Goal: Information Seeking & Learning: Find specific fact

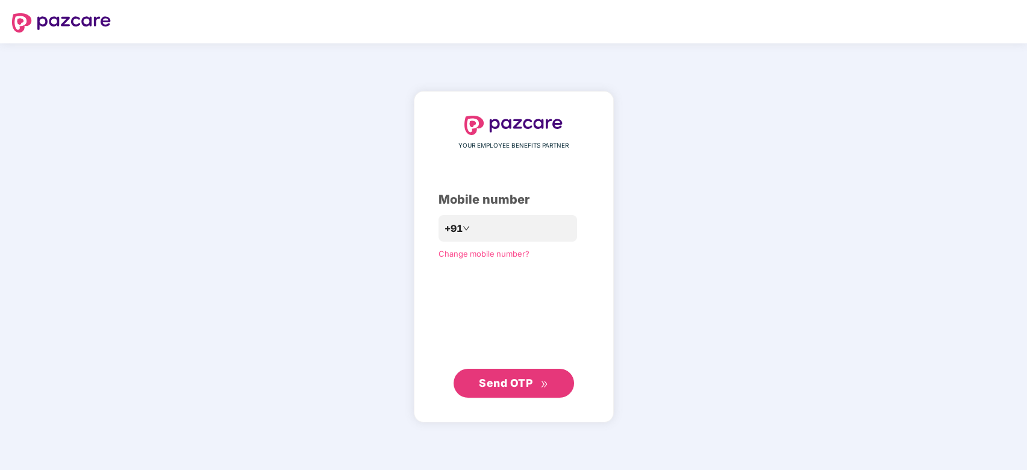
click at [512, 151] on div "YOUR EMPLOYEE BENEFITS PARTNER Mobile number +91 Change mobile number? Send OTP" at bounding box center [514, 257] width 151 height 282
click at [494, 237] on input "number" at bounding box center [522, 228] width 99 height 19
type input "**********"
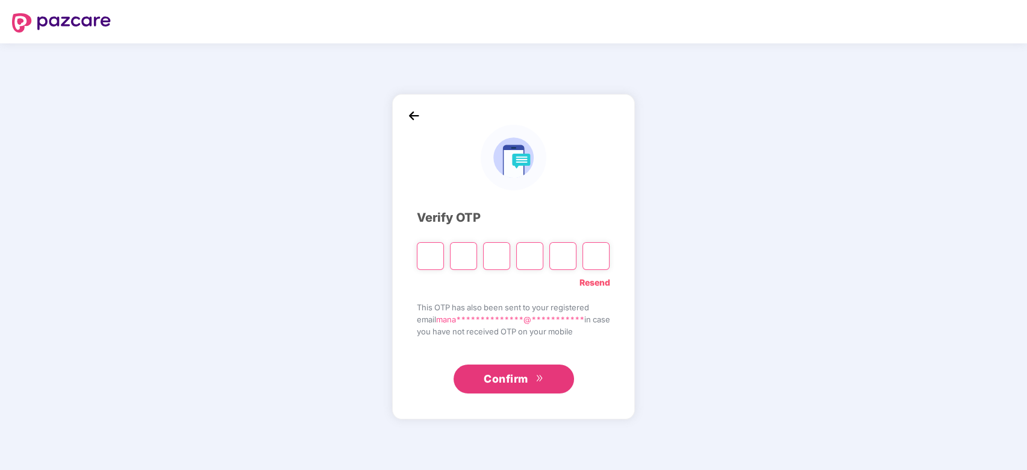
type input "*"
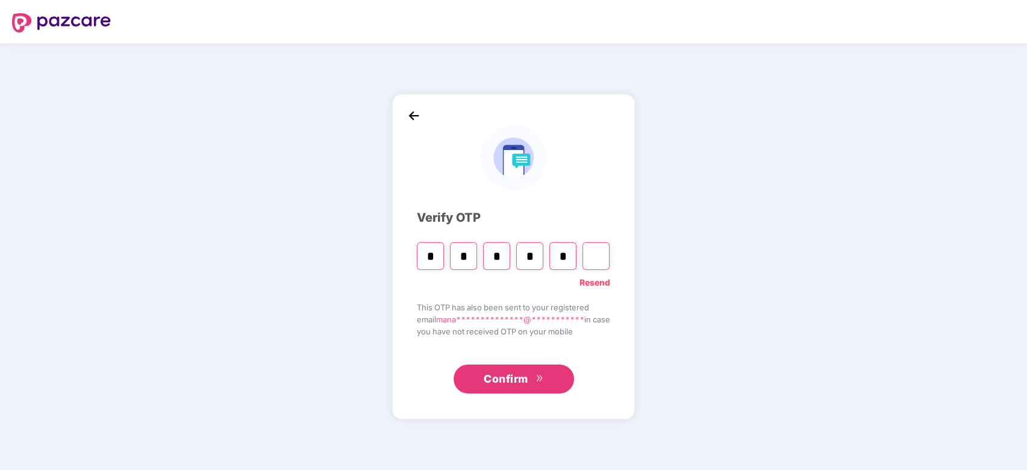
type input "*"
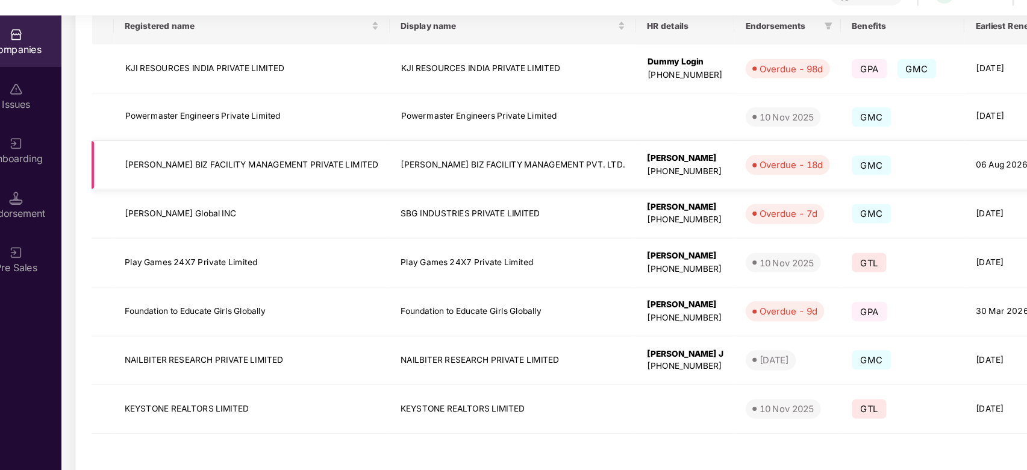
click at [188, 173] on td "SHUBHAM BIZ FACILITY MANAGEMENT PRIVATE LIMITED" at bounding box center [245, 169] width 241 height 43
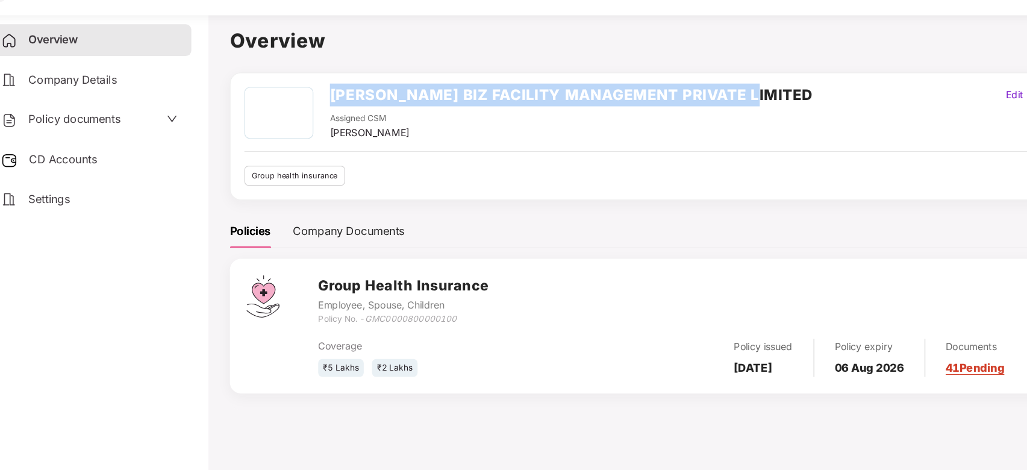
drag, startPoint x: 315, startPoint y: 110, endPoint x: 714, endPoint y: 88, distance: 400.1
click at [714, 89] on div "SHUBHAM BIZ FACILITY MANAGEMENT PRIVATE LIMITED Assigned CSM Manasvi Edit | Vie…" at bounding box center [618, 144] width 782 height 111
copy h2 "SHUBHAM BIZ FACILITY MANAGEMENT PRIVATE LIMITED"
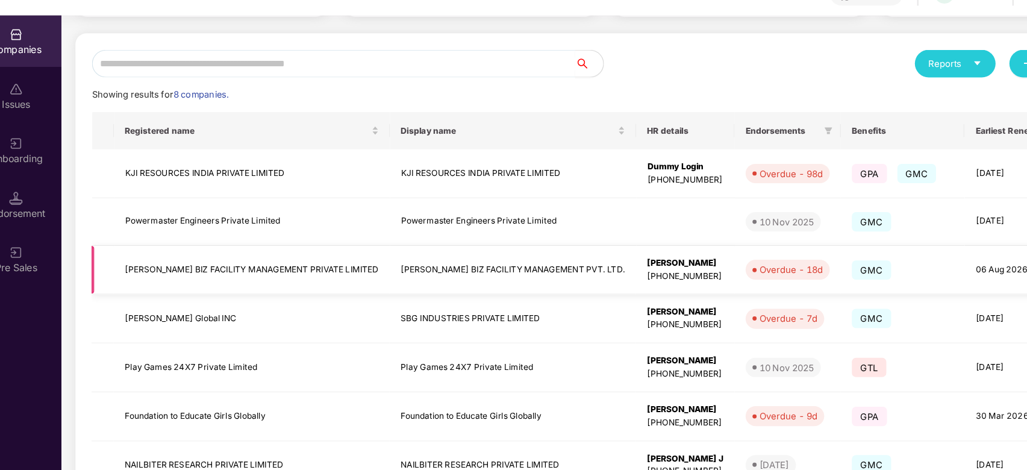
scroll to position [116, 0]
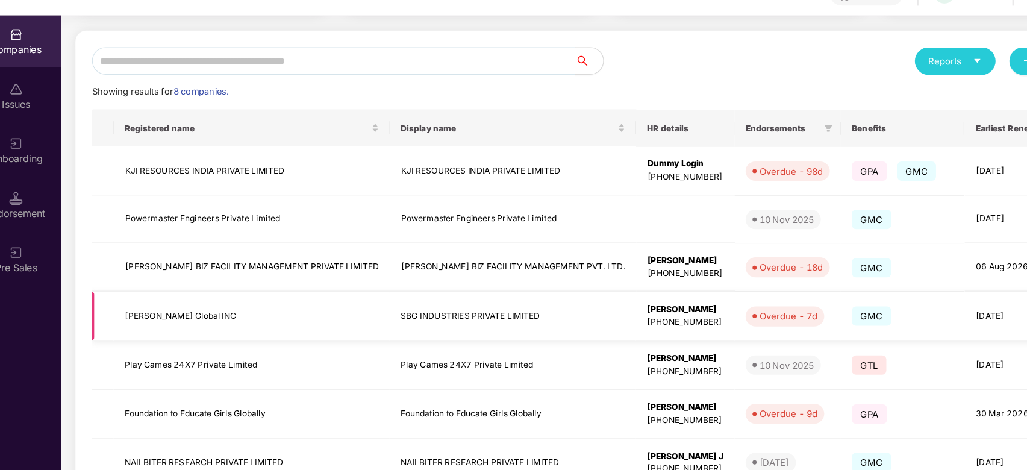
click at [183, 298] on td "Shri Balaji Global INC" at bounding box center [245, 301] width 241 height 43
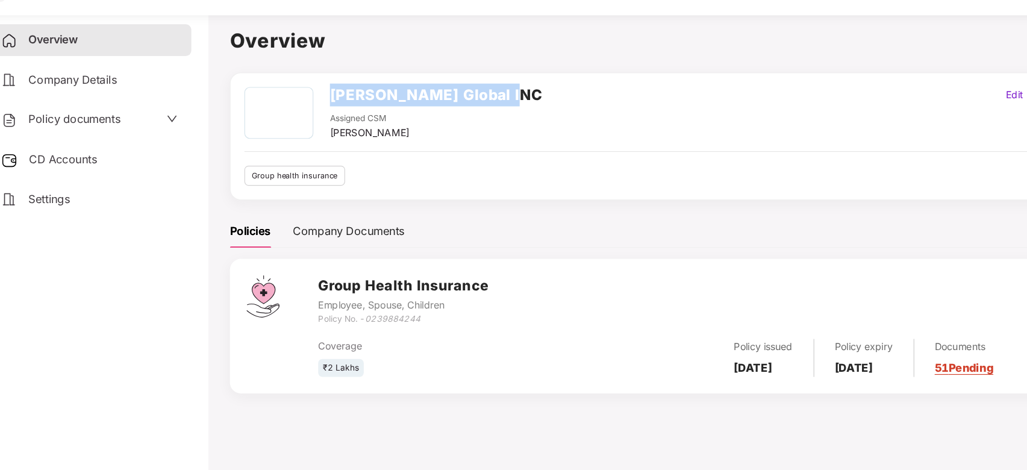
drag, startPoint x: 313, startPoint y: 107, endPoint x: 495, endPoint y: 100, distance: 182.1
click at [495, 100] on div "Shri Balaji Global INC Assigned CSM Manasvi Edit | View more Group health insur…" at bounding box center [618, 144] width 782 height 111
copy h2 "Shri Balaji Global INC"
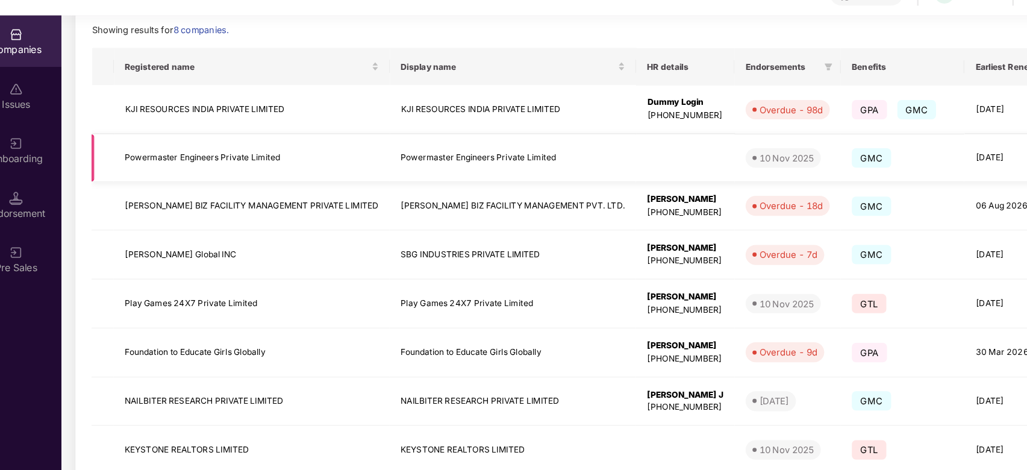
scroll to position [170, 0]
click at [206, 306] on td "Play Games 24X7 Private Limited" at bounding box center [245, 289] width 241 height 43
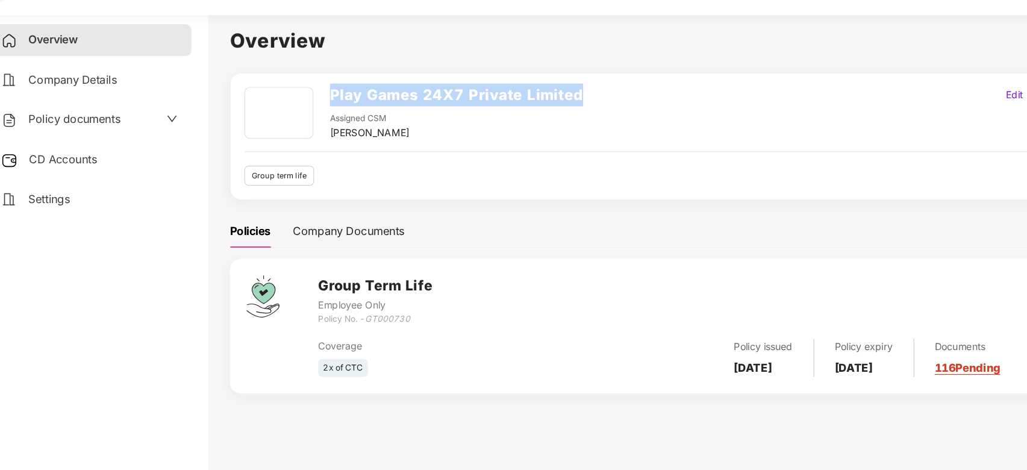
drag, startPoint x: 539, startPoint y: 110, endPoint x: 306, endPoint y: 77, distance: 234.9
click at [306, 77] on div "Overview Play Games 24X7 Private Limited Assigned CSM Manasvi Edit | View more …" at bounding box center [618, 216] width 782 height 336
copy div "Play Games 24X7 Private Limited"
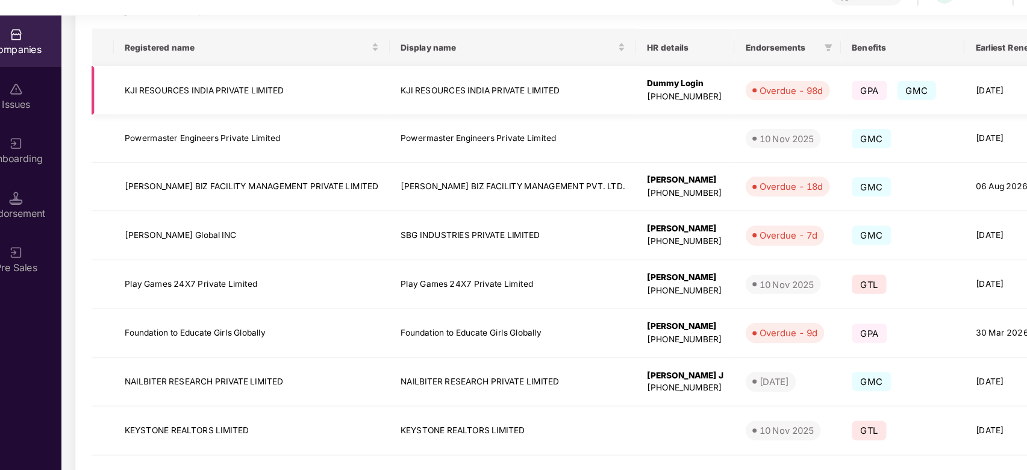
scroll to position [205, 0]
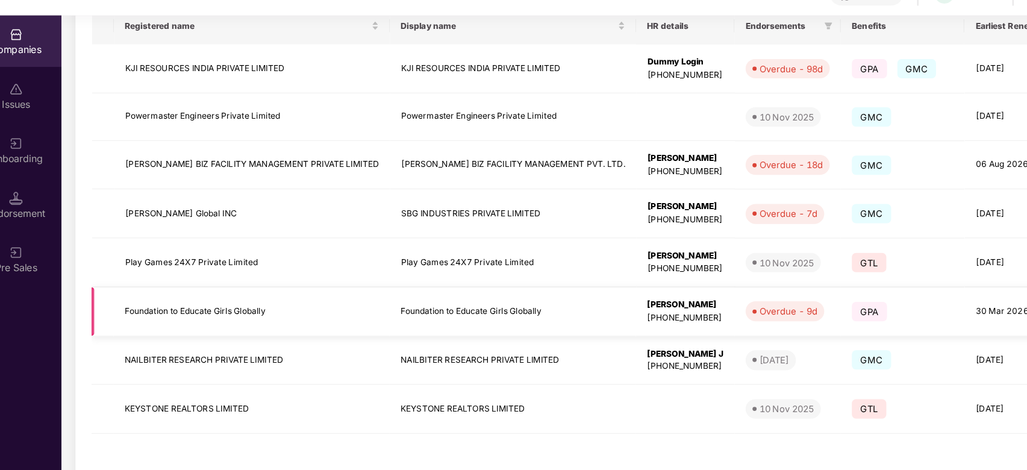
click at [205, 291] on td "Foundation to Educate Girls Globally" at bounding box center [245, 297] width 241 height 43
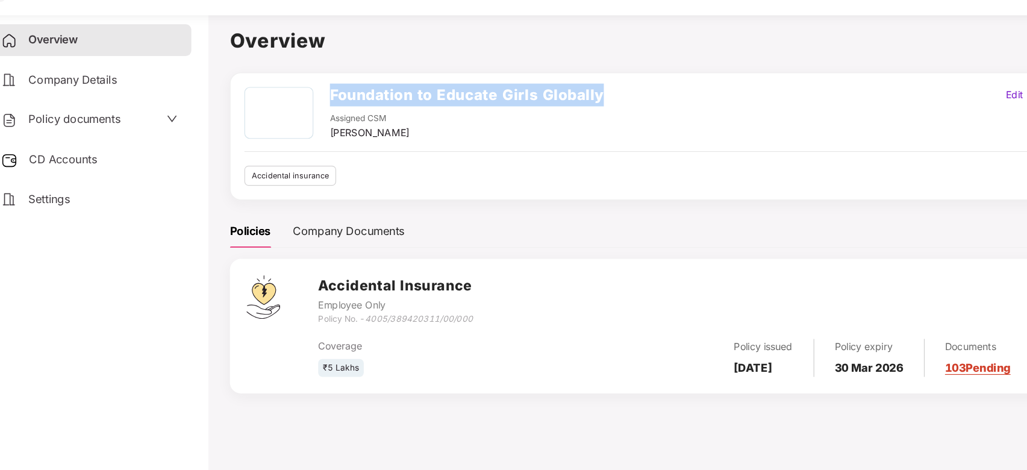
drag, startPoint x: 315, startPoint y: 107, endPoint x: 557, endPoint y: 93, distance: 242.6
click at [557, 93] on div "Foundation to Educate Girls Globally Assigned CSM Manasvi Edit | View more Acci…" at bounding box center [618, 144] width 782 height 111
copy h2 "Foundation to Educate Girls Globally"
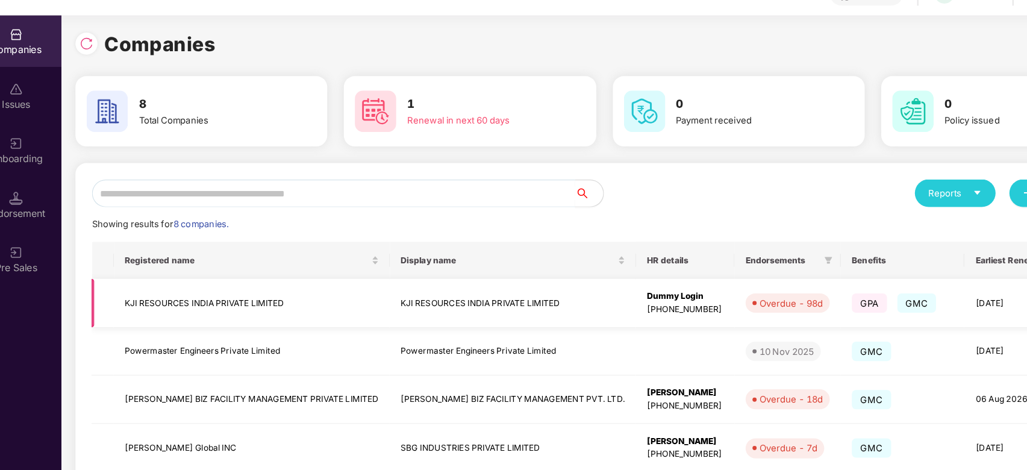
scroll to position [205, 0]
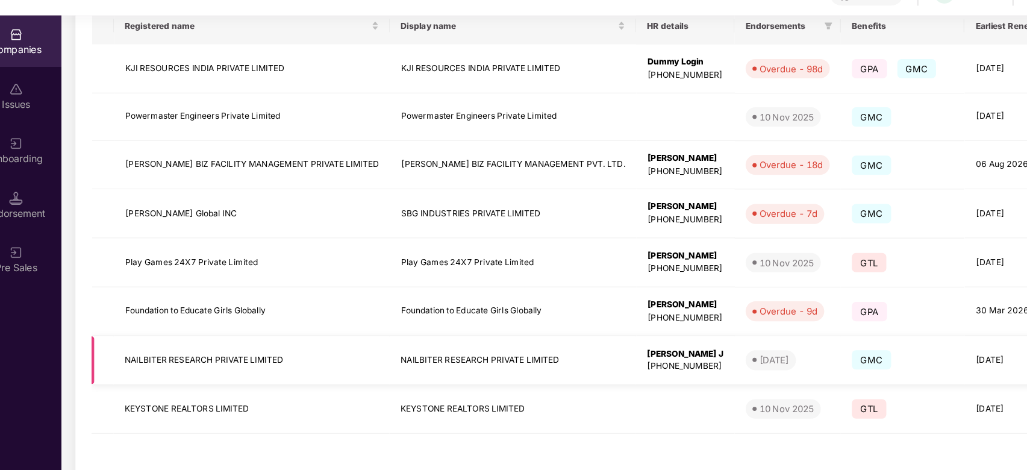
click at [223, 319] on td "NAILBITER RESEARCH PRIVATE LIMITED" at bounding box center [245, 340] width 241 height 43
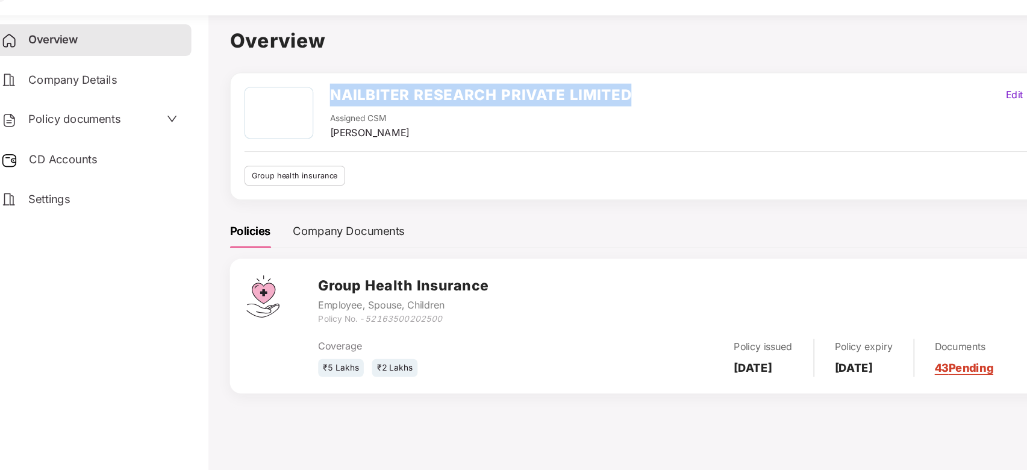
drag, startPoint x: 315, startPoint y: 105, endPoint x: 616, endPoint y: 89, distance: 301.7
click at [616, 89] on div "NAILBITER RESEARCH PRIVATE LIMITED Assigned CSM Manasvi Edit | View more Group …" at bounding box center [618, 144] width 782 height 111
copy h2 "NAILBITER RESEARCH PRIVATE LIMITED"
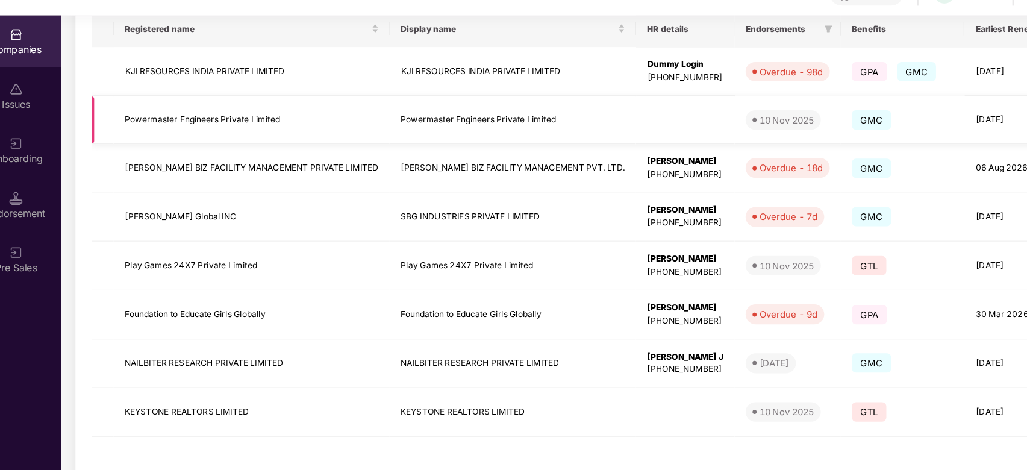
scroll to position [205, 0]
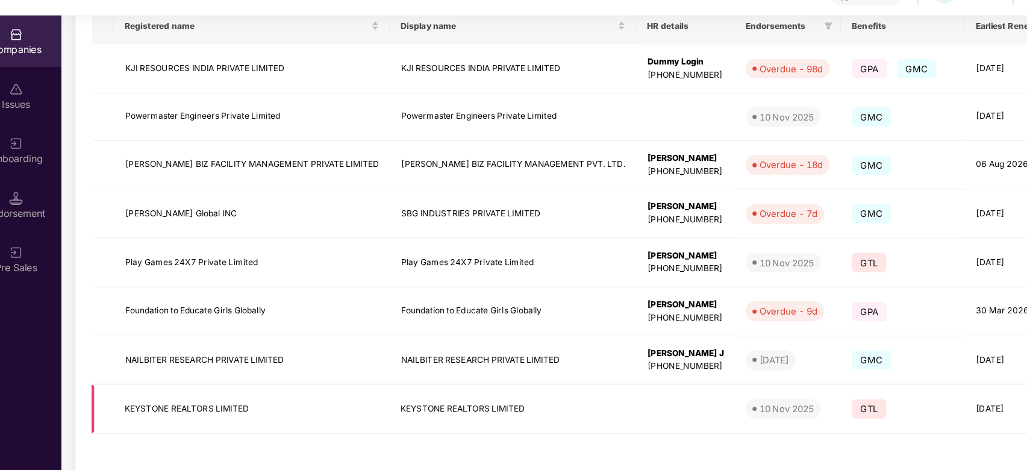
click at [191, 369] on td "KEYSTONE REALTORS LIMITED" at bounding box center [245, 382] width 241 height 43
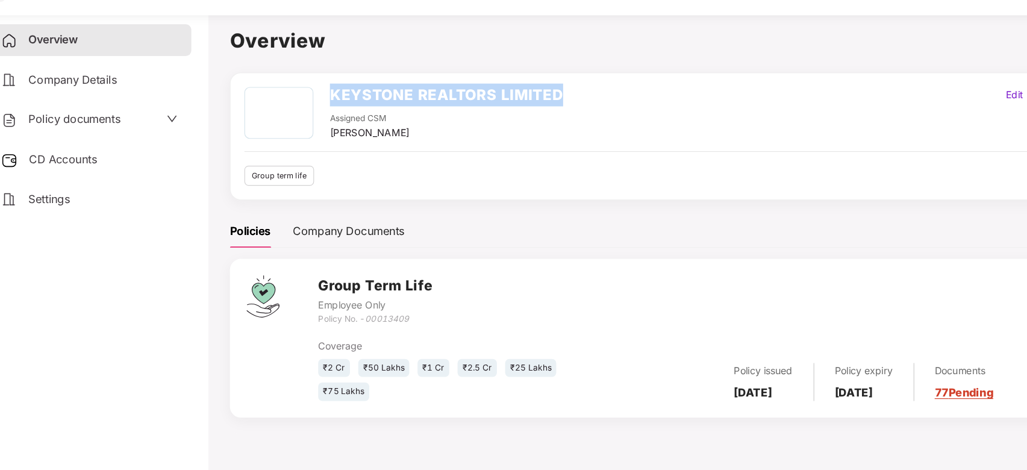
drag, startPoint x: 315, startPoint y: 104, endPoint x: 568, endPoint y: 100, distance: 252.5
click at [568, 100] on div "KEYSTONE REALTORS LIMITED Assigned CSM Manasvi Edit | View more Group term life" at bounding box center [618, 144] width 782 height 111
copy h2 "KEYSTONE REALTORS LIMITED"
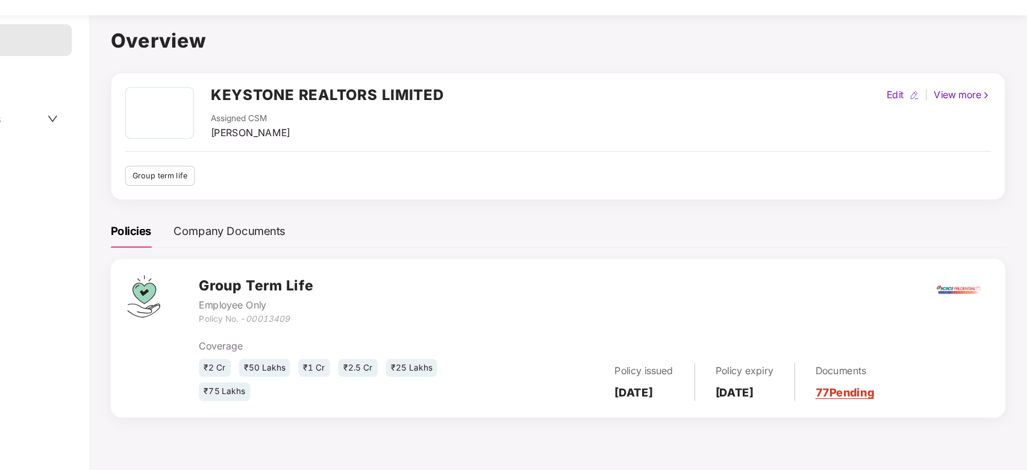
click at [836, 218] on div "Policies Company Documents" at bounding box center [618, 227] width 782 height 30
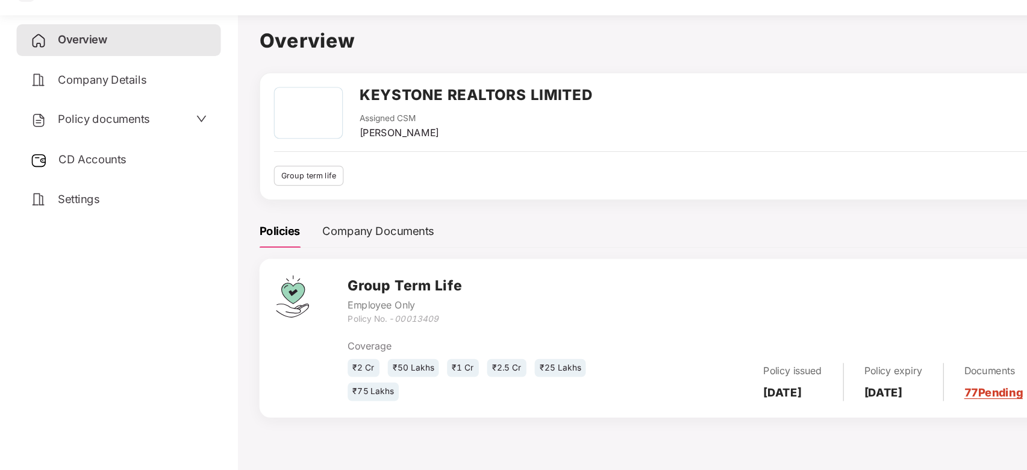
click at [116, 133] on span "Policy documents" at bounding box center [91, 129] width 80 height 12
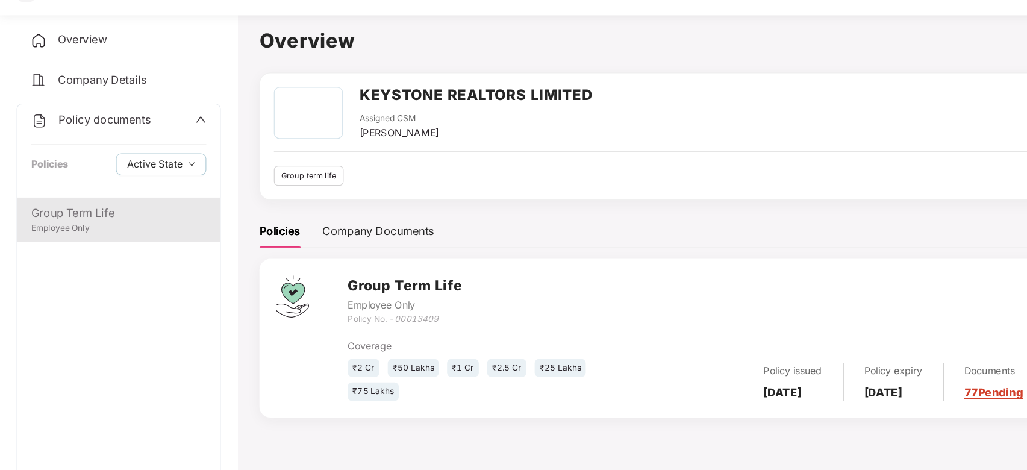
click at [98, 211] on div "Group Term Life" at bounding box center [103, 211] width 153 height 15
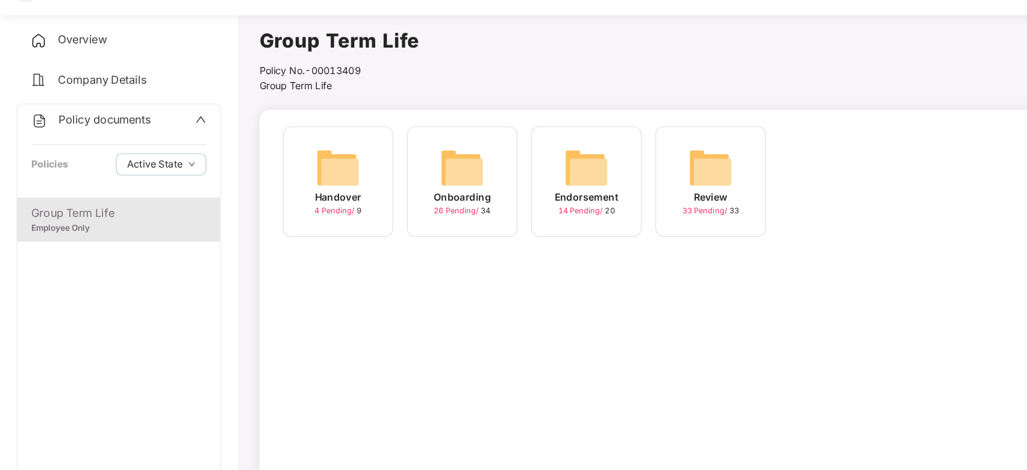
click at [289, 168] on img at bounding box center [295, 171] width 39 height 39
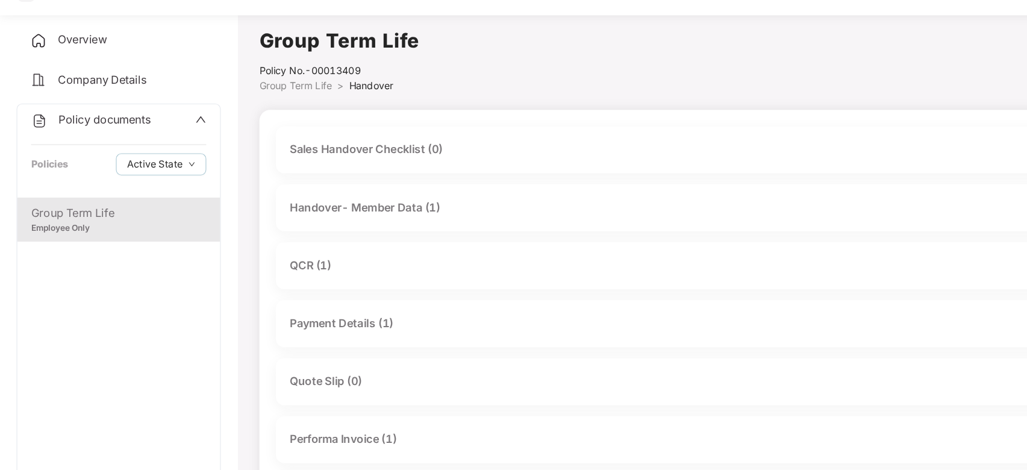
click at [330, 207] on div "Handover- Member Data (1)" at bounding box center [318, 206] width 131 height 15
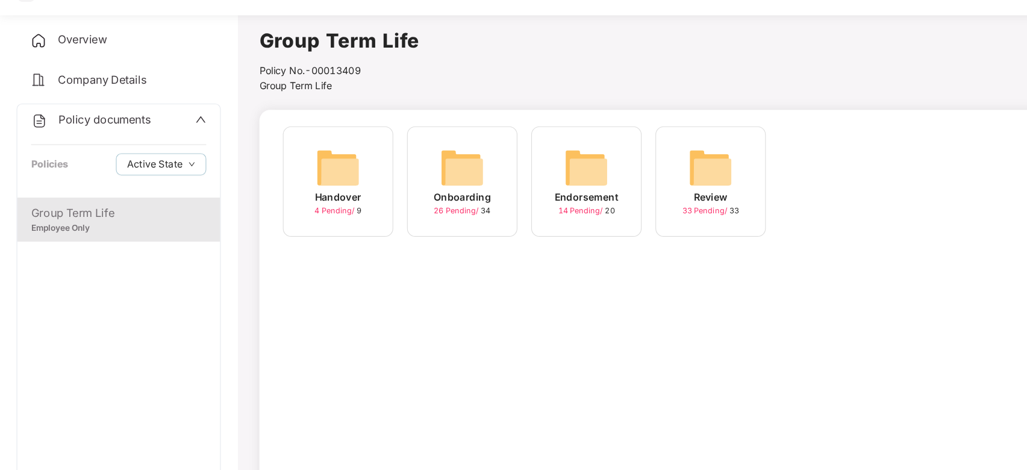
click at [398, 213] on span "26 Pending /" at bounding box center [399, 209] width 41 height 8
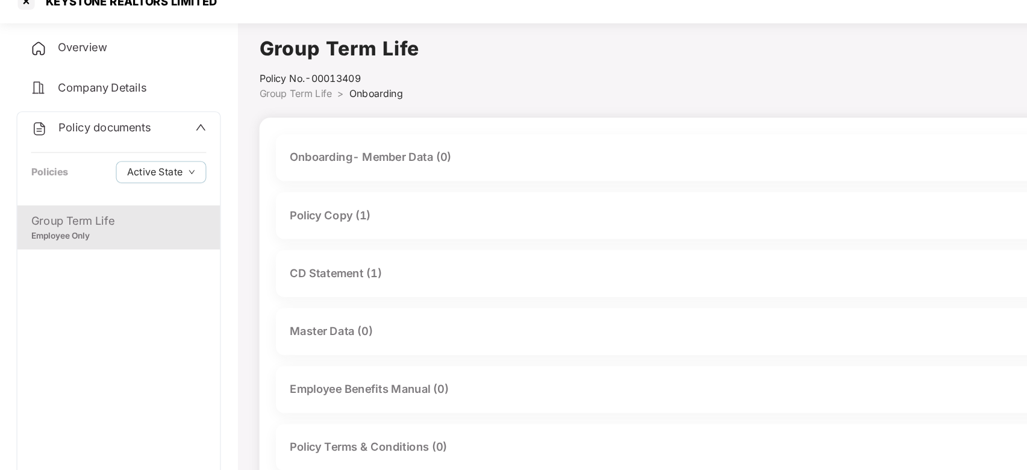
click at [288, 211] on div "Policy Copy (1)" at bounding box center [288, 206] width 71 height 15
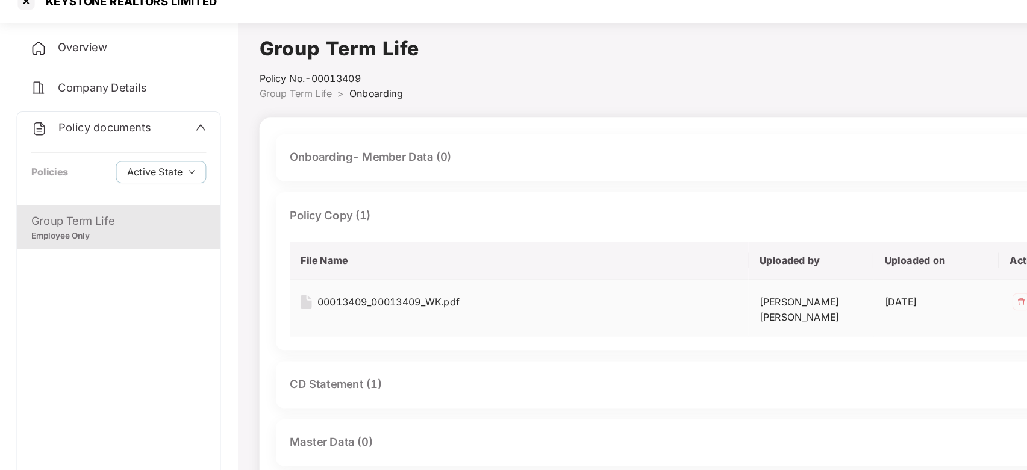
click at [328, 282] on div "00013409_00013409_WK.pdf" at bounding box center [339, 281] width 124 height 13
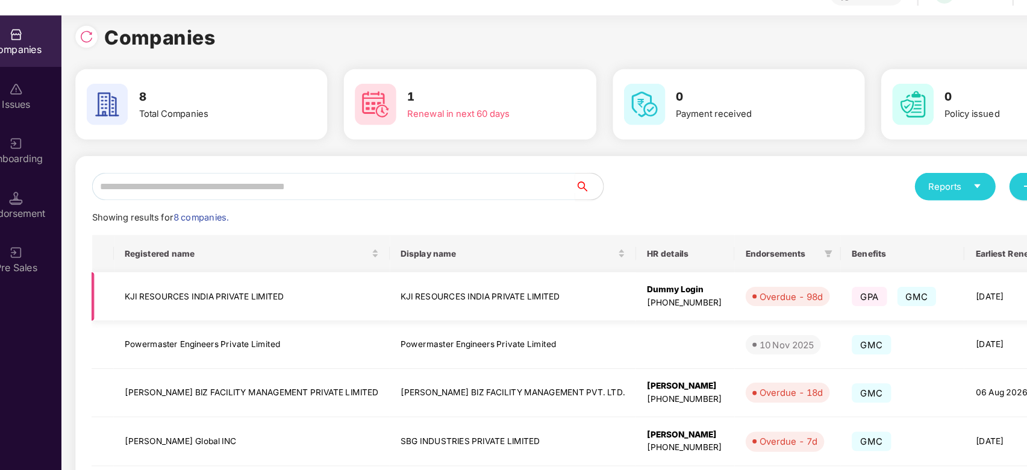
scroll to position [205, 0]
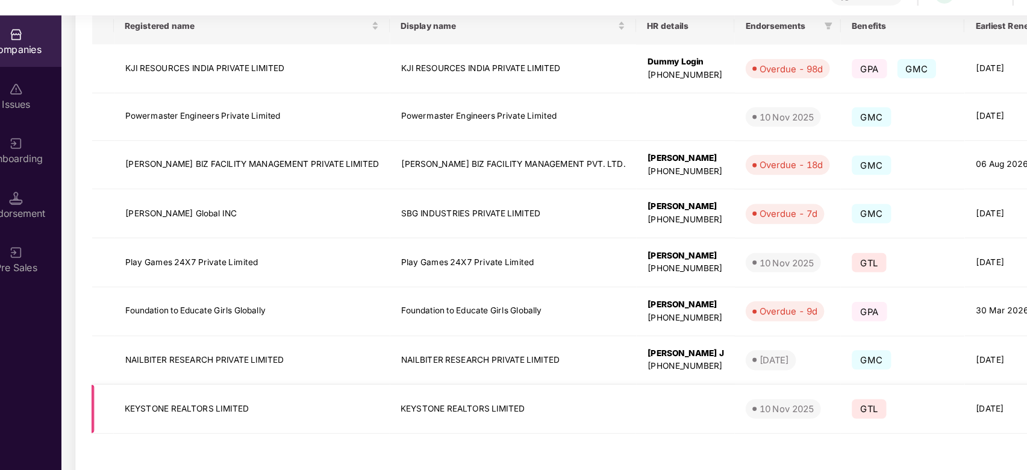
click at [217, 385] on td "KEYSTONE REALTORS LIMITED" at bounding box center [245, 382] width 241 height 43
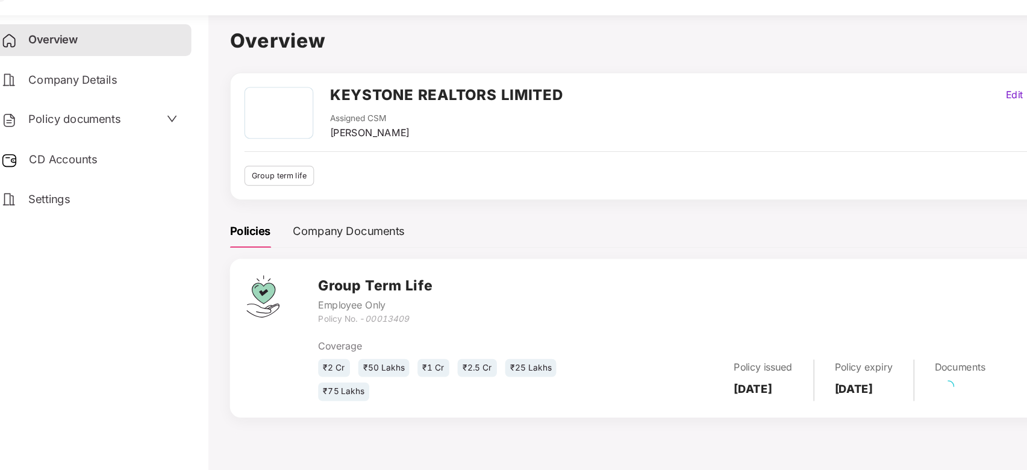
click at [119, 93] on span "Company Details" at bounding box center [89, 95] width 77 height 12
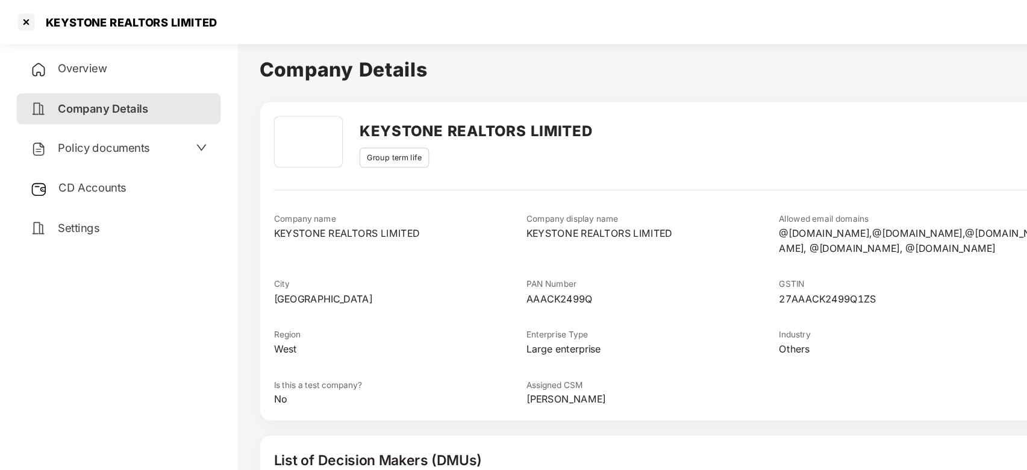
click at [64, 62] on span "Overview" at bounding box center [72, 60] width 43 height 12
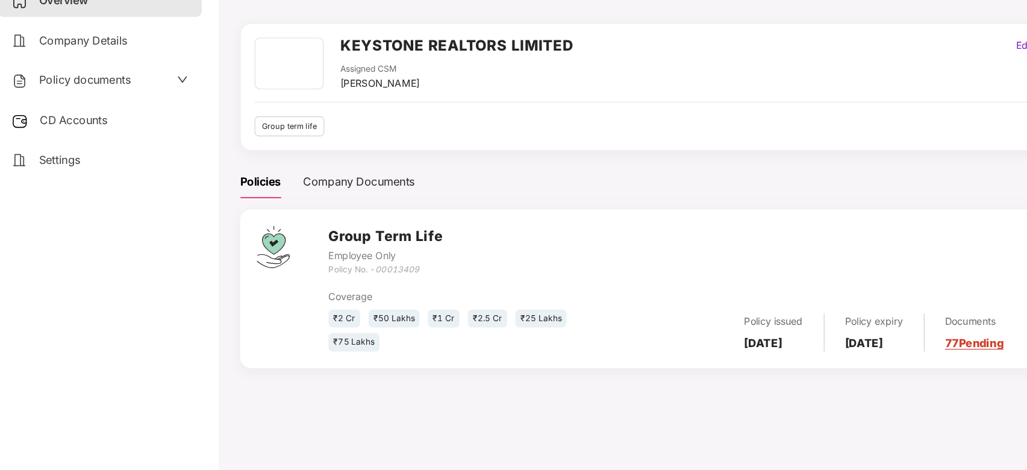
scroll to position [33, 0]
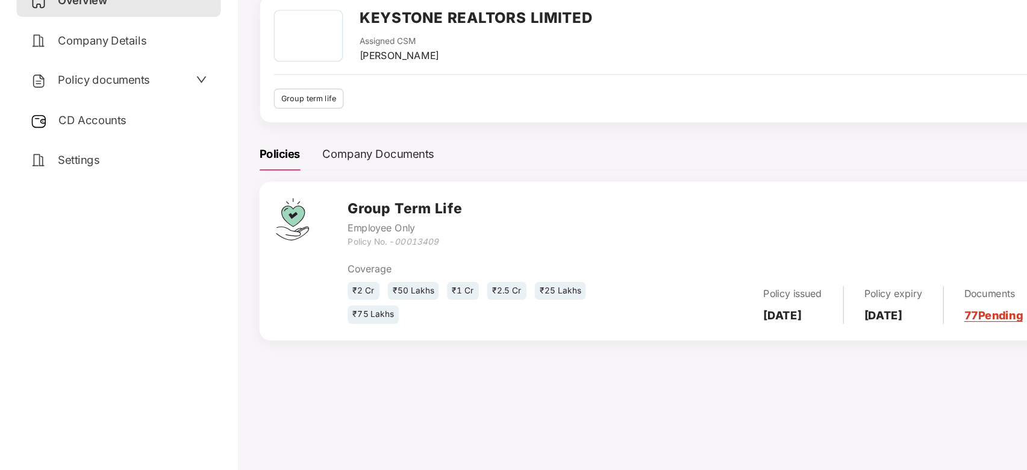
click at [100, 159] on span "CD Accounts" at bounding box center [80, 164] width 59 height 12
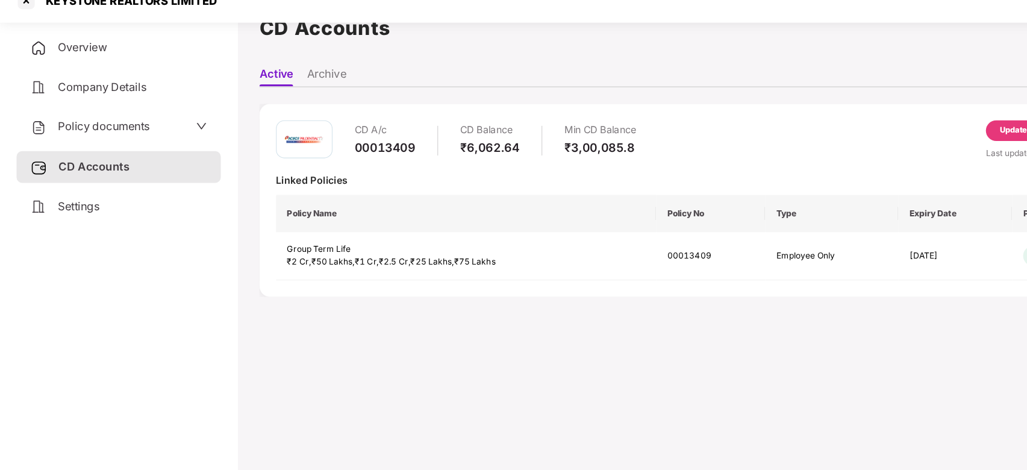
scroll to position [33, 0]
click at [105, 124] on span "Policy documents" at bounding box center [91, 129] width 80 height 12
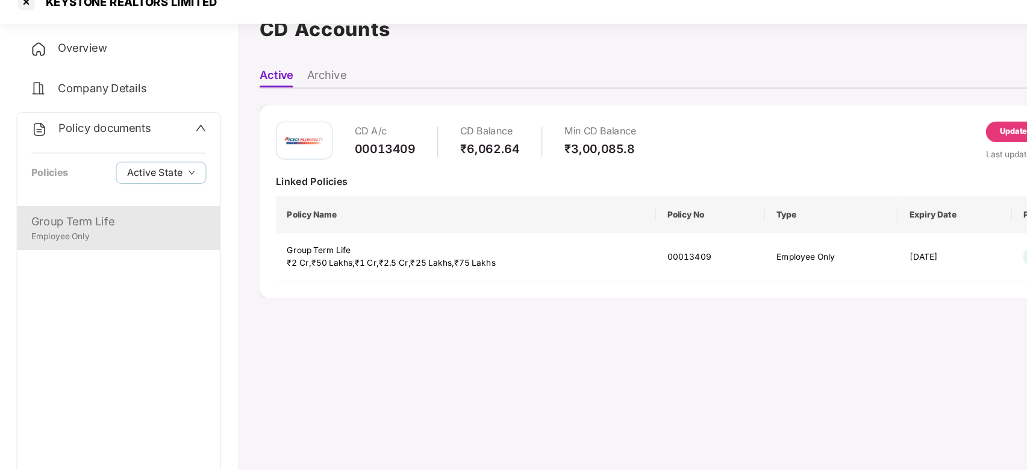
click at [52, 231] on div "Group Term Life Employee Only" at bounding box center [103, 217] width 177 height 39
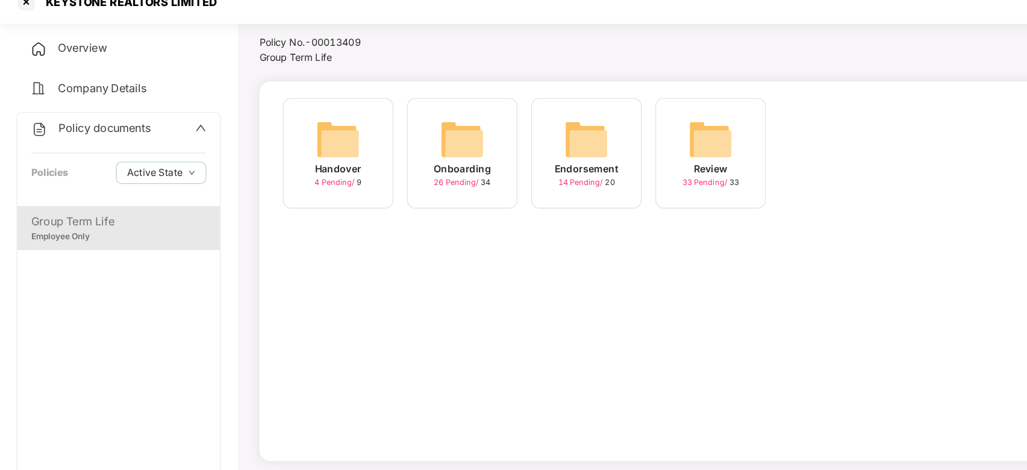
click at [293, 153] on img at bounding box center [295, 139] width 39 height 39
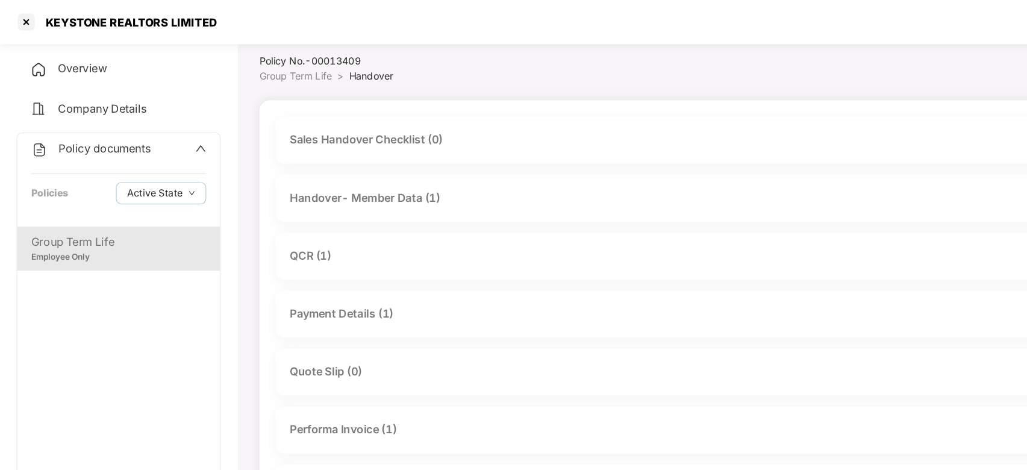
scroll to position [8, 0]
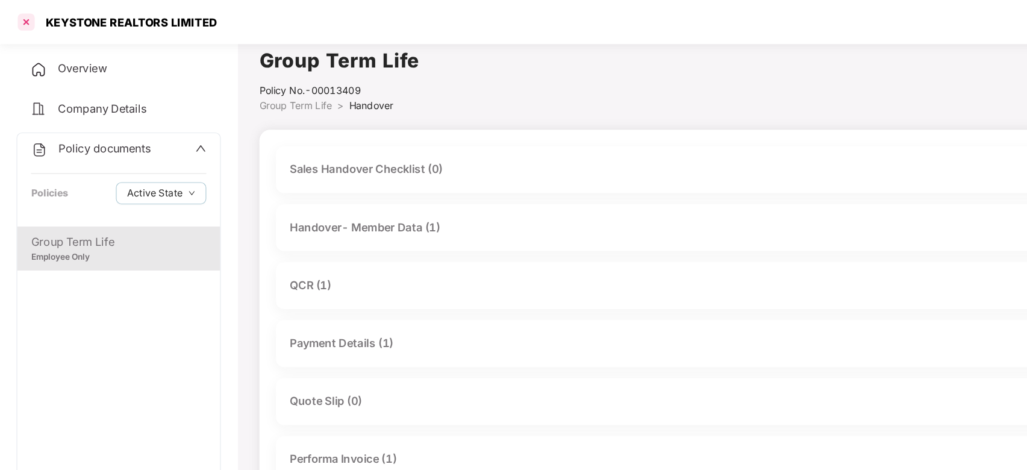
click at [25, 25] on div at bounding box center [22, 19] width 19 height 19
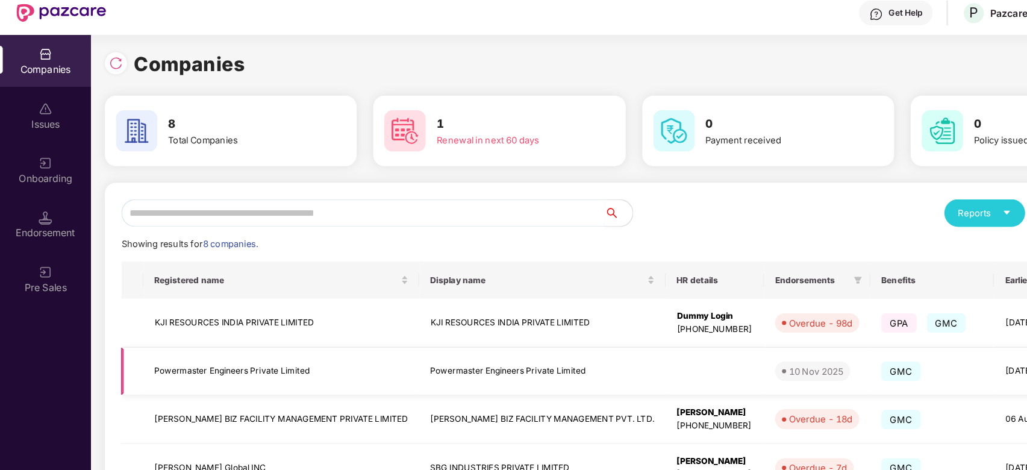
scroll to position [205, 0]
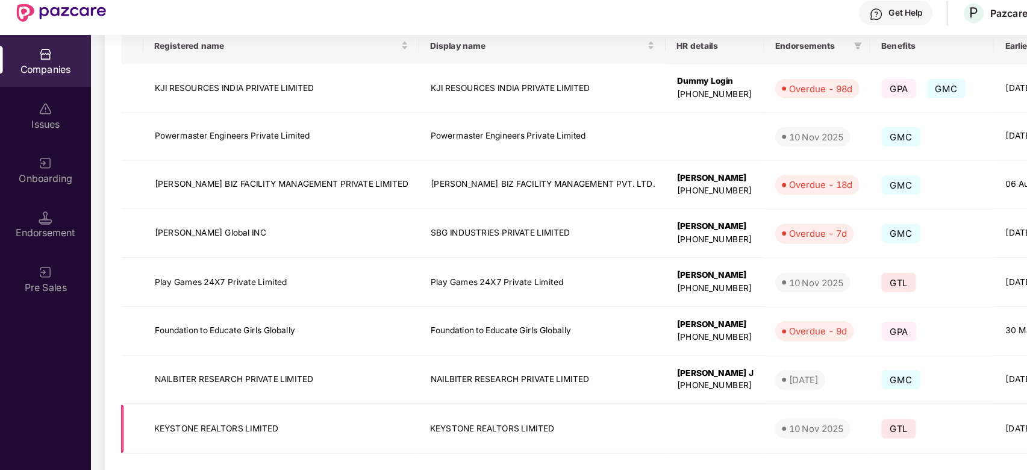
click at [242, 378] on td "KEYSTONE REALTORS LIMITED" at bounding box center [245, 382] width 241 height 43
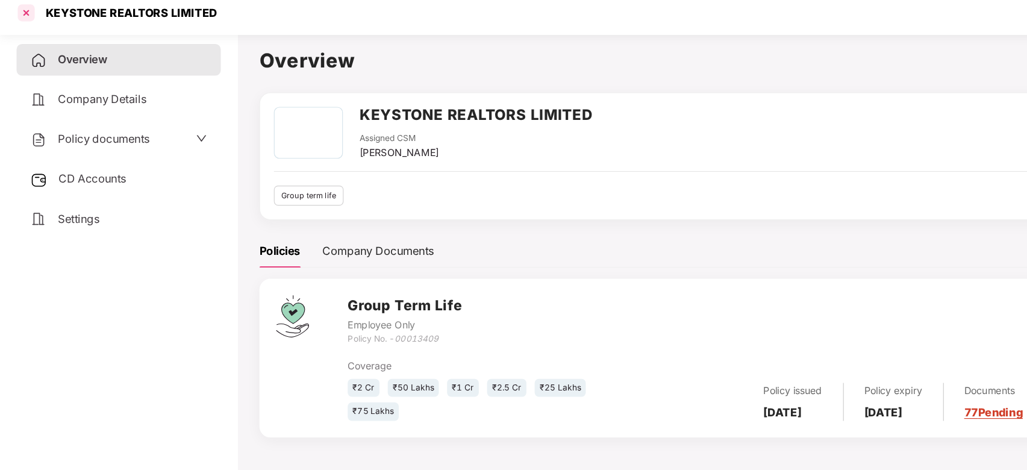
click at [22, 18] on div at bounding box center [22, 19] width 19 height 19
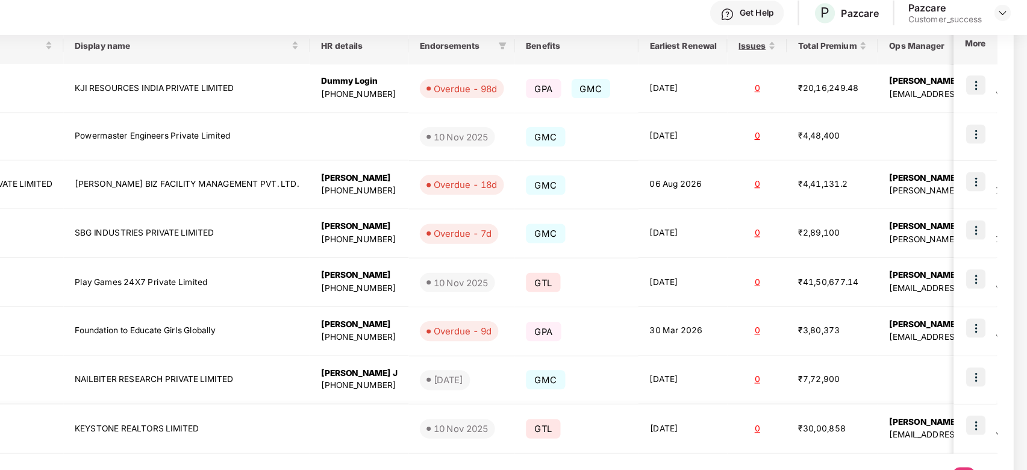
scroll to position [0, 1]
click at [979, 382] on img at bounding box center [982, 379] width 17 height 17
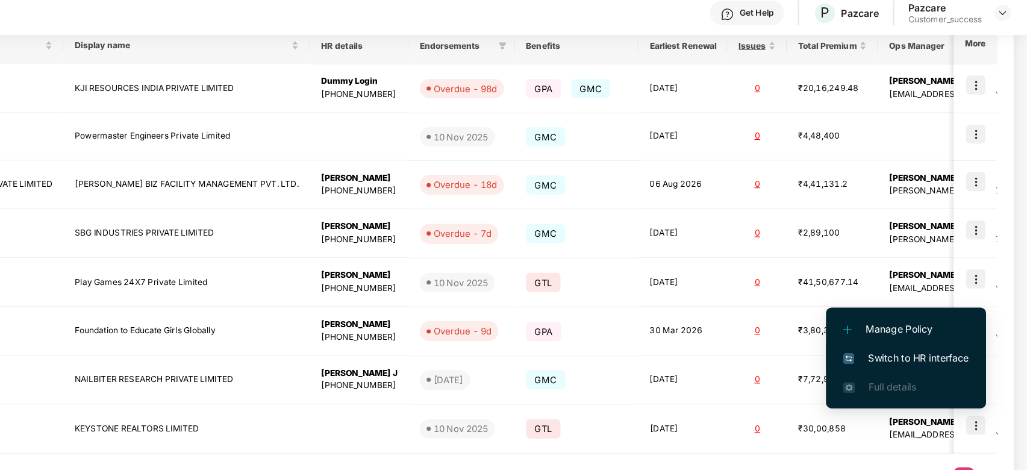
click at [942, 323] on span "Switch to HR interface" at bounding box center [922, 320] width 110 height 13
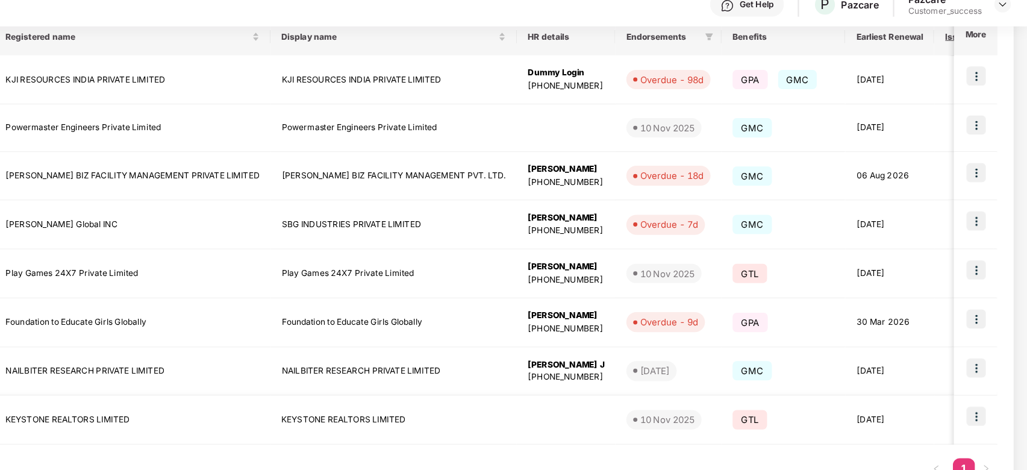
scroll to position [0, 181]
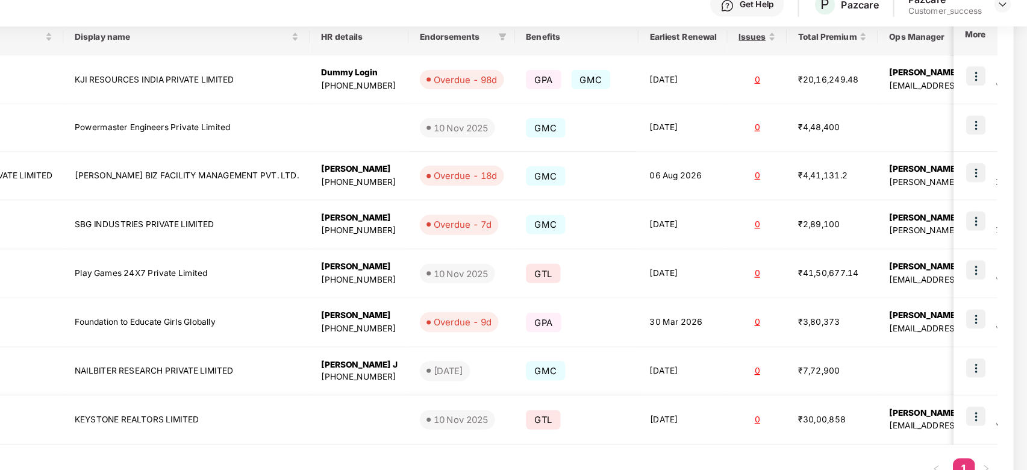
click at [989, 379] on img at bounding box center [982, 379] width 17 height 17
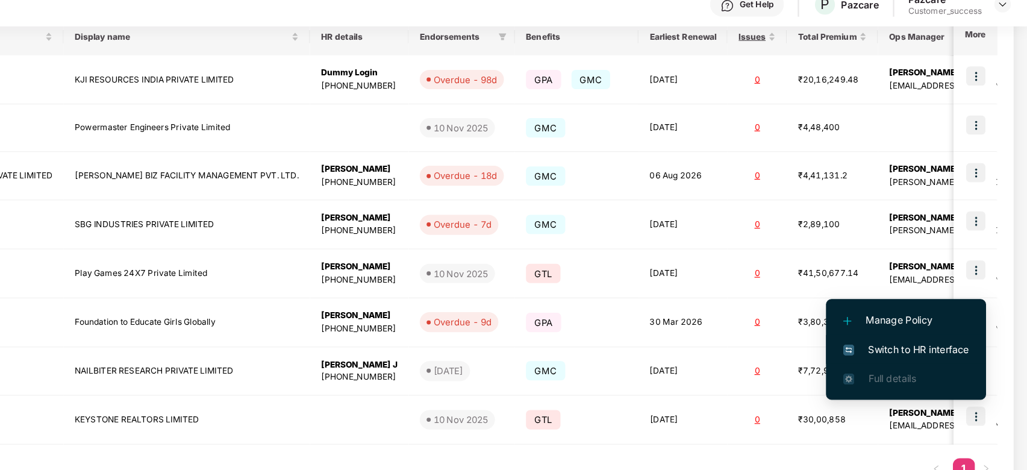
click at [956, 318] on span "Switch to HR interface" at bounding box center [922, 320] width 110 height 13
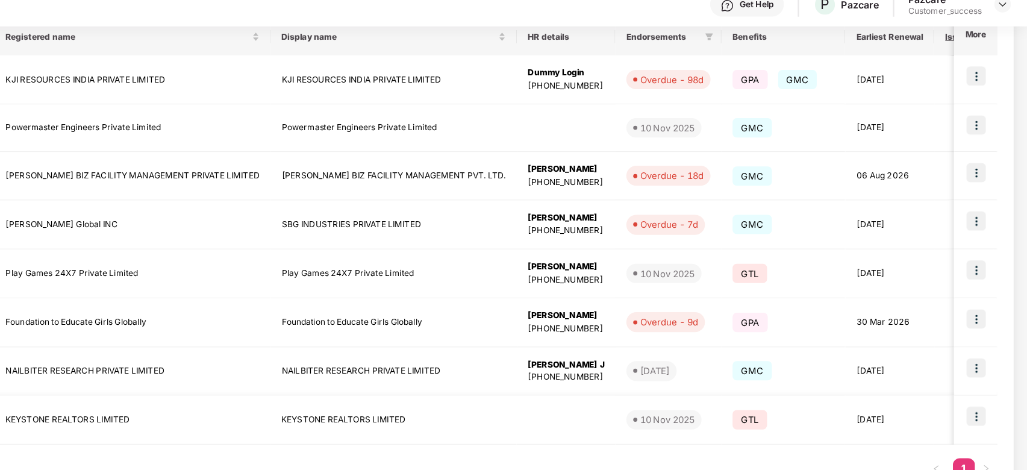
scroll to position [0, 181]
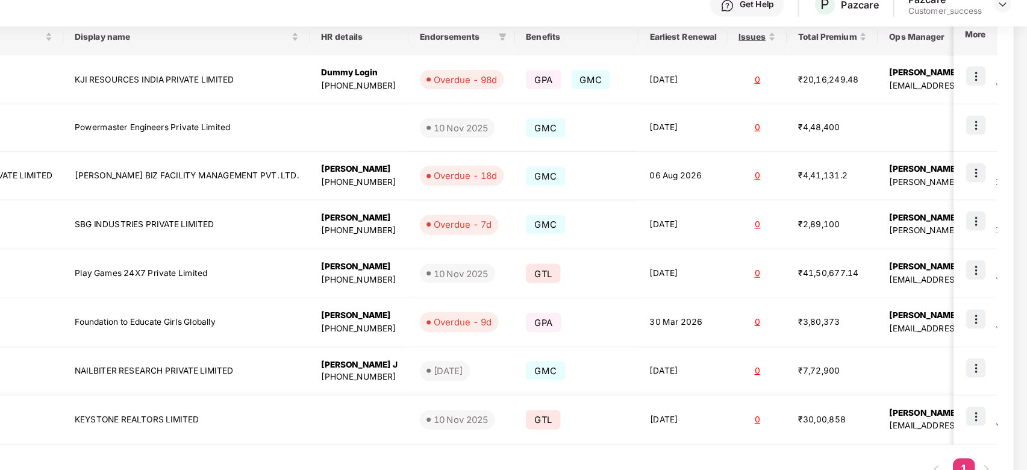
click at [980, 371] on img at bounding box center [982, 379] width 17 height 17
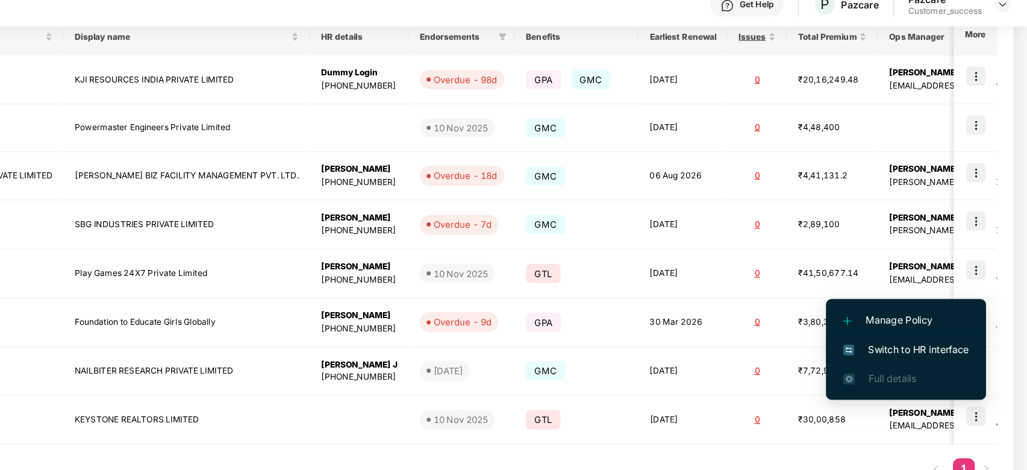
click at [929, 313] on li "Switch to HR interface" at bounding box center [921, 320] width 140 height 25
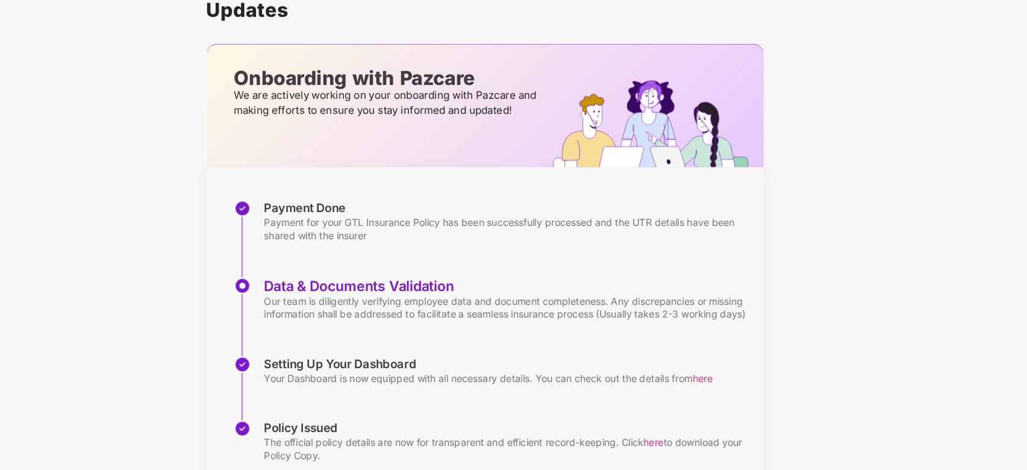
click at [299, 204] on div "Updates Onboarding with Pazcare We are actively working on your onboarding with…" at bounding box center [554, 278] width 948 height 478
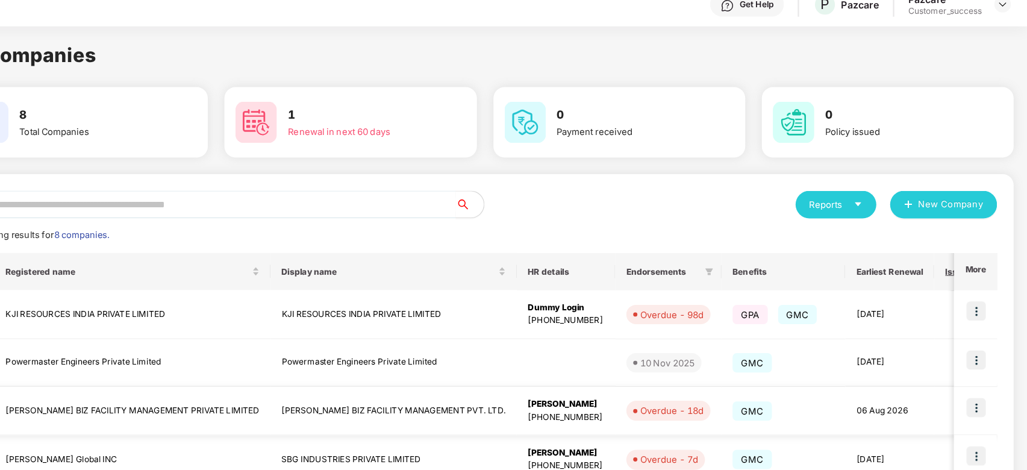
scroll to position [205, 0]
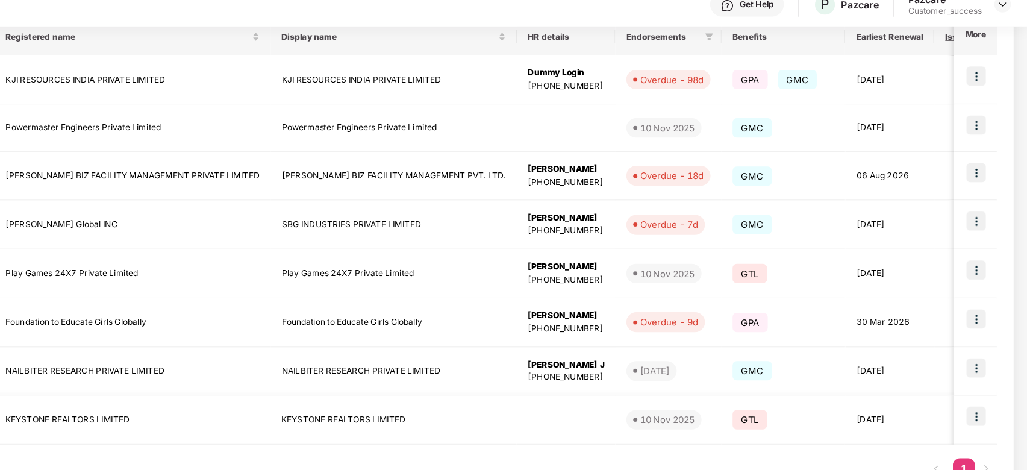
click at [988, 375] on img at bounding box center [982, 379] width 17 height 17
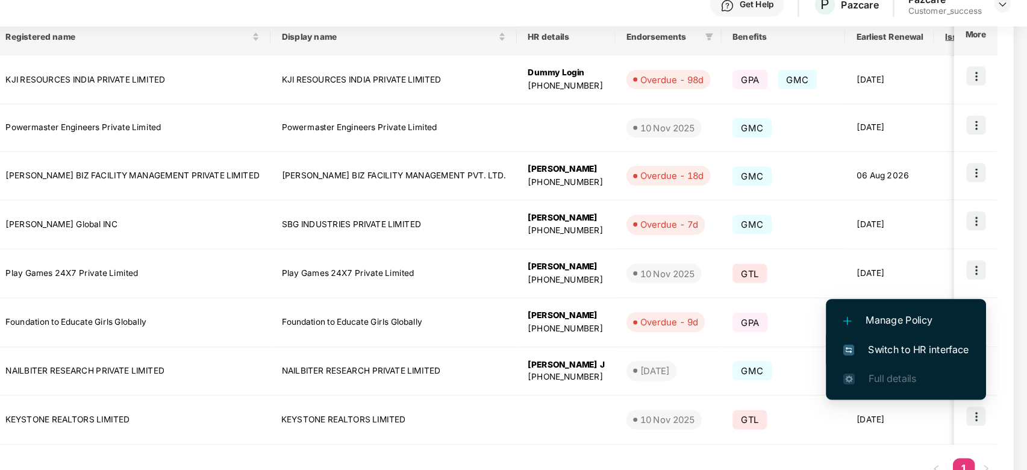
click at [940, 314] on span "Switch to HR interface" at bounding box center [922, 320] width 110 height 13
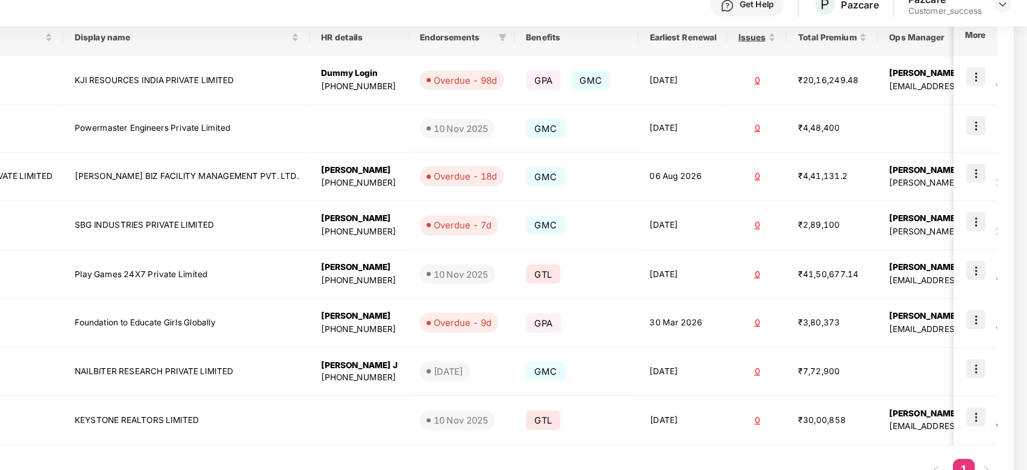
scroll to position [0, 1]
click at [977, 379] on img at bounding box center [982, 379] width 17 height 17
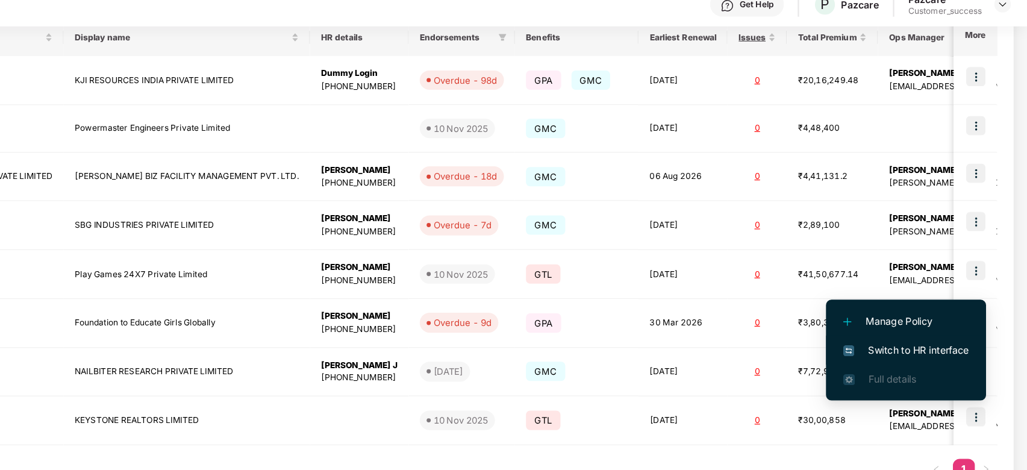
click at [955, 323] on span "Switch to HR interface" at bounding box center [922, 321] width 110 height 13
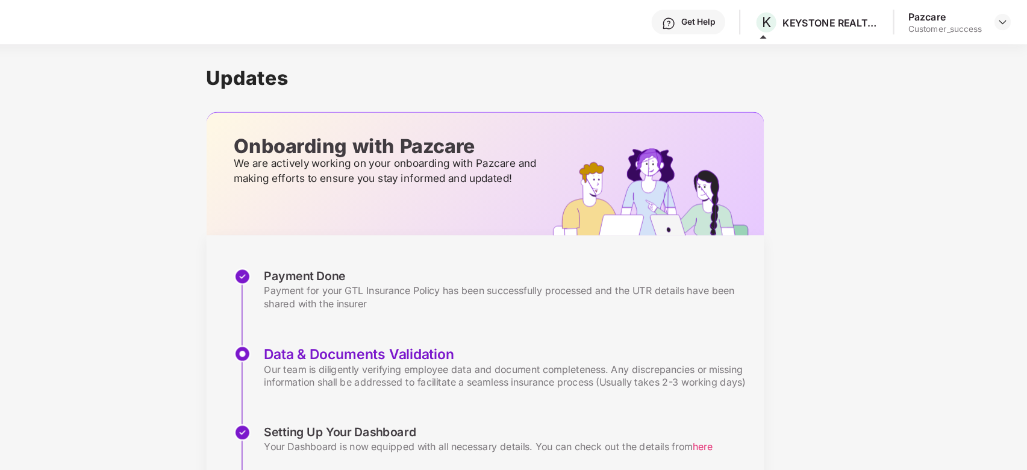
scroll to position [58, 0]
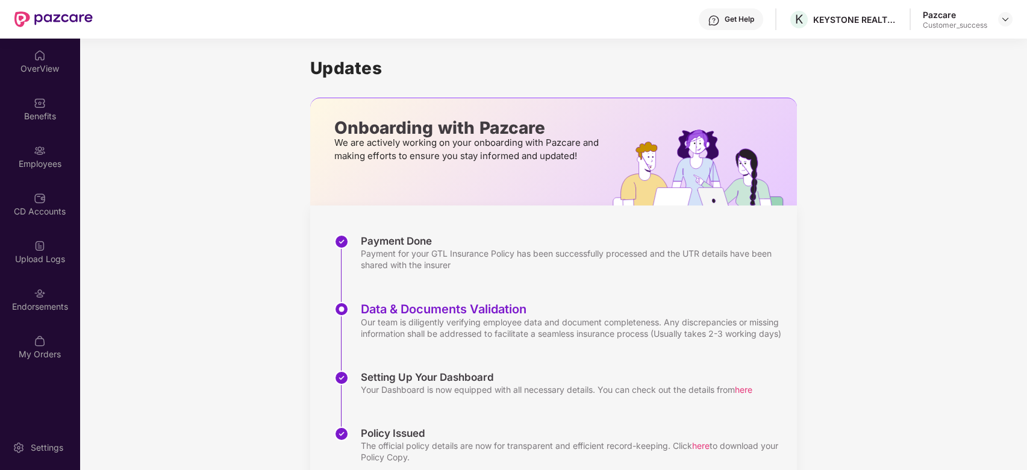
scroll to position [58, 0]
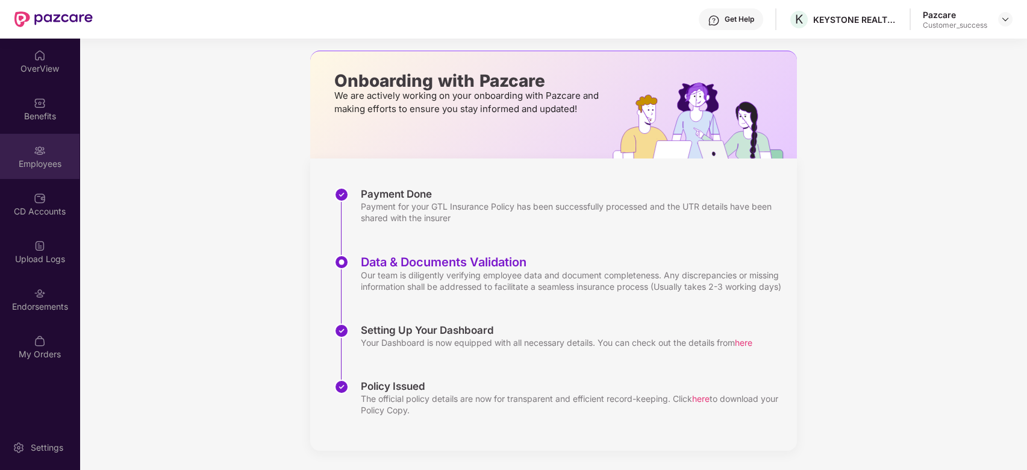
click at [37, 140] on div "Employees" at bounding box center [40, 156] width 80 height 45
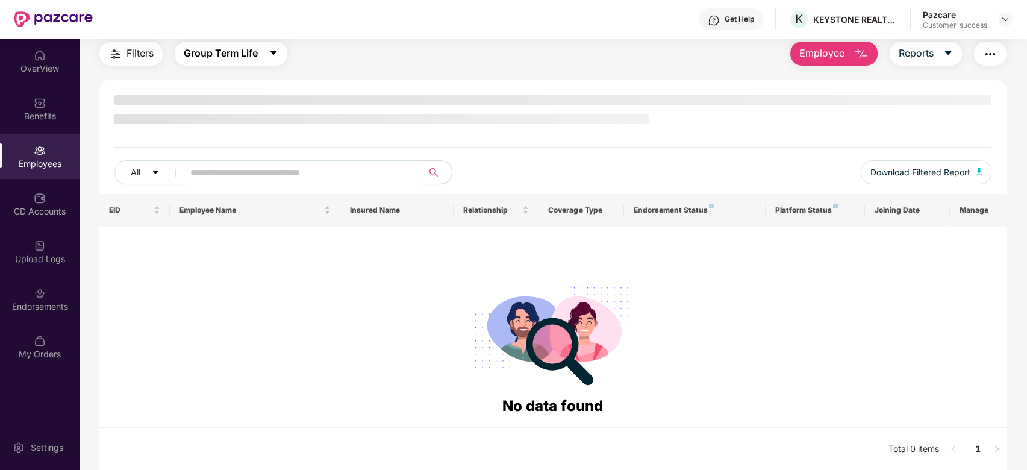
click at [217, 54] on span "Group Term Life" at bounding box center [221, 53] width 74 height 15
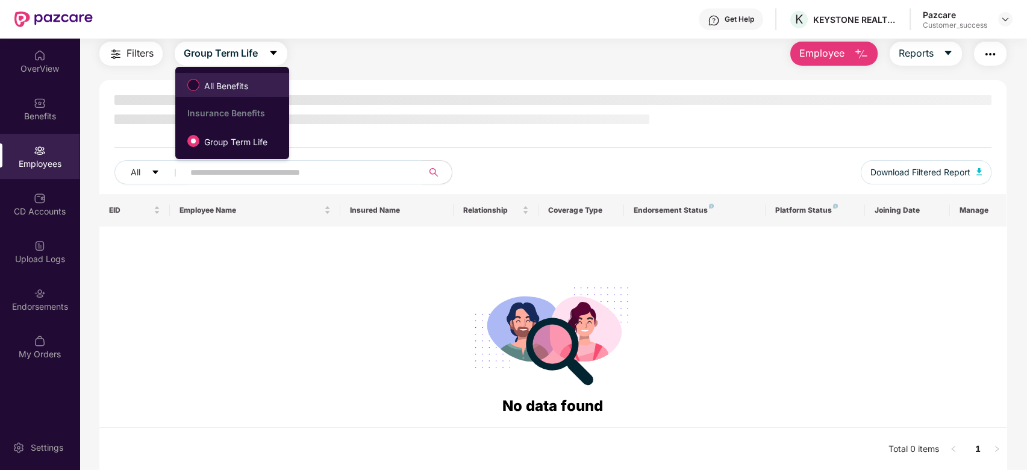
click at [246, 89] on span "All Benefits" at bounding box center [226, 86] width 54 height 13
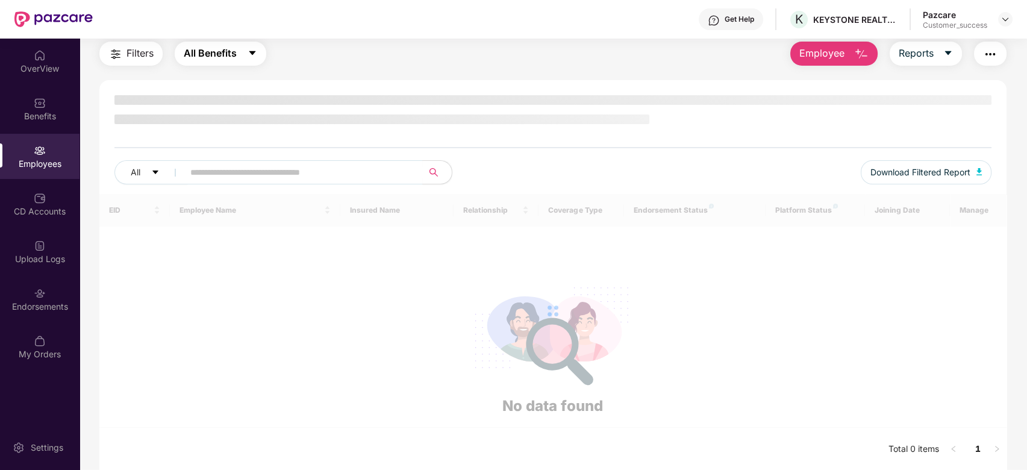
click at [237, 61] on button "All Benefits" at bounding box center [221, 54] width 92 height 24
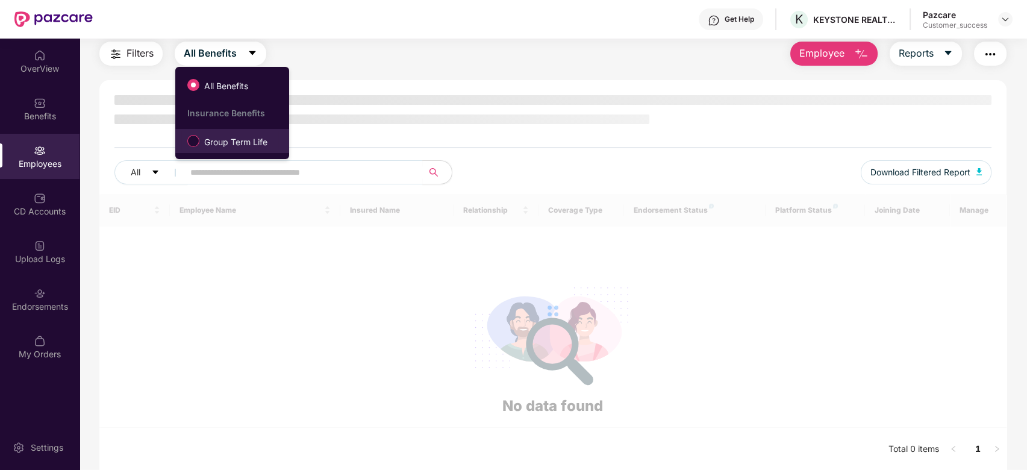
click at [236, 131] on label "Group Term Life" at bounding box center [229, 141] width 97 height 20
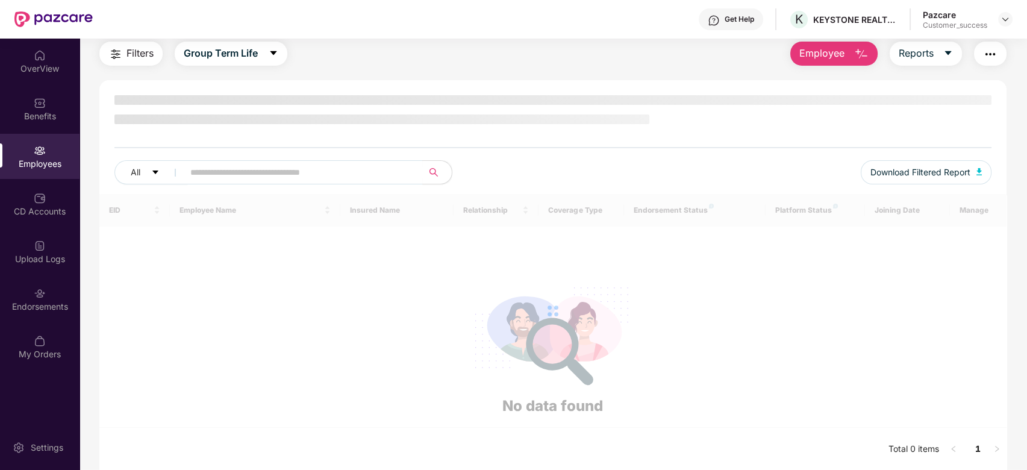
click at [233, 265] on div at bounding box center [553, 311] width 908 height 234
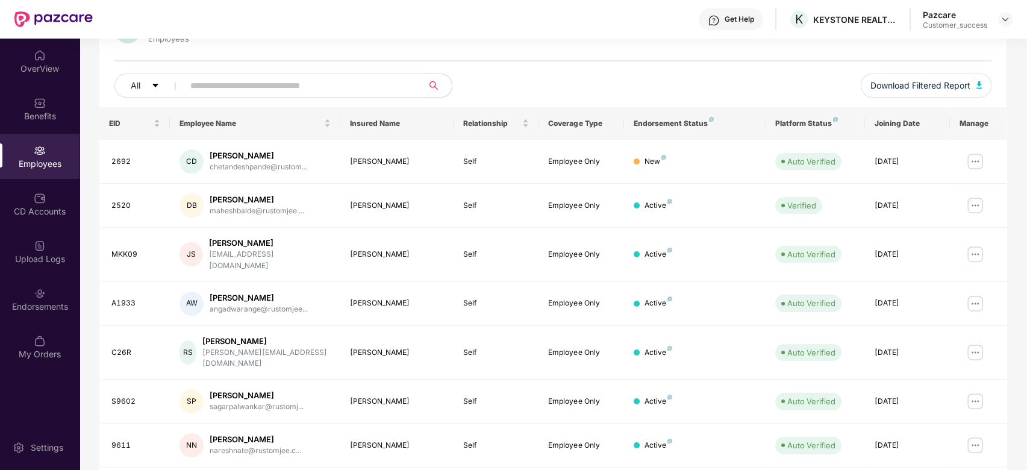
scroll to position [119, 0]
click at [32, 239] on div "Upload Logs" at bounding box center [40, 251] width 80 height 45
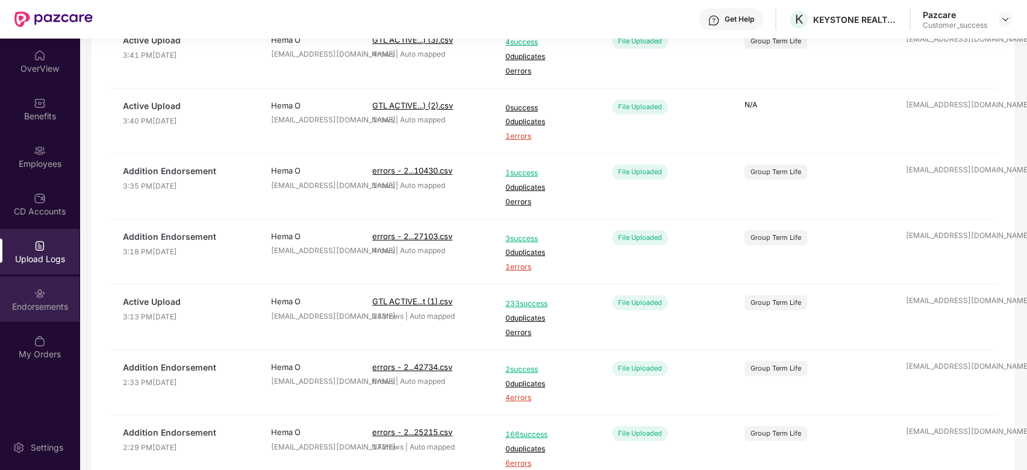
scroll to position [372, 0]
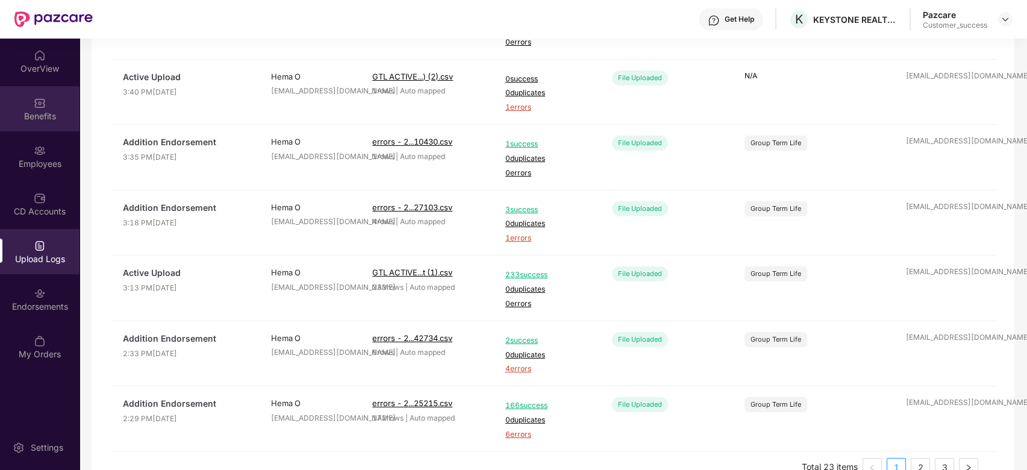
click at [45, 108] on div "Benefits" at bounding box center [40, 108] width 80 height 45
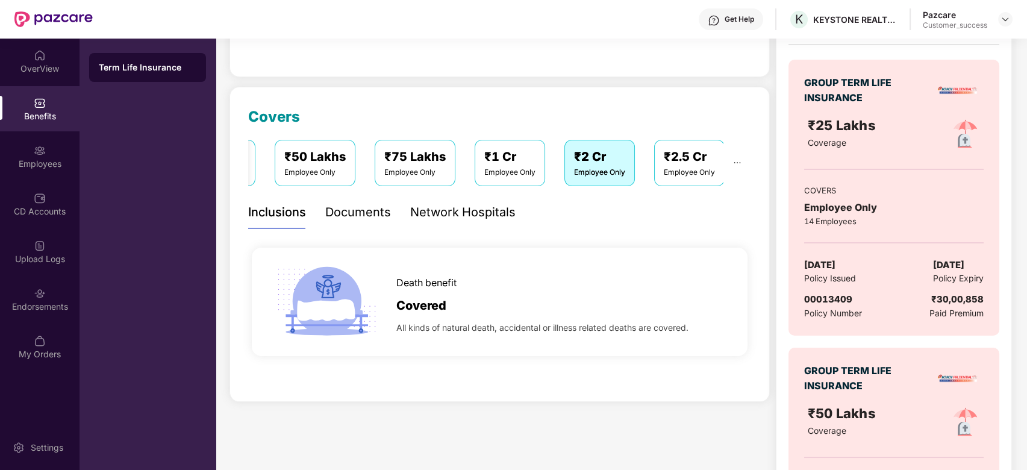
scroll to position [0, 0]
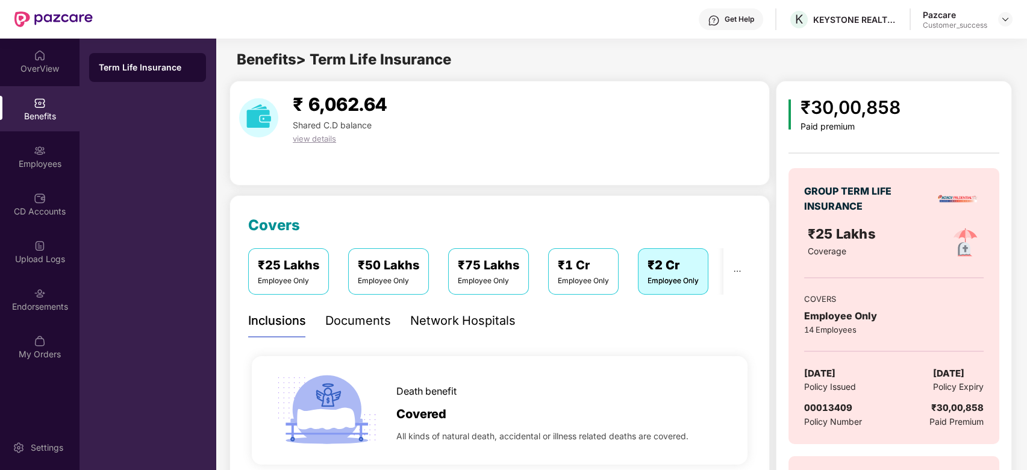
click at [363, 310] on div "Documents" at bounding box center [358, 320] width 66 height 33
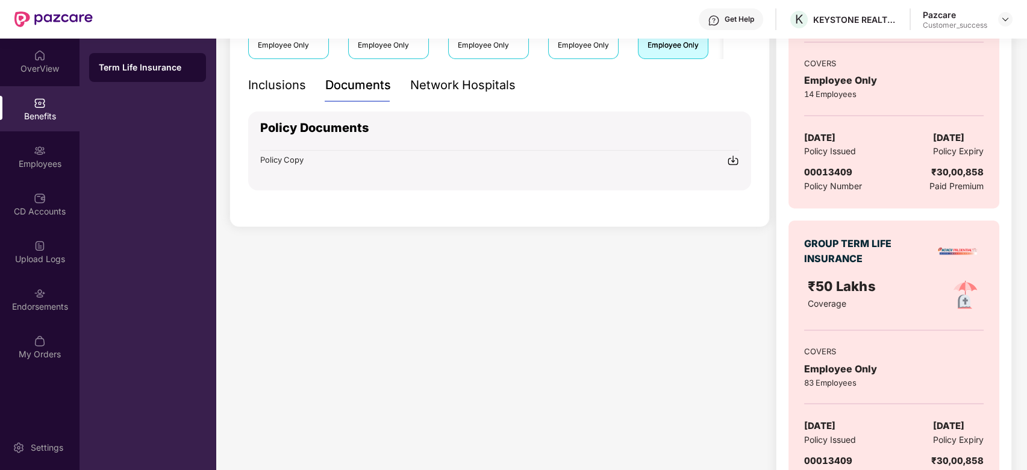
scroll to position [237, 0]
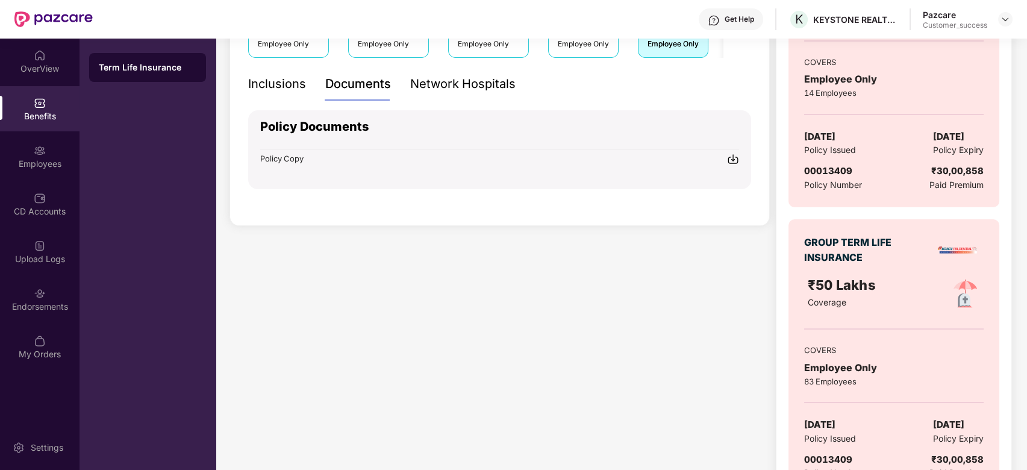
click at [290, 157] on span "Policy Copy" at bounding box center [281, 159] width 43 height 10
click at [738, 162] on img at bounding box center [733, 159] width 12 height 12
click at [737, 158] on img at bounding box center [733, 159] width 12 height 12
click at [727, 158] on img at bounding box center [733, 159] width 12 height 12
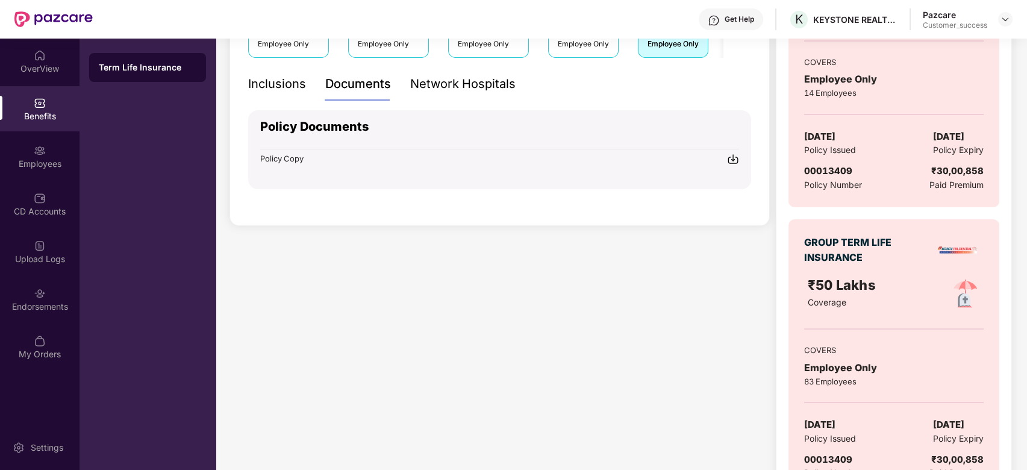
click at [284, 157] on span "Policy Copy" at bounding box center [281, 159] width 43 height 10
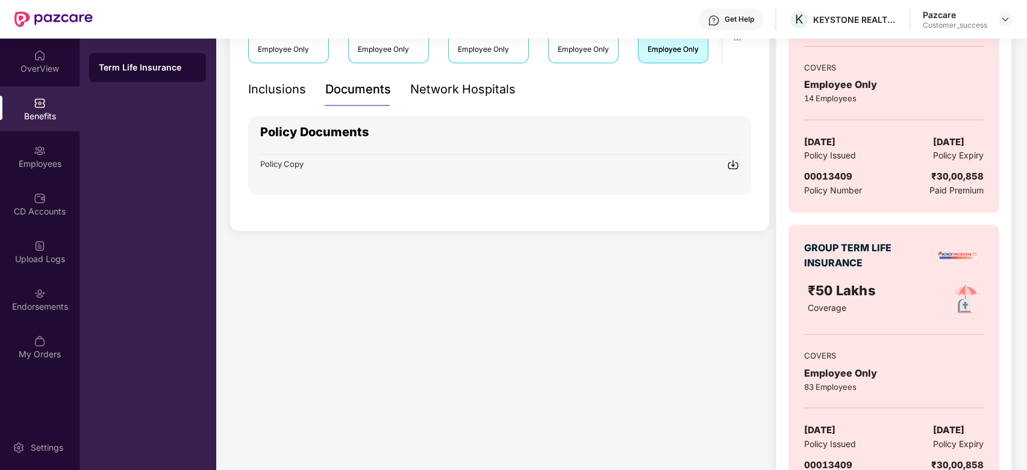
scroll to position [0, 0]
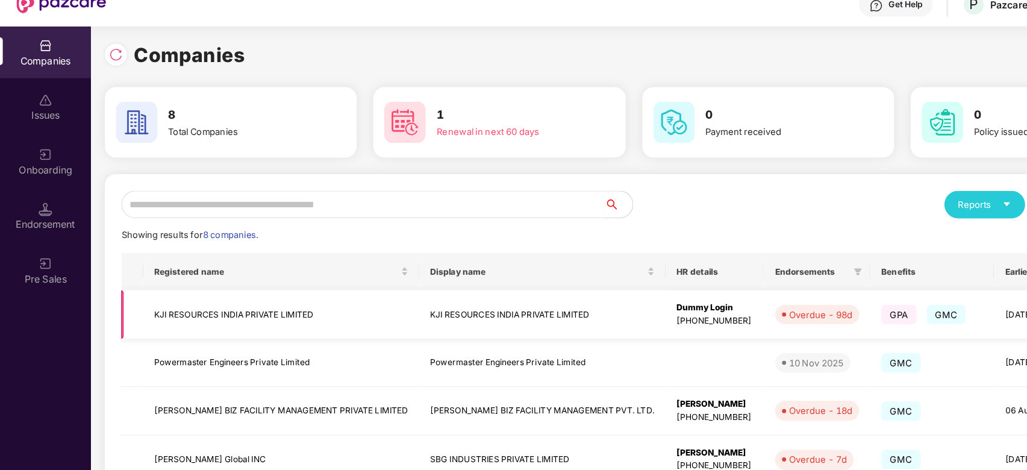
click at [269, 290] on td "KJI RESOURCES INDIA PRIVATE LIMITED" at bounding box center [245, 290] width 241 height 43
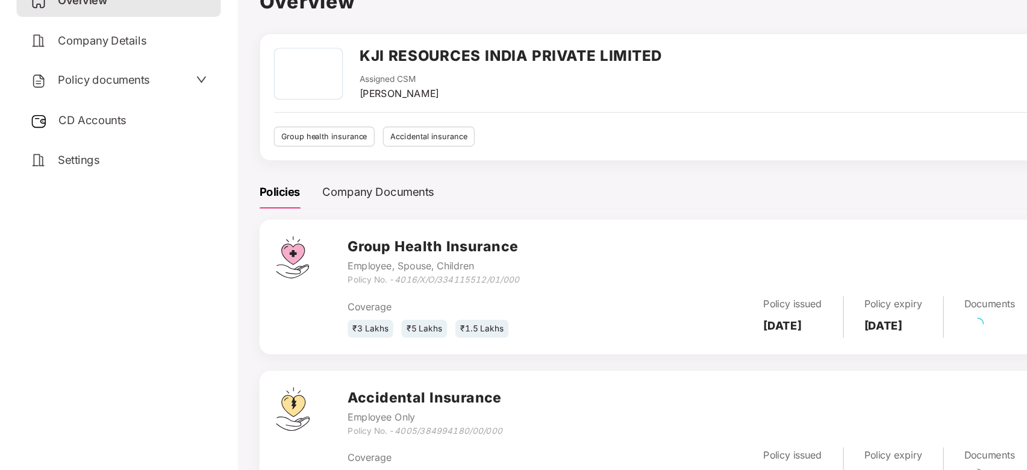
scroll to position [59, 0]
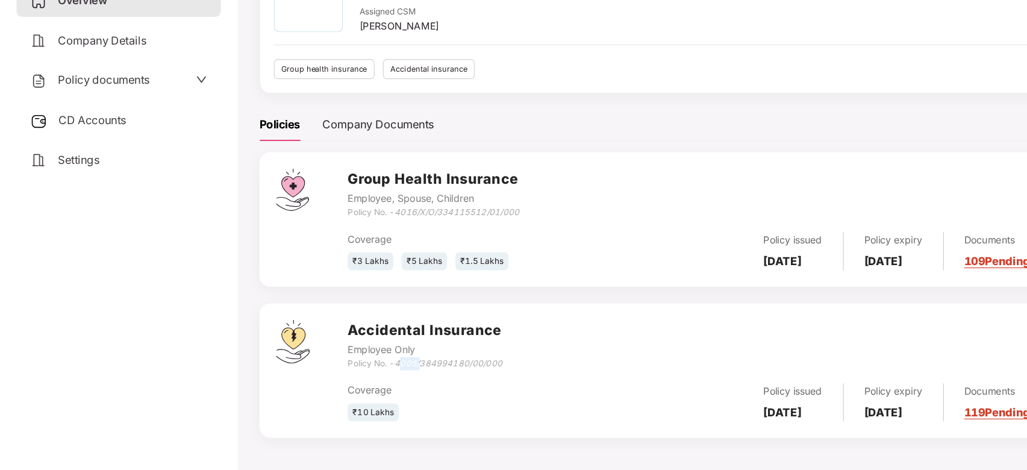
drag, startPoint x: 351, startPoint y: 376, endPoint x: 368, endPoint y: 376, distance: 16.9
click at [368, 376] on icon "4005/384994180/00/000" at bounding box center [392, 376] width 94 height 9
drag, startPoint x: 346, startPoint y: 244, endPoint x: 456, endPoint y: 239, distance: 109.8
click at [456, 239] on div "Group Health Insurance Employee, Spouse, Children Policy No. - 4016/X/O/3341155…" at bounding box center [649, 228] width 690 height 43
copy icon "4016/X/O/334115512/01/000"
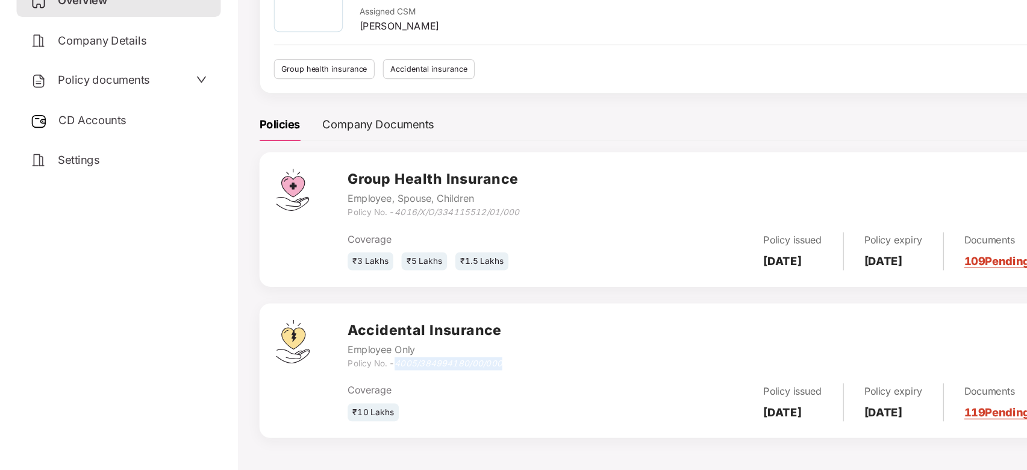
drag, startPoint x: 348, startPoint y: 375, endPoint x: 450, endPoint y: 378, distance: 101.9
click at [450, 378] on div "Accidental Insurance Employee Only Policy No. - 4005/384994180/00/000" at bounding box center [649, 360] width 690 height 43
copy icon "4005/384994180/00/000"
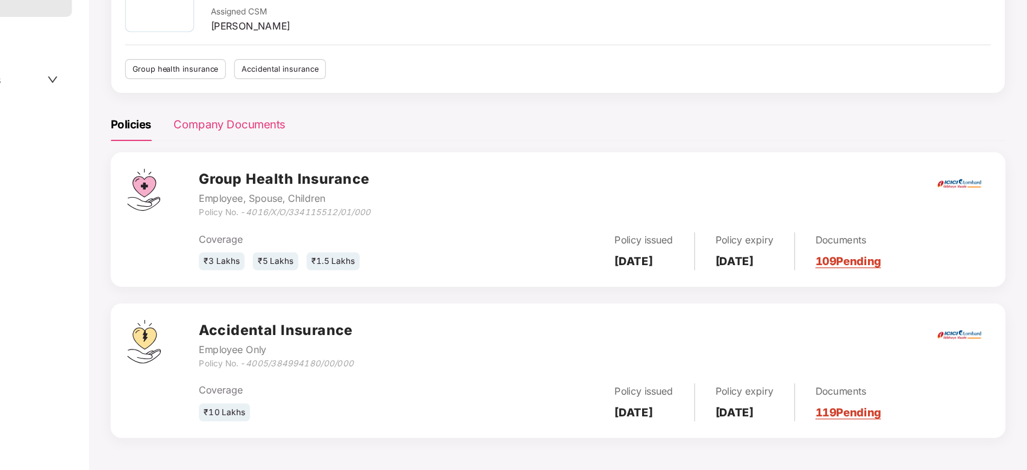
click at [369, 168] on div "Company Documents" at bounding box center [330, 167] width 98 height 15
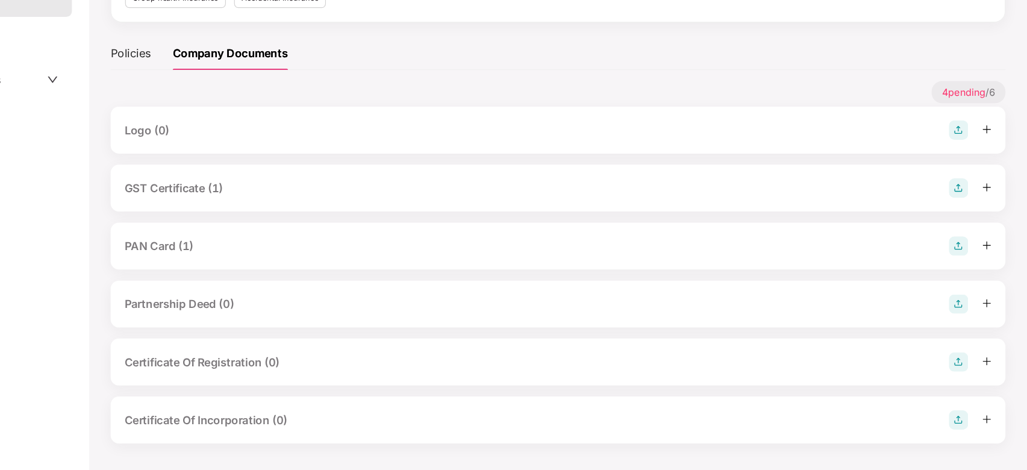
scroll to position [0, 0]
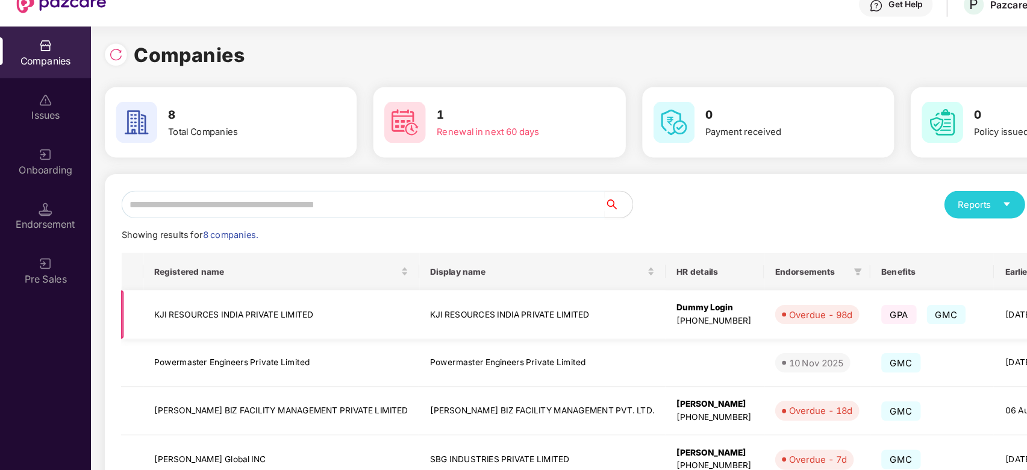
click at [163, 281] on td "KJI RESOURCES INDIA PRIVATE LIMITED" at bounding box center [245, 290] width 241 height 43
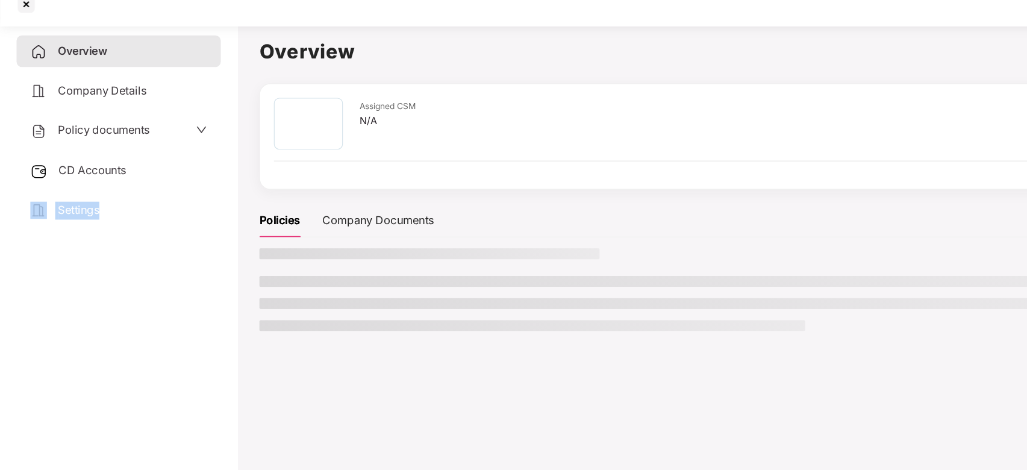
drag, startPoint x: 163, startPoint y: 281, endPoint x: 108, endPoint y: 141, distance: 150.9
click at [108, 141] on div "Overview Company Details Policy documents CD Accounts Settings" at bounding box center [103, 251] width 178 height 410
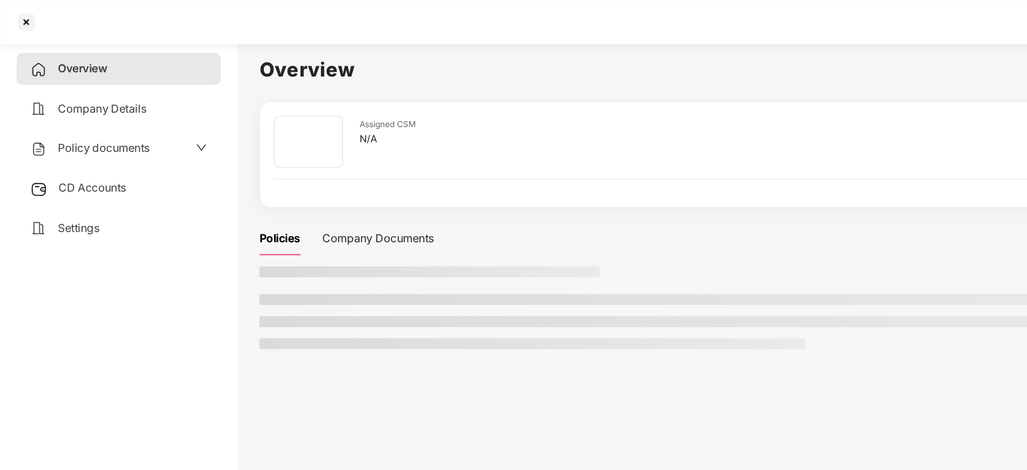
click at [190, 11] on div at bounding box center [513, 19] width 1027 height 39
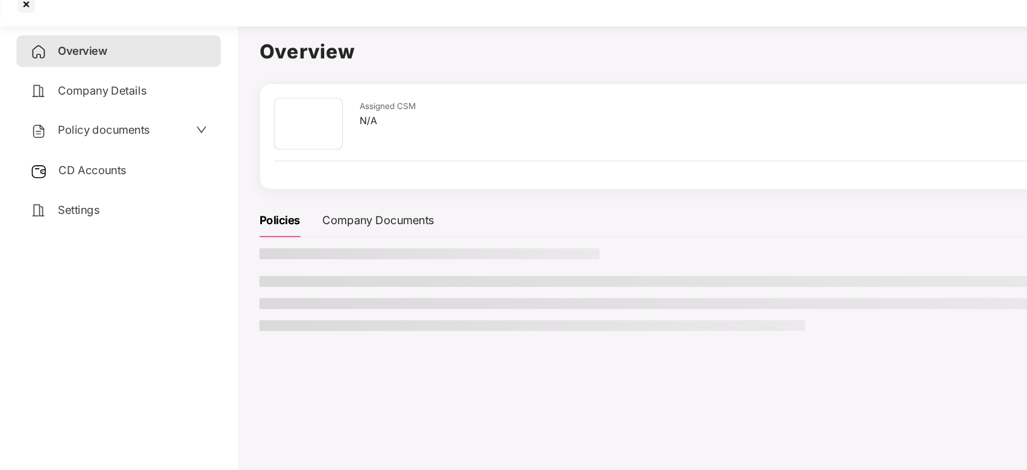
click at [126, 96] on span "Company Details" at bounding box center [89, 95] width 77 height 12
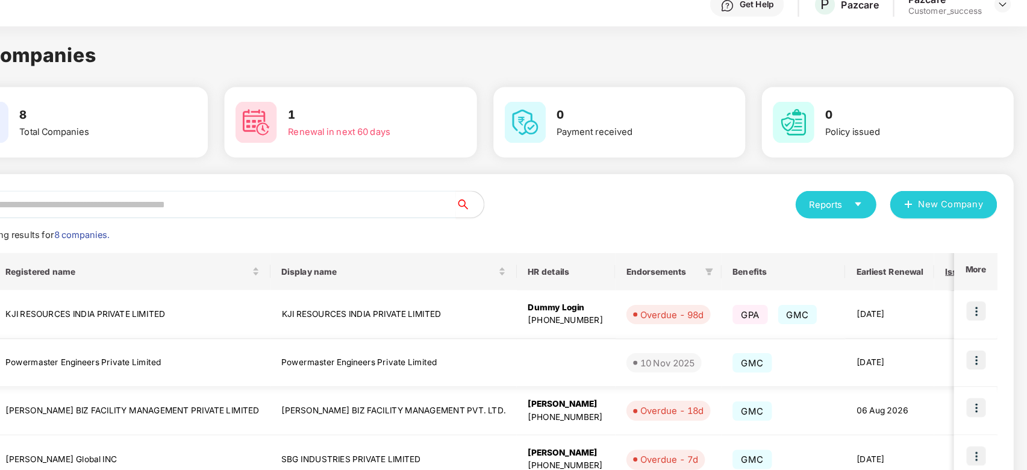
scroll to position [0, 181]
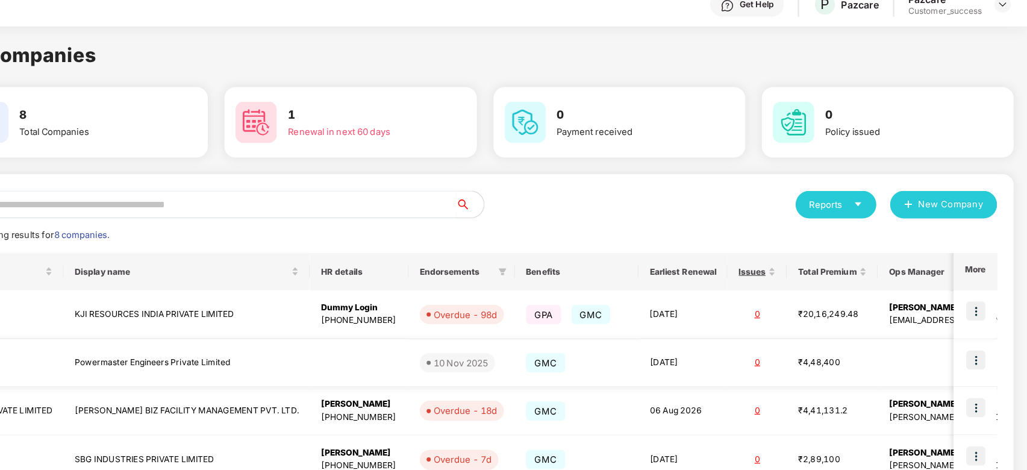
click at [991, 331] on td at bounding box center [982, 333] width 37 height 42
click at [984, 332] on img at bounding box center [982, 329] width 17 height 17
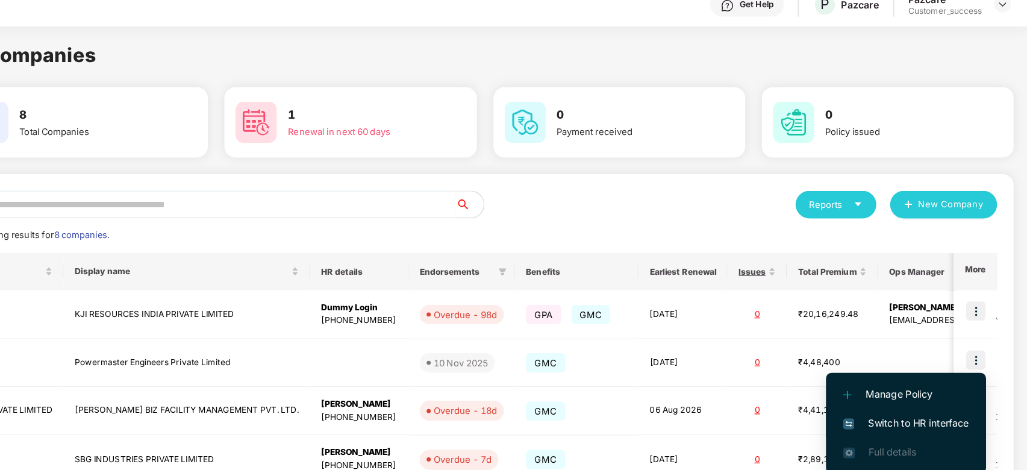
click at [968, 381] on span "Switch to HR interface" at bounding box center [922, 384] width 110 height 13
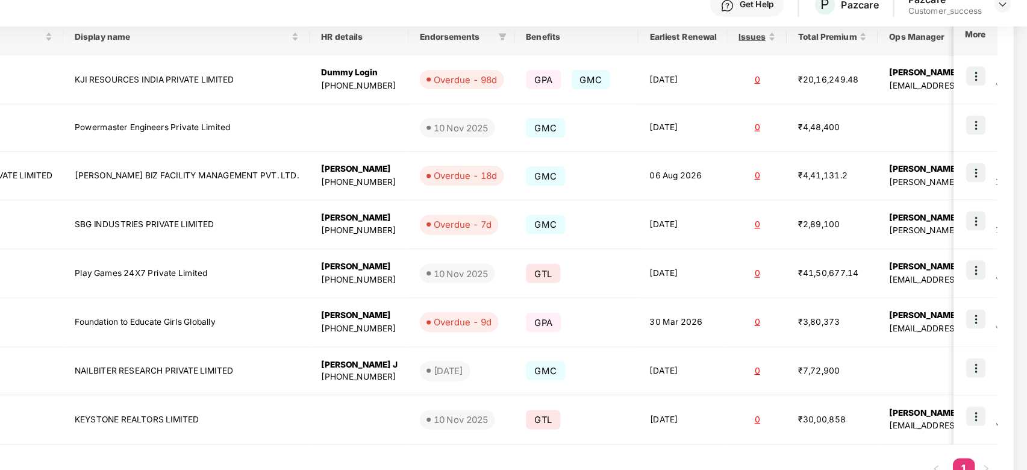
scroll to position [0, 1]
click at [990, 375] on td at bounding box center [982, 382] width 37 height 43
click at [977, 380] on img at bounding box center [982, 379] width 17 height 17
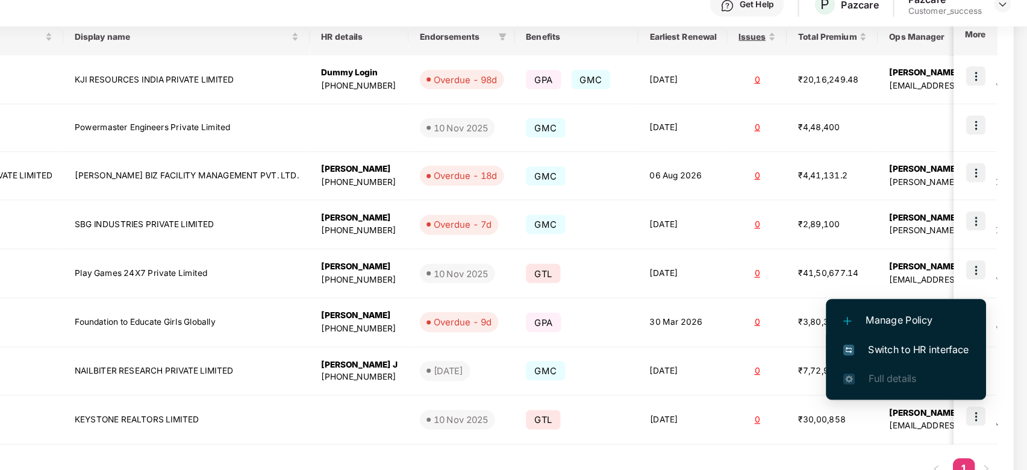
click at [936, 311] on li "Switch to HR interface" at bounding box center [921, 320] width 140 height 25
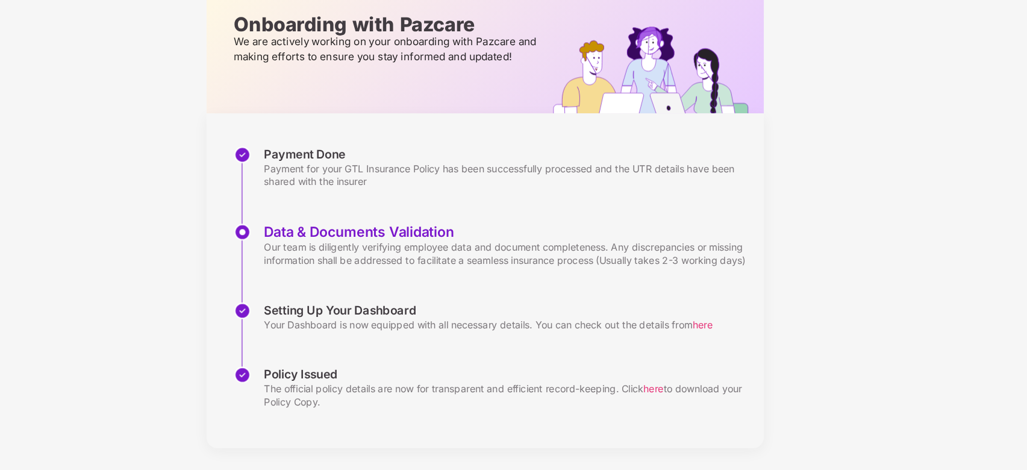
scroll to position [0, 0]
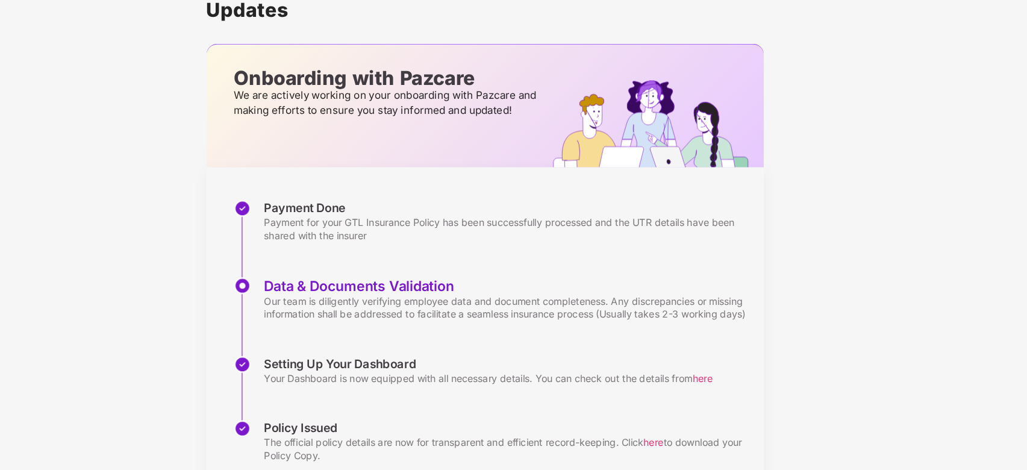
drag, startPoint x: 207, startPoint y: 70, endPoint x: 197, endPoint y: 36, distance: 35.7
click at [197, 36] on div "Get Help K KEYSTONE REALTORS LIMITED Pazcare Customer_success OverView Benefits…" at bounding box center [513, 235] width 1027 height 470
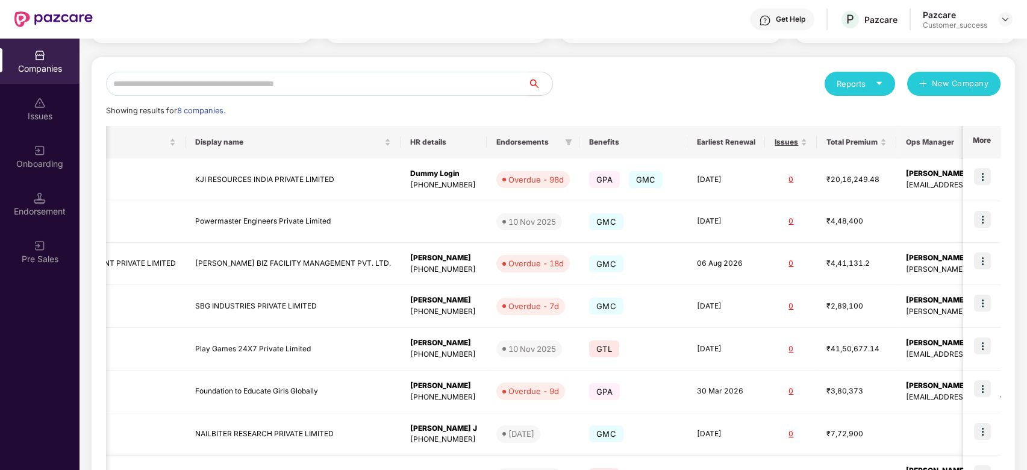
scroll to position [205, 0]
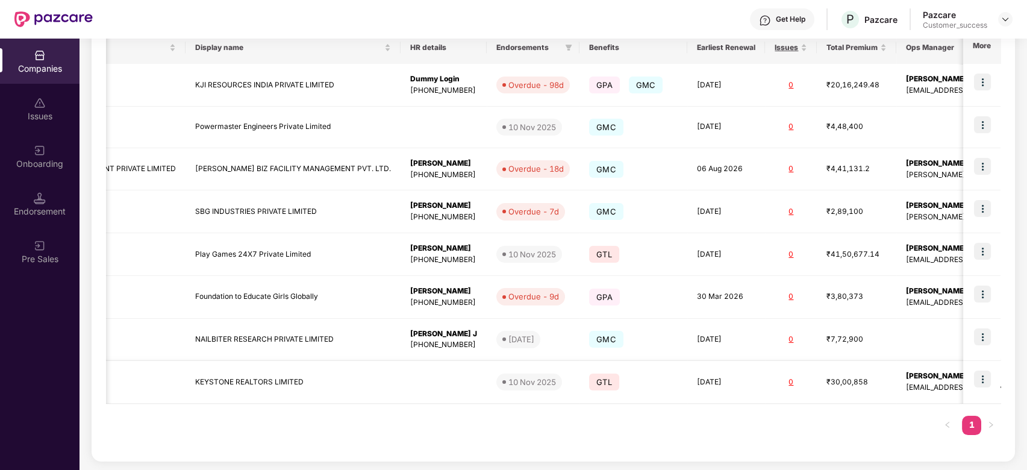
click at [991, 377] on td at bounding box center [982, 382] width 37 height 43
click at [974, 376] on img at bounding box center [982, 379] width 17 height 17
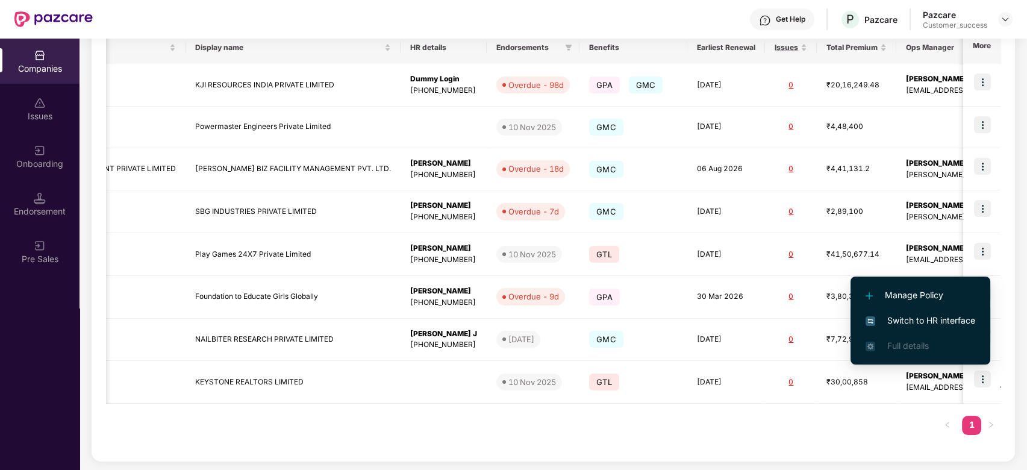
click at [957, 316] on span "Switch to HR interface" at bounding box center [921, 320] width 110 height 13
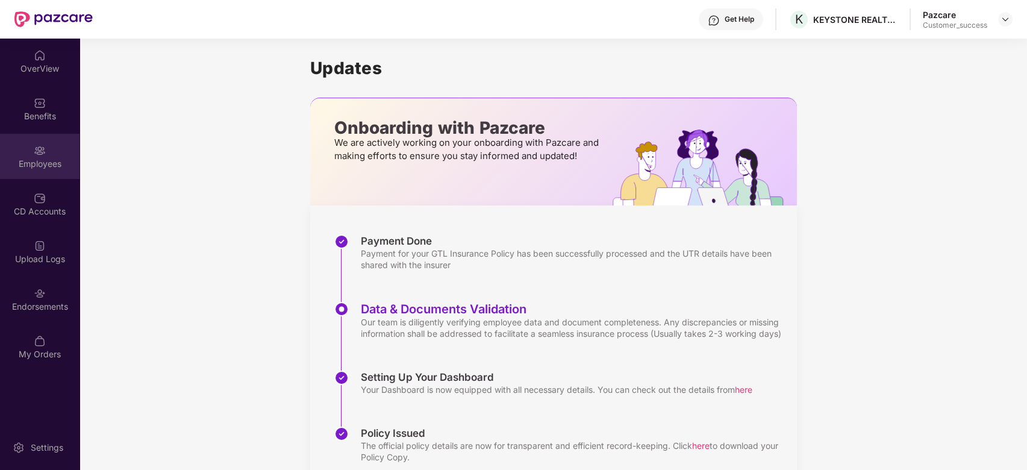
click at [39, 163] on div "Employees" at bounding box center [40, 164] width 80 height 12
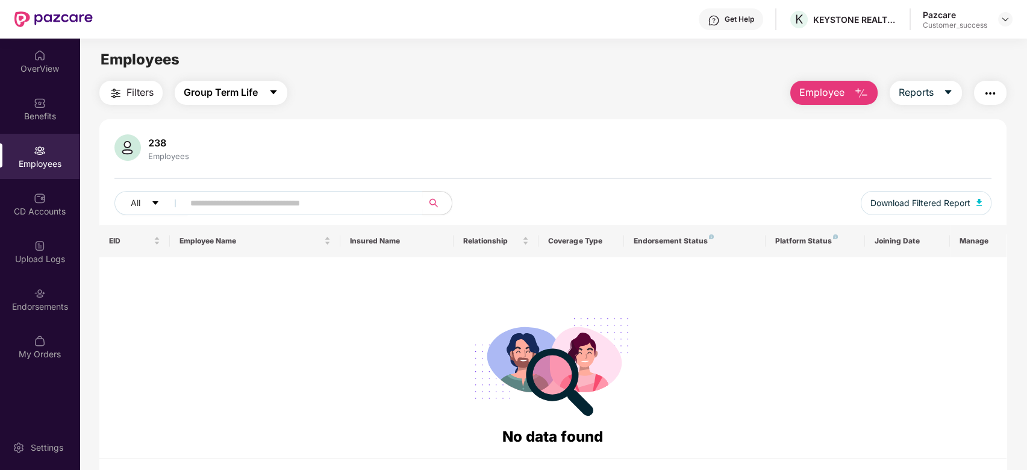
click at [280, 85] on button "Group Term Life" at bounding box center [231, 93] width 113 height 24
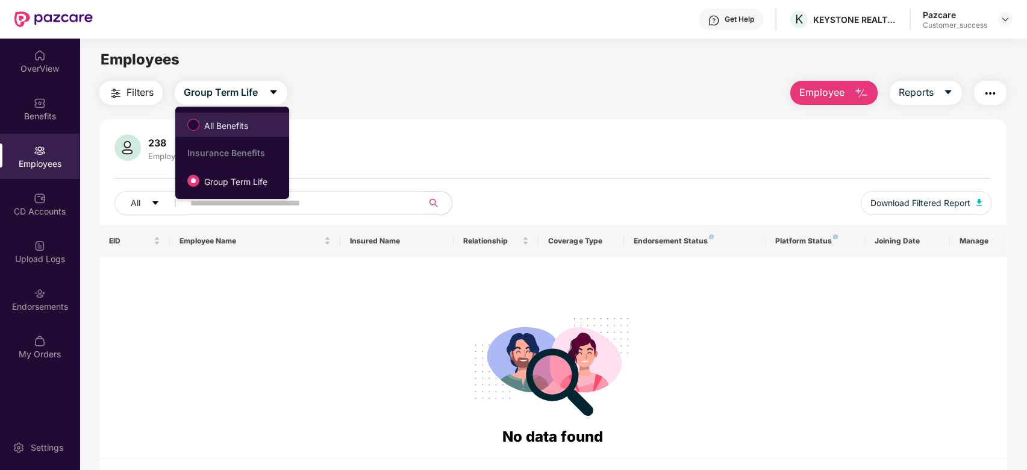
click at [236, 121] on span "All Benefits" at bounding box center [226, 125] width 54 height 13
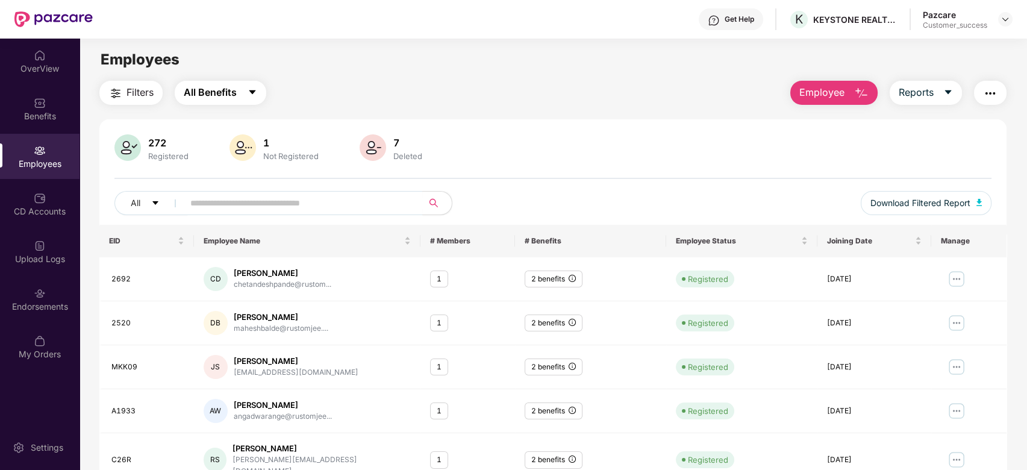
click at [247, 95] on button "All Benefits" at bounding box center [221, 93] width 92 height 24
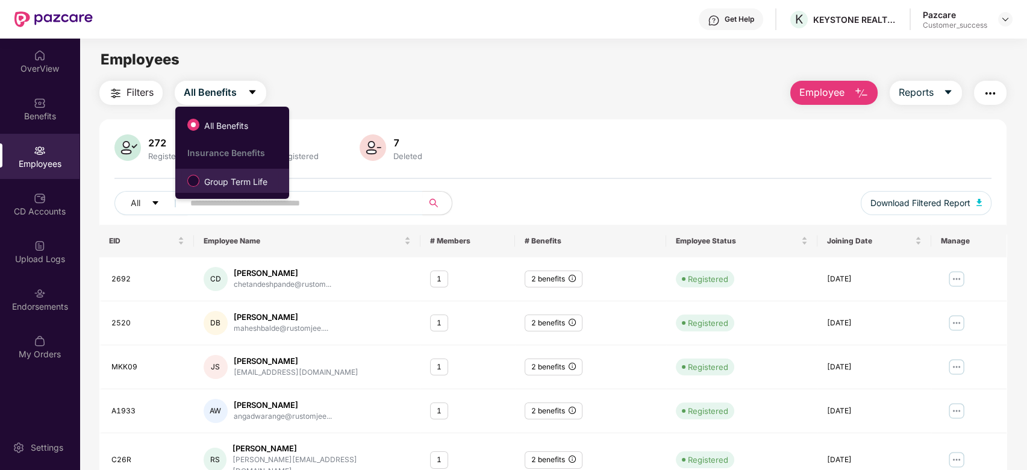
click at [240, 172] on label "Group Term Life" at bounding box center [229, 181] width 97 height 20
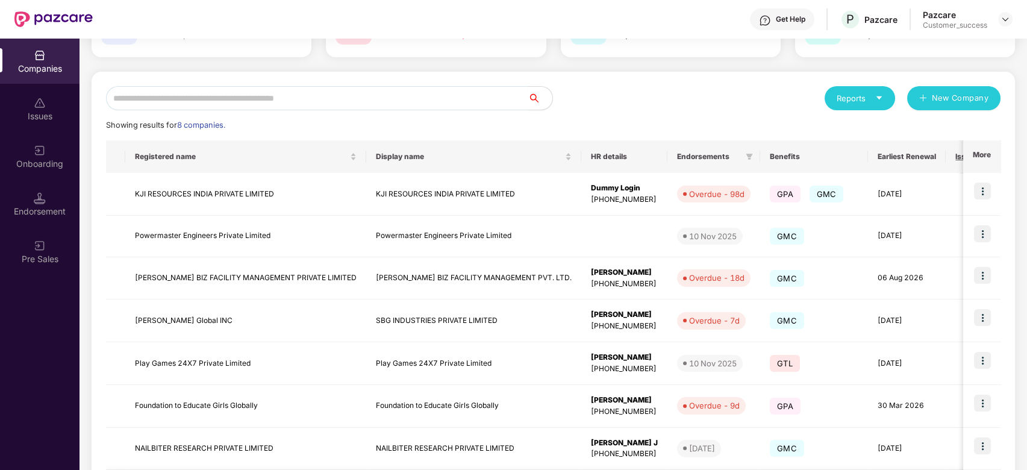
scroll to position [205, 0]
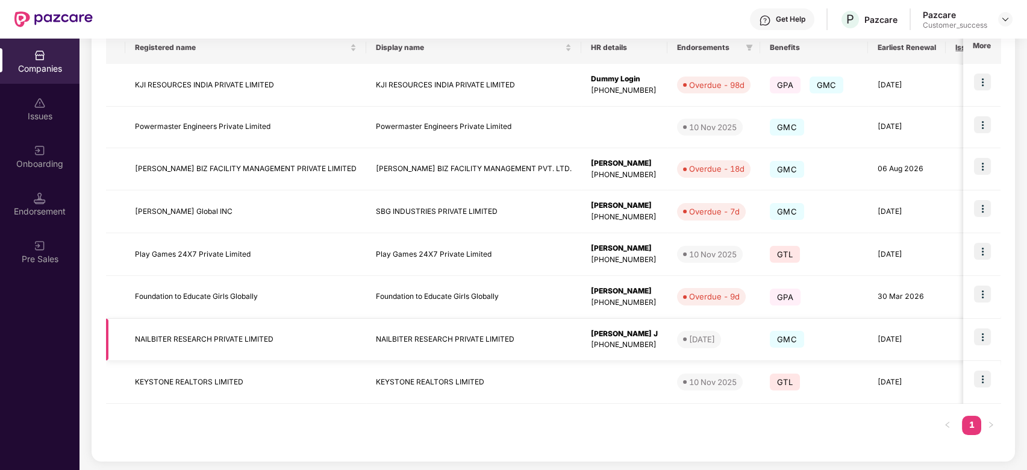
click at [299, 328] on td "NAILBITER RESEARCH PRIVATE LIMITED" at bounding box center [245, 340] width 241 height 43
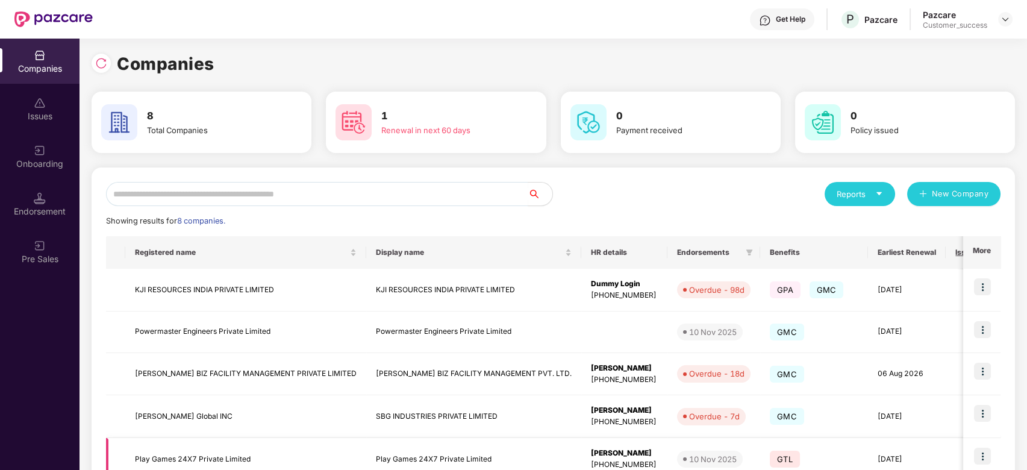
click at [991, 463] on img at bounding box center [982, 456] width 17 height 17
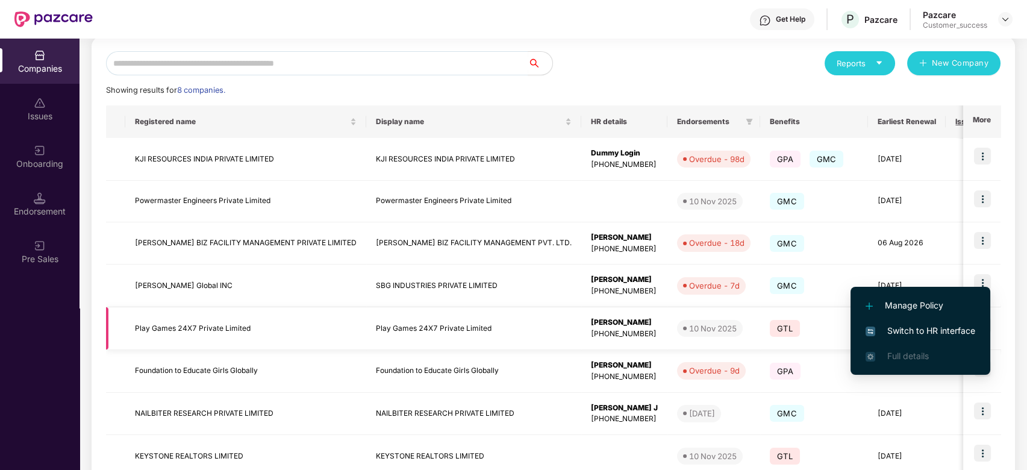
scroll to position [154, 0]
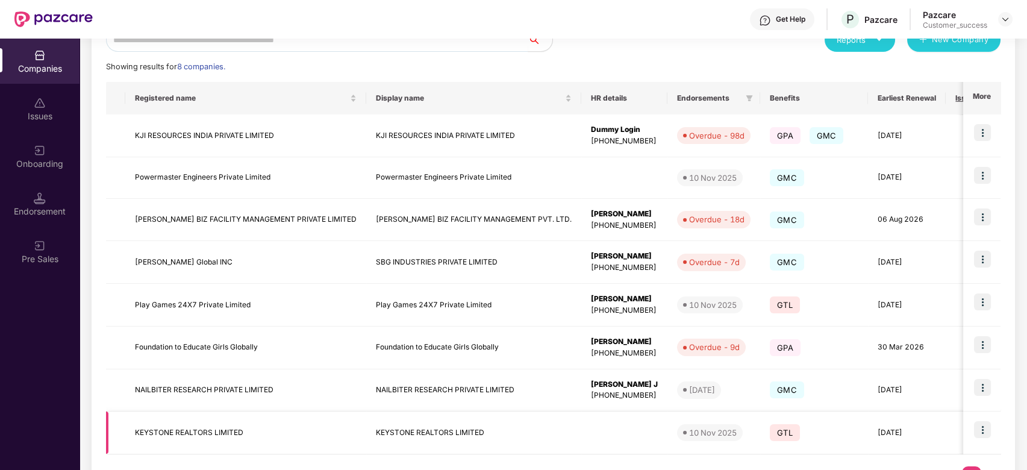
click at [982, 427] on img at bounding box center [982, 429] width 17 height 17
click at [809, 398] on td "GMC" at bounding box center [814, 390] width 108 height 43
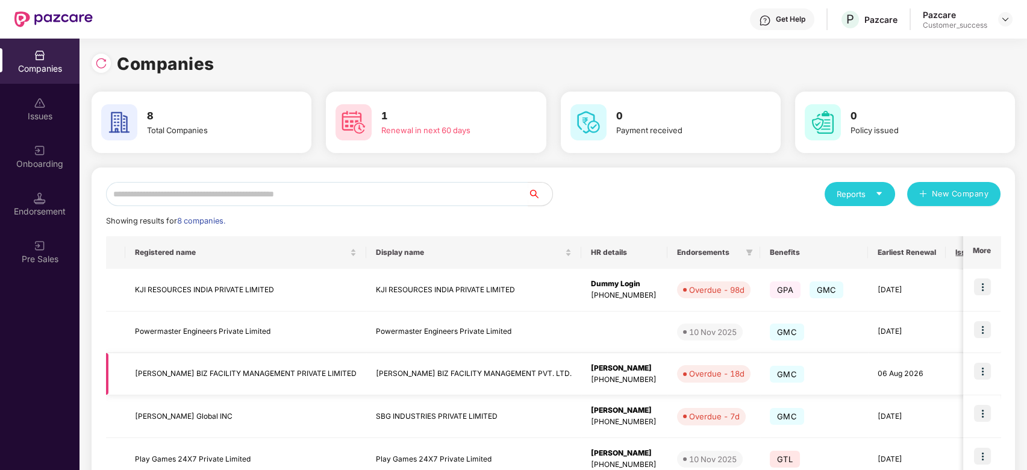
click at [984, 374] on img at bounding box center [982, 371] width 17 height 17
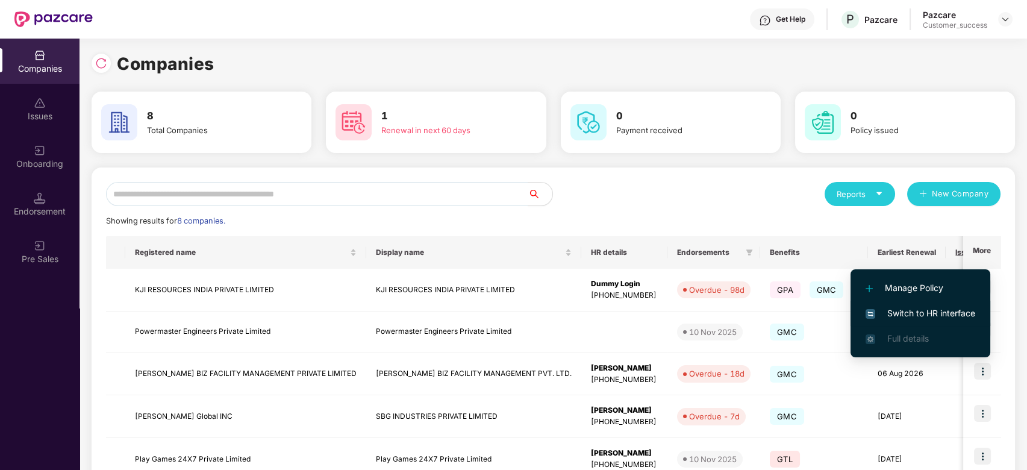
click at [927, 317] on span "Switch to HR interface" at bounding box center [921, 313] width 110 height 13
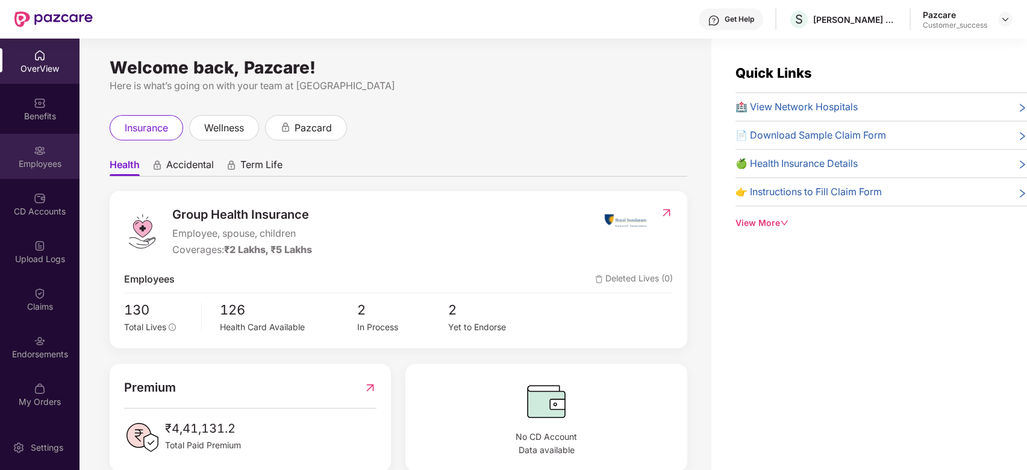
click at [46, 165] on div "Employees" at bounding box center [40, 164] width 80 height 12
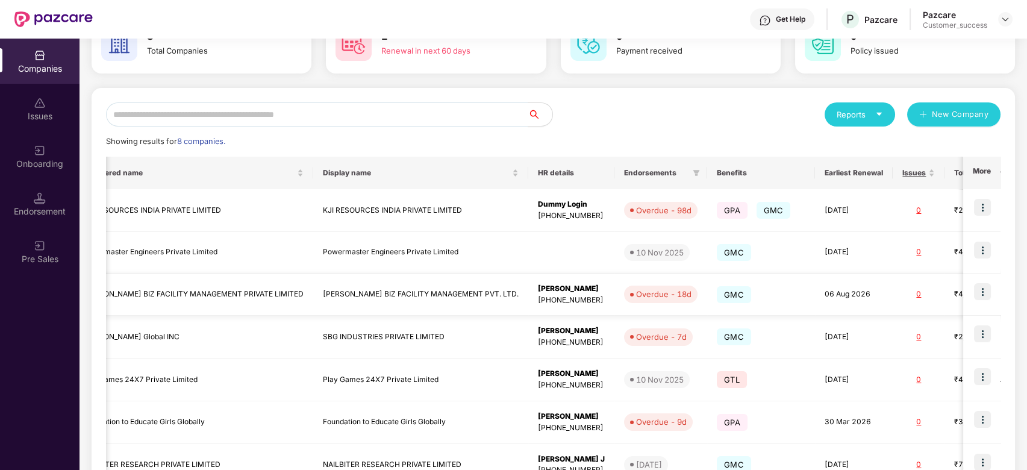
scroll to position [0, 181]
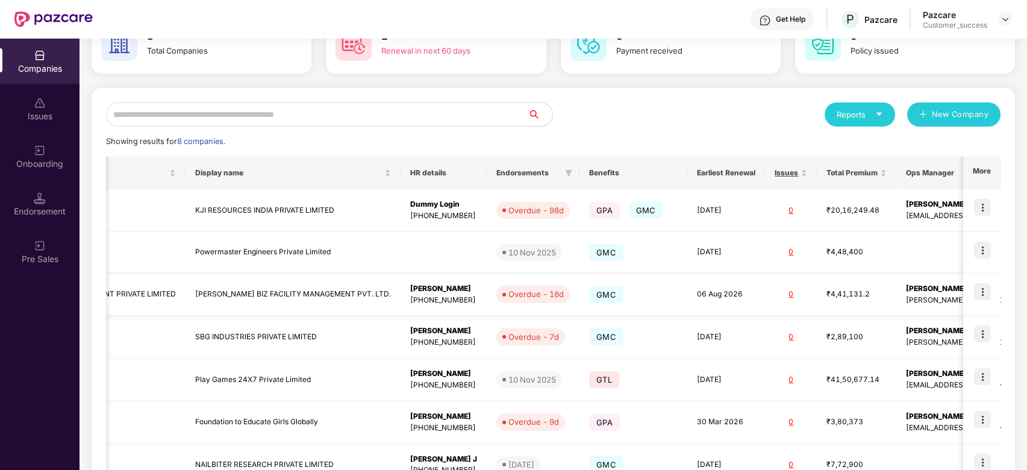
click at [991, 284] on td at bounding box center [982, 295] width 37 height 43
click at [979, 290] on img at bounding box center [982, 291] width 17 height 17
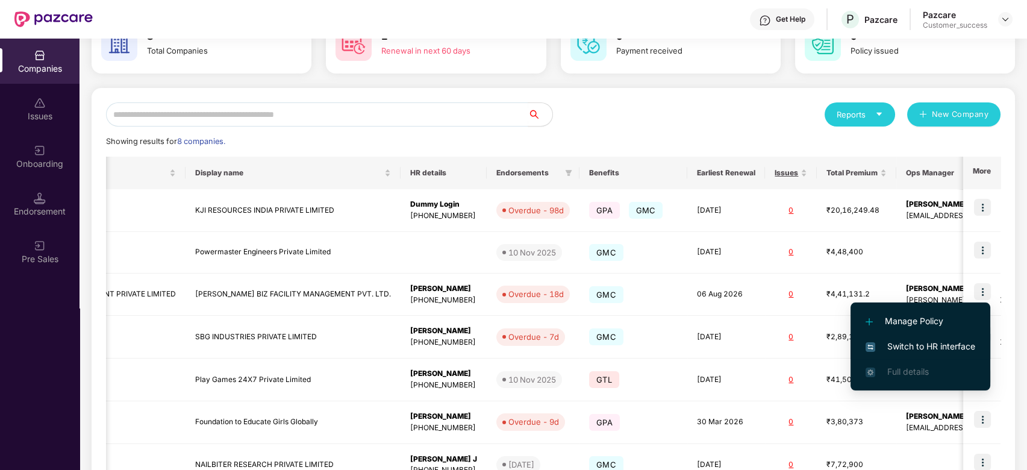
click at [913, 345] on span "Switch to HR interface" at bounding box center [921, 346] width 110 height 13
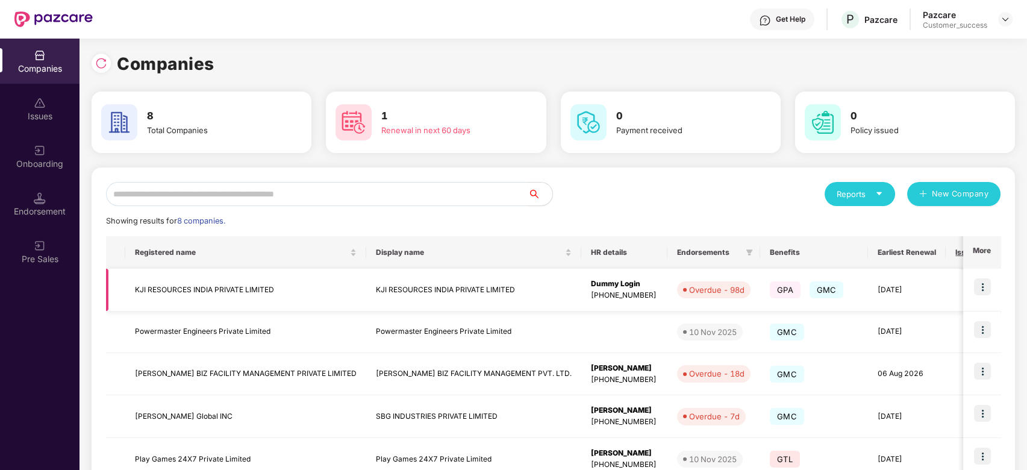
click at [986, 282] on img at bounding box center [982, 286] width 17 height 17
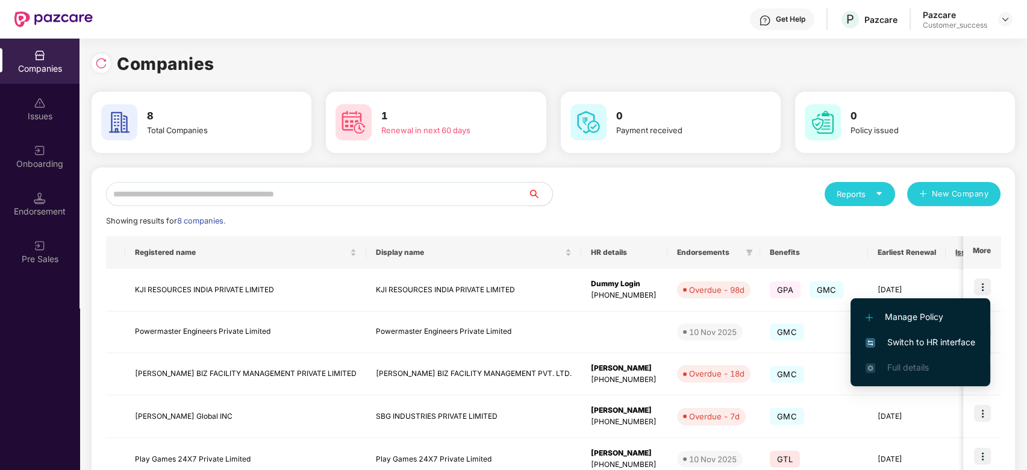
click at [901, 332] on li "Switch to HR interface" at bounding box center [921, 342] width 140 height 25
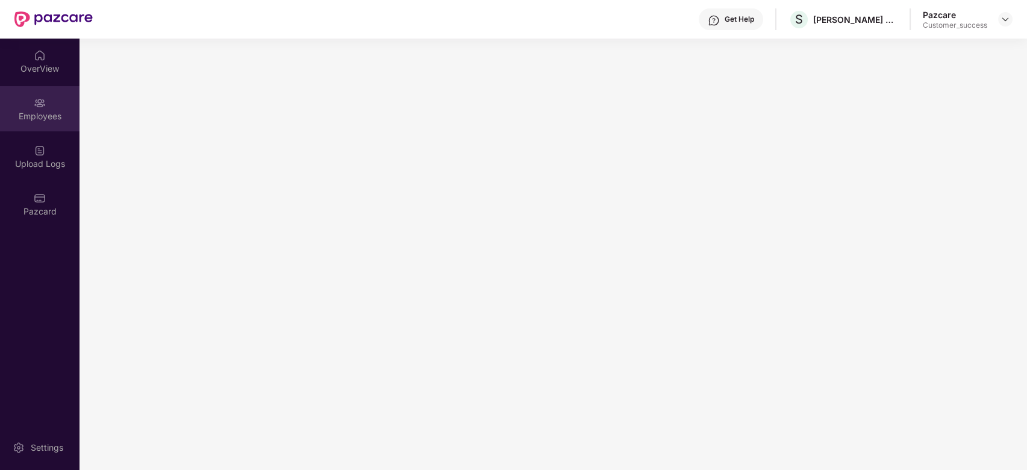
click at [42, 104] on img at bounding box center [40, 103] width 12 height 12
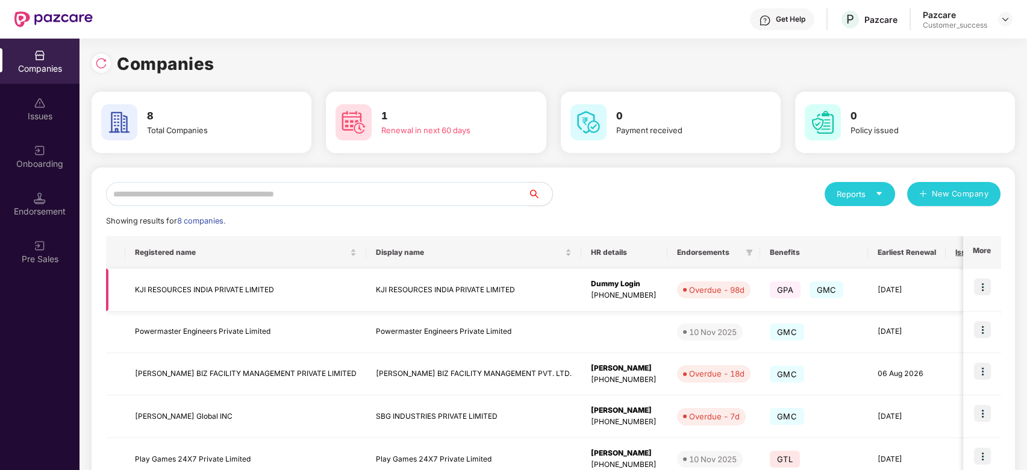
click at [991, 287] on td at bounding box center [982, 290] width 37 height 43
click at [983, 292] on img at bounding box center [982, 286] width 17 height 17
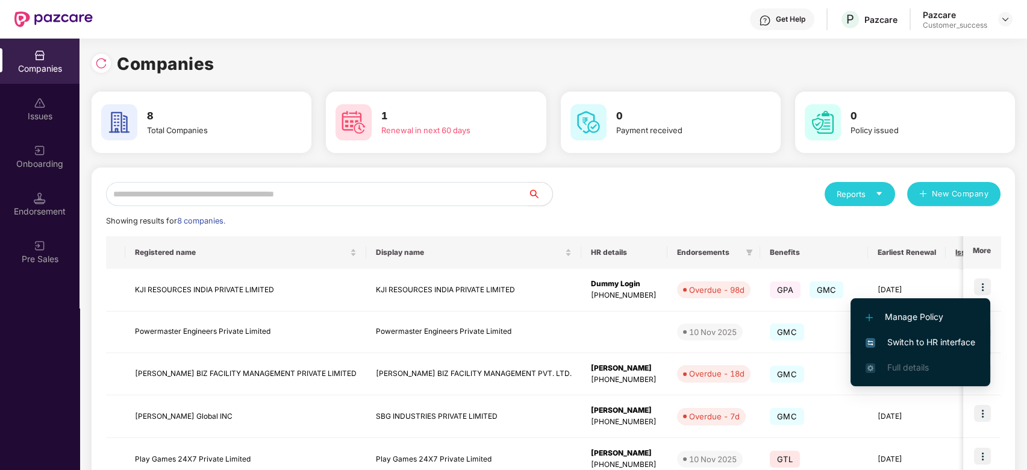
click at [913, 338] on span "Switch to HR interface" at bounding box center [921, 342] width 110 height 13
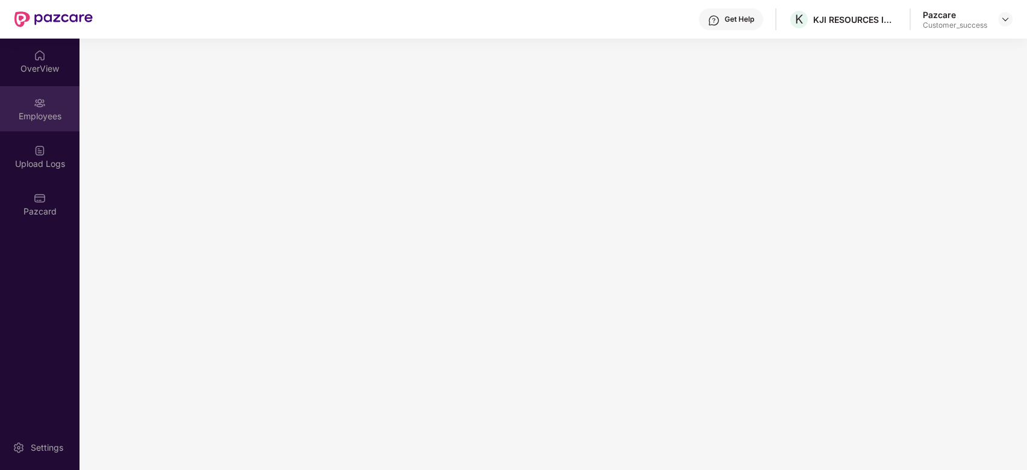
click at [35, 104] on img at bounding box center [40, 103] width 12 height 12
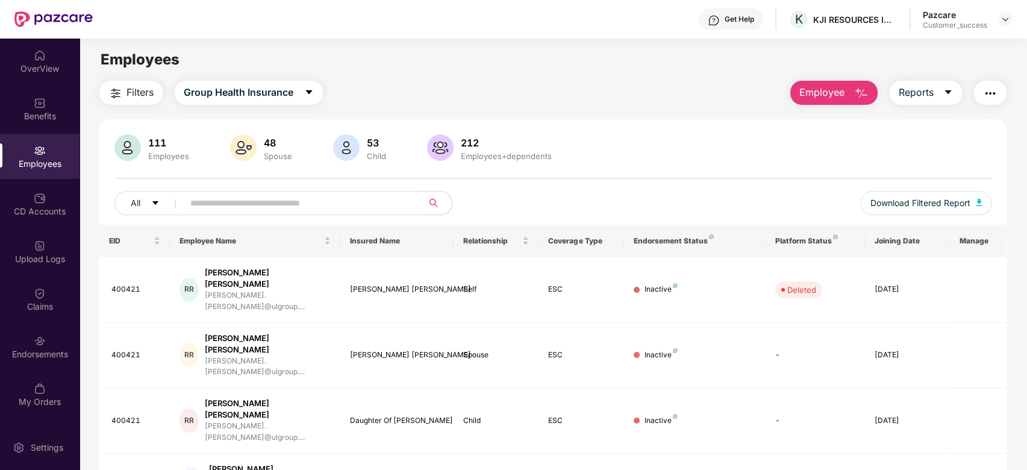
click at [246, 196] on input "text" at bounding box center [298, 203] width 216 height 18
paste input "******"
type input "******"
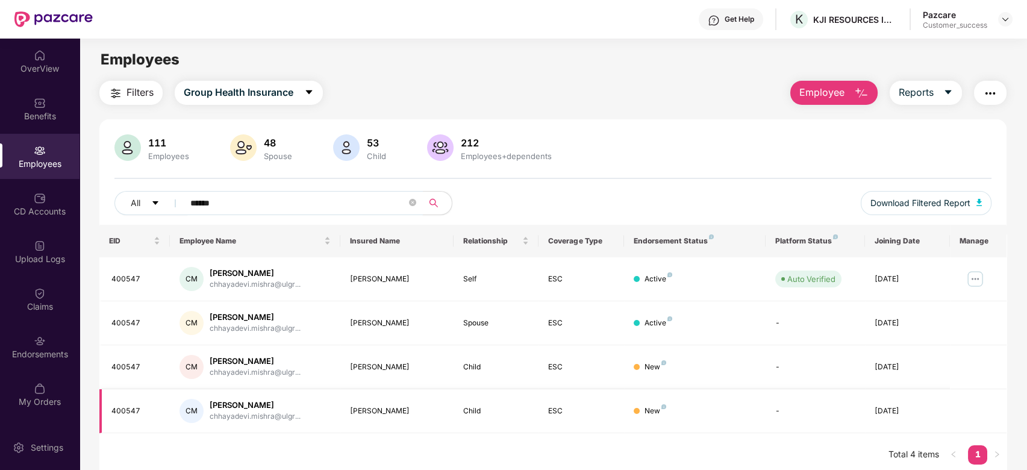
scroll to position [39, 0]
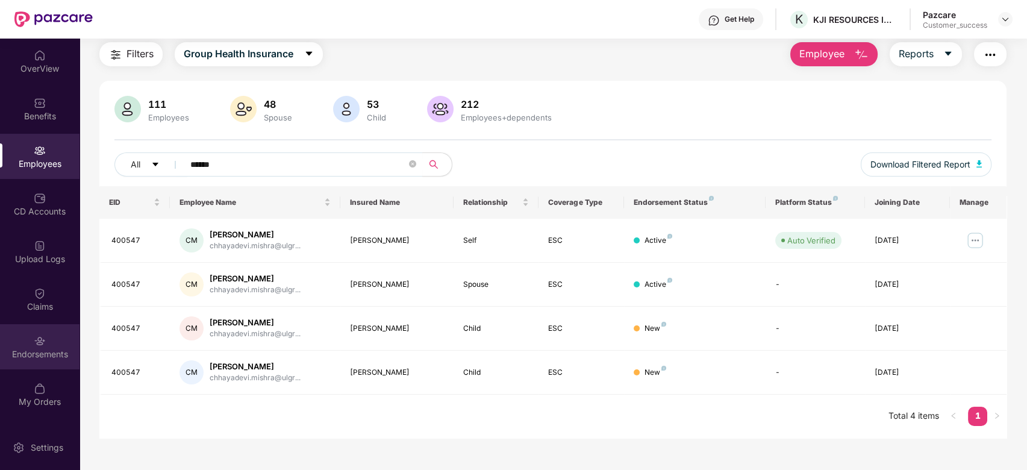
click at [39, 337] on img at bounding box center [40, 341] width 12 height 12
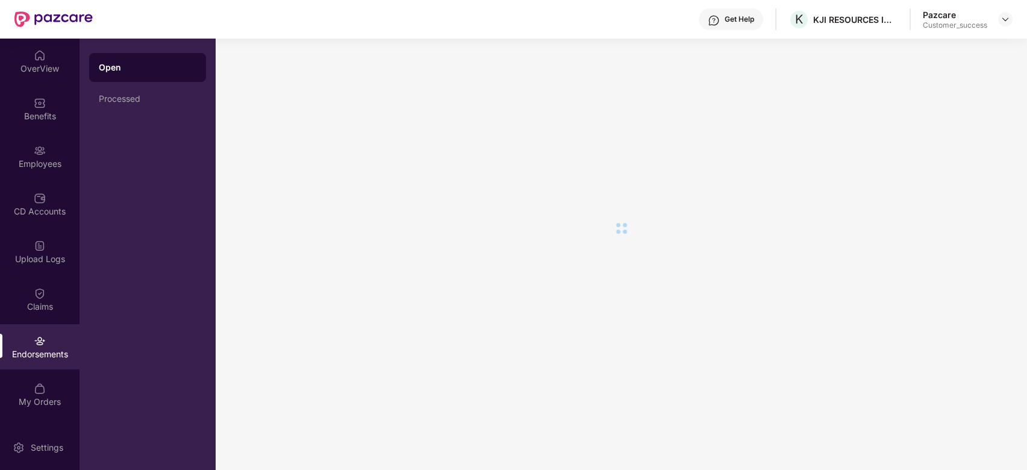
scroll to position [0, 0]
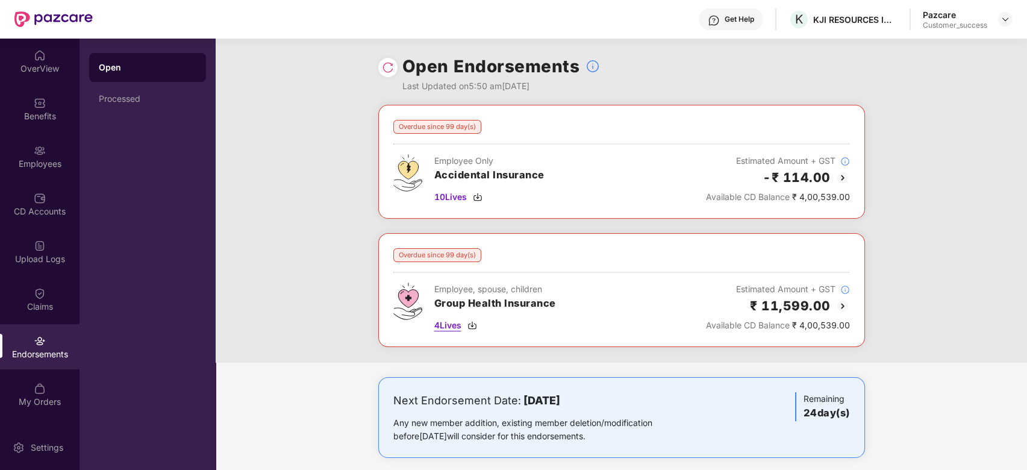
click at [472, 321] on img at bounding box center [473, 326] width 10 height 10
click at [474, 324] on img at bounding box center [473, 326] width 10 height 10
click at [473, 325] on img at bounding box center [473, 326] width 10 height 10
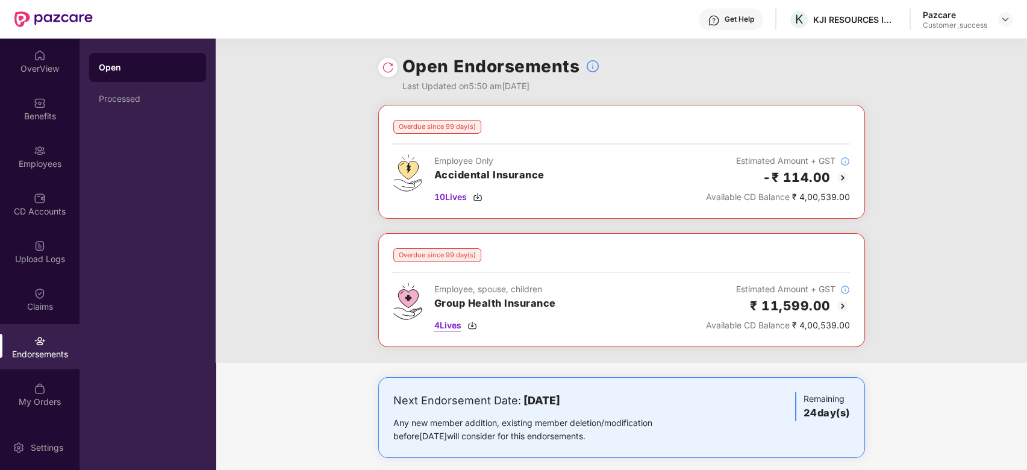
click at [455, 325] on span "4 Lives" at bounding box center [447, 325] width 27 height 13
click at [475, 327] on img at bounding box center [473, 326] width 10 height 10
click at [474, 324] on img at bounding box center [473, 326] width 10 height 10
click at [30, 165] on div "Employees" at bounding box center [40, 164] width 80 height 12
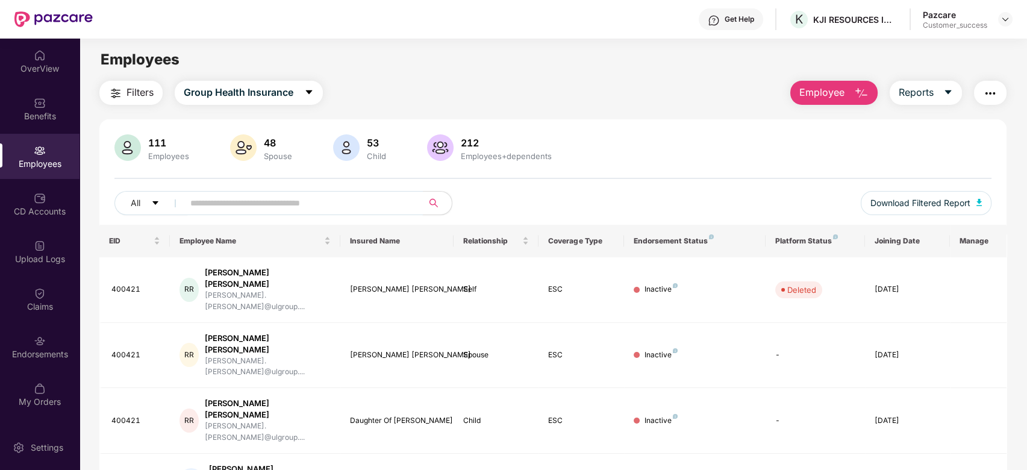
click at [355, 210] on input "text" at bounding box center [298, 203] width 216 height 18
paste input "*******"
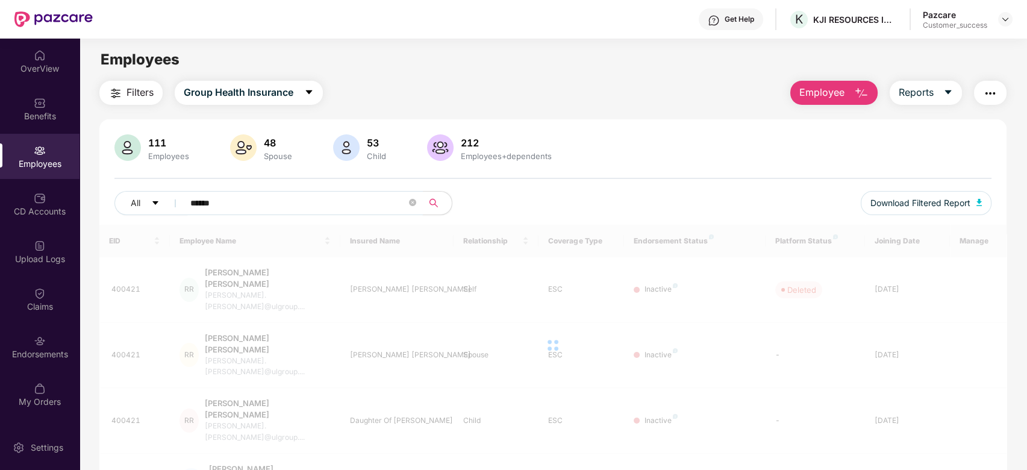
type input "******"
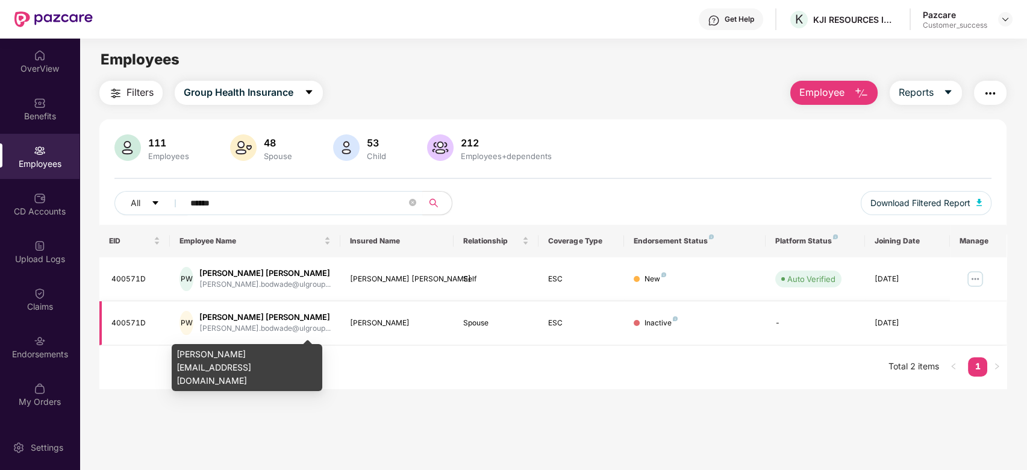
click at [260, 329] on div "[PERSON_NAME].bodwade@ulgroup..." at bounding box center [264, 328] width 131 height 11
drag, startPoint x: 260, startPoint y: 329, endPoint x: 280, endPoint y: 329, distance: 19.3
click at [280, 329] on div "[PERSON_NAME].bodwade@ulgroup..." at bounding box center [264, 328] width 131 height 11
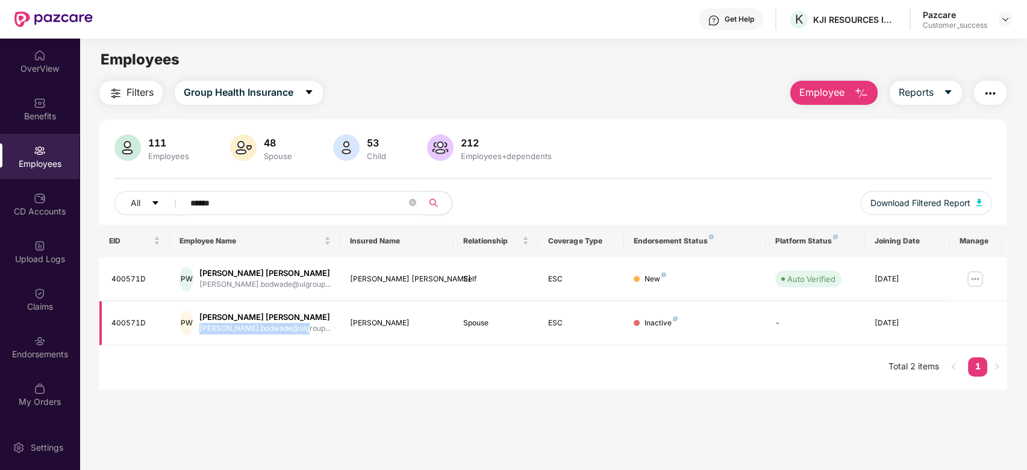
drag, startPoint x: 211, startPoint y: 325, endPoint x: 312, endPoint y: 333, distance: 101.0
click at [312, 333] on div "PW Prachi Sumit Wakode prachi.bodwade@ulgroup..." at bounding box center [255, 323] width 151 height 24
copy div "[PERSON_NAME].bodwade@ulgroup..."
click at [321, 86] on button "Group Health Insurance" at bounding box center [249, 93] width 148 height 24
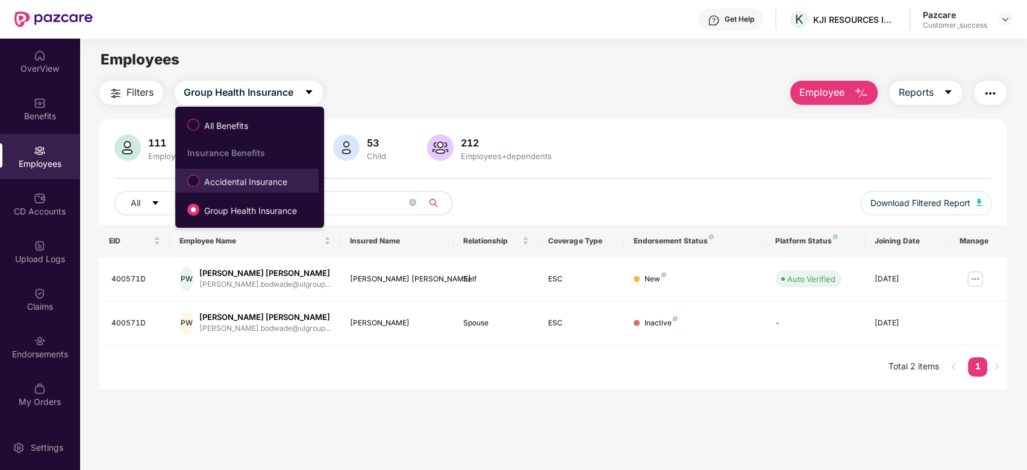
click at [266, 180] on span "Accidental Insurance" at bounding box center [245, 181] width 93 height 13
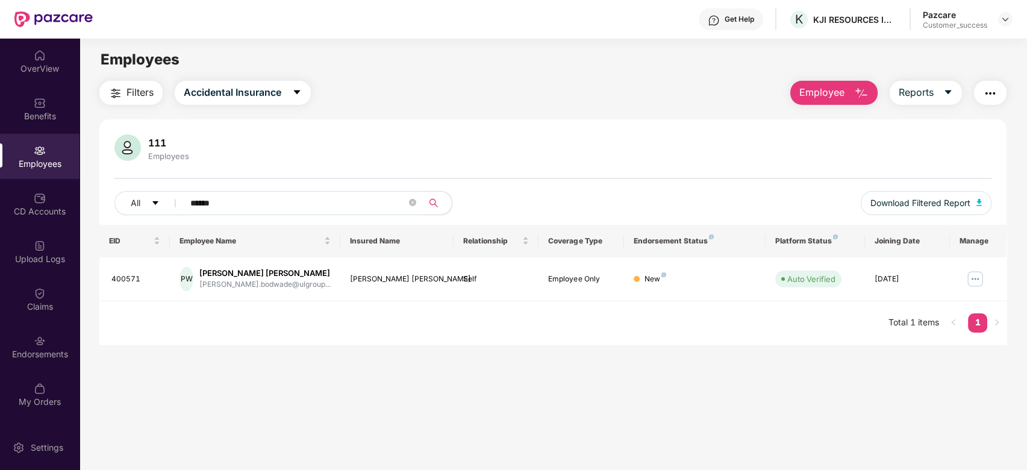
click at [259, 201] on input "******" at bounding box center [298, 203] width 216 height 18
click at [294, 92] on icon "caret-down" at bounding box center [297, 92] width 10 height 10
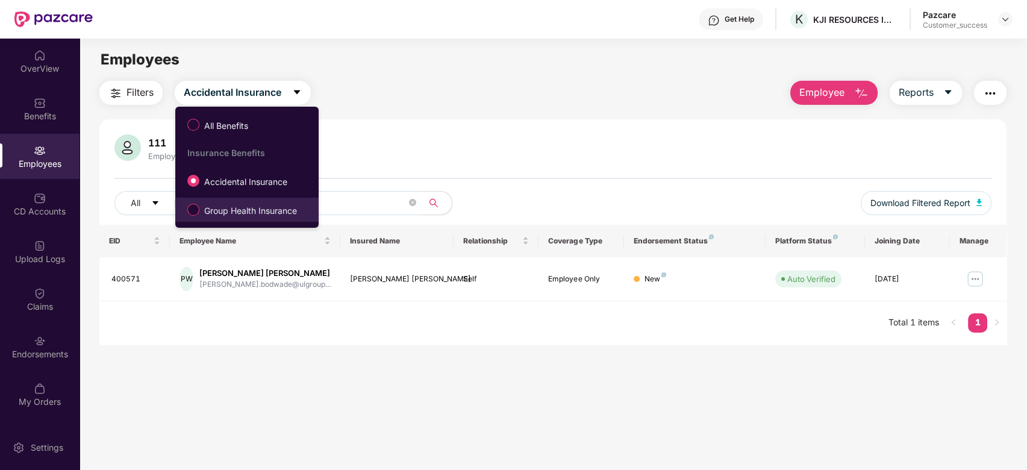
click at [251, 216] on span "Group Health Insurance" at bounding box center [250, 210] width 102 height 13
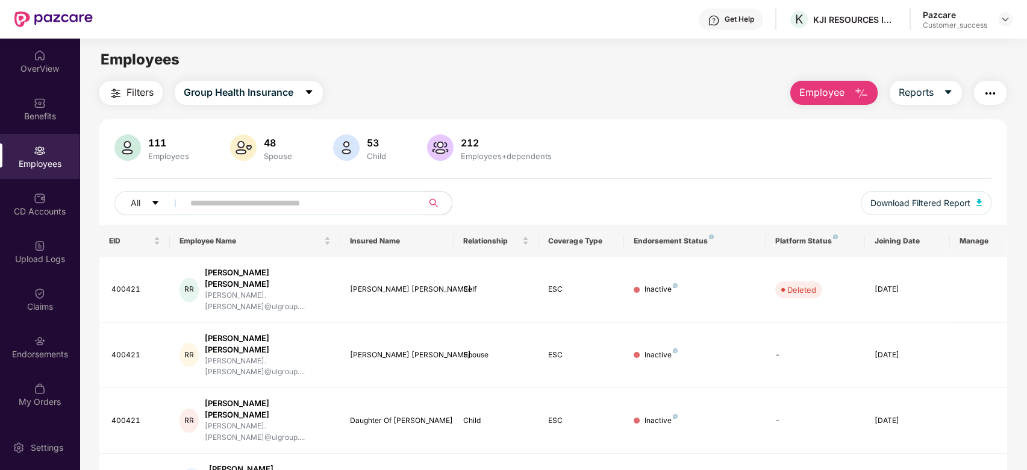
click at [262, 191] on span at bounding box center [299, 203] width 247 height 24
paste input "**********"
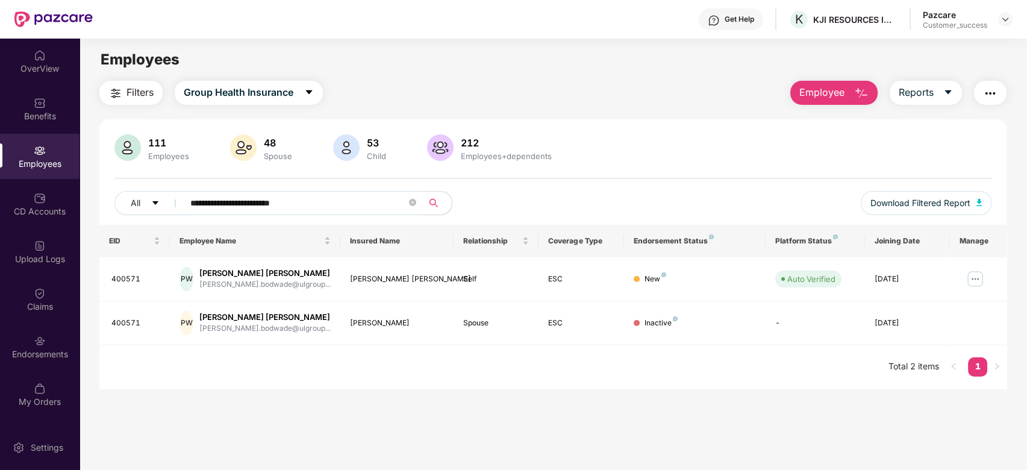
type input "**********"
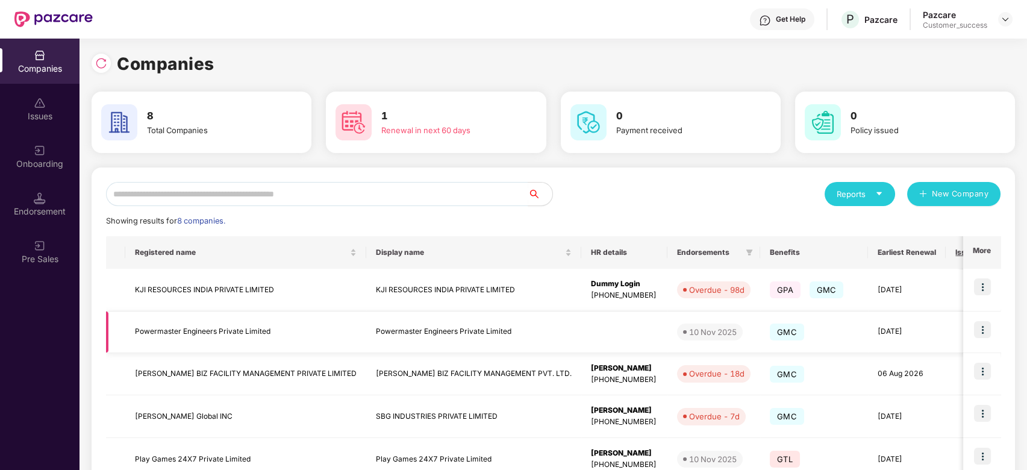
click at [245, 334] on td "Powermaster Engineers Private Limited" at bounding box center [245, 333] width 241 height 42
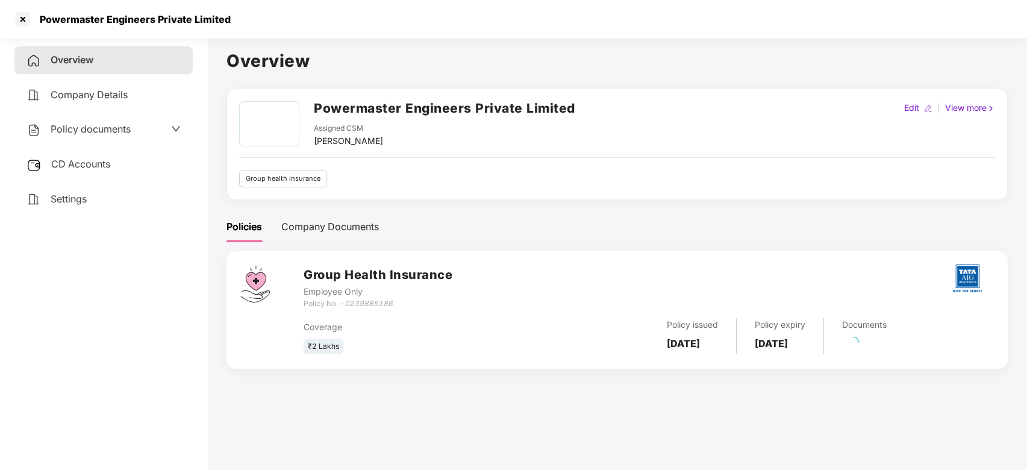
click at [122, 136] on div "Policy documents" at bounding box center [79, 130] width 104 height 16
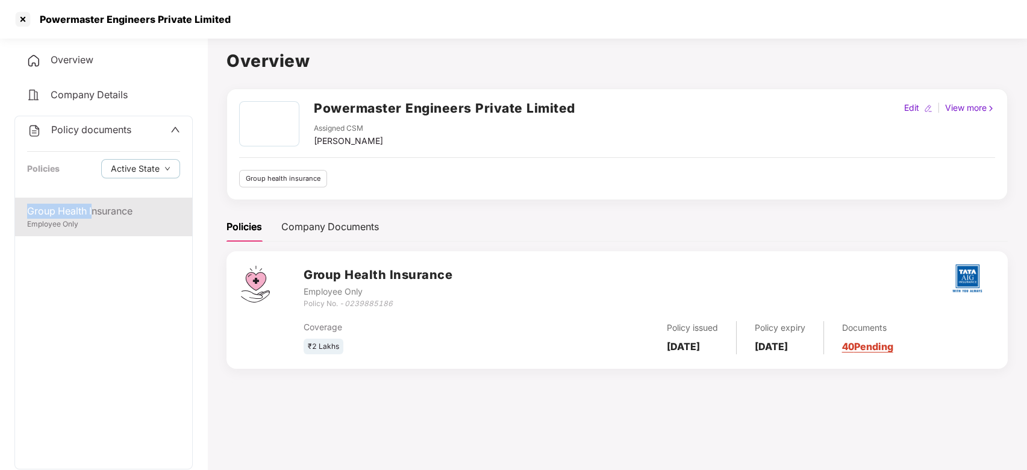
drag, startPoint x: 93, startPoint y: 196, endPoint x: 93, endPoint y: 213, distance: 17.5
click at [93, 213] on div "Policy documents Policies Active State Group Health Insurance Employee Only" at bounding box center [103, 293] width 178 height 354
click at [93, 213] on div "Group Health Insurance" at bounding box center [103, 211] width 153 height 15
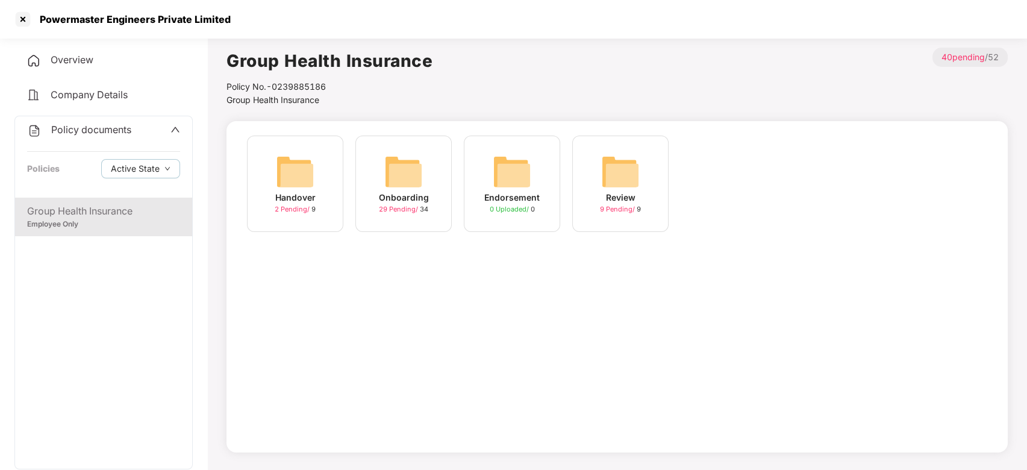
click at [386, 206] on span "29 Pending /" at bounding box center [399, 209] width 41 height 8
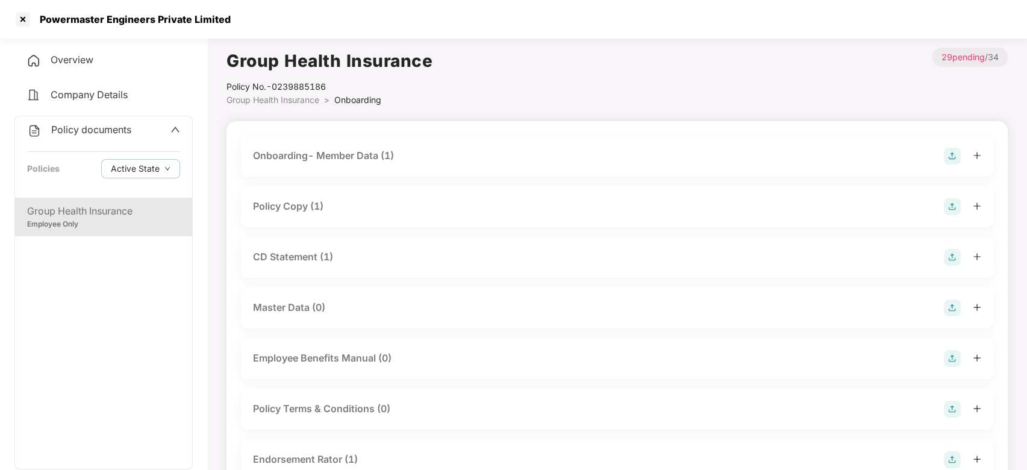
click at [342, 206] on div "Policy Copy (1)" at bounding box center [617, 206] width 729 height 17
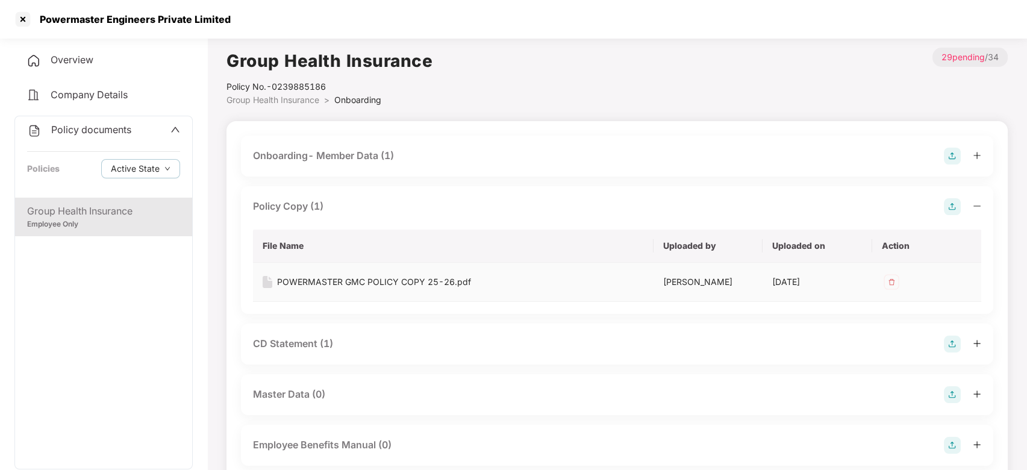
click at [362, 276] on div "POWERMASTER GMC POLICY COPY 25-26.pdf" at bounding box center [374, 281] width 194 height 13
drag, startPoint x: 328, startPoint y: 84, endPoint x: 276, endPoint y: 86, distance: 51.8
click at [276, 86] on div "Policy No.- 0239885186" at bounding box center [330, 86] width 206 height 13
copy div "0239885186"
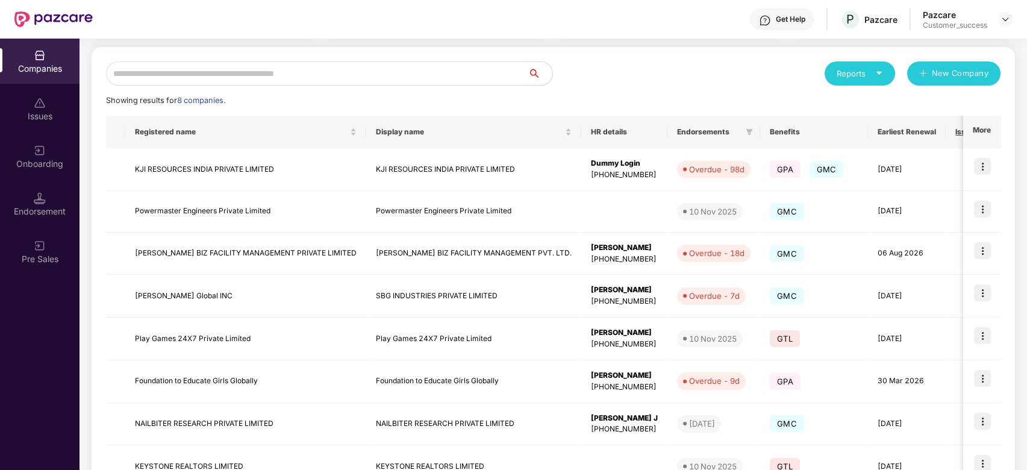
scroll to position [142, 0]
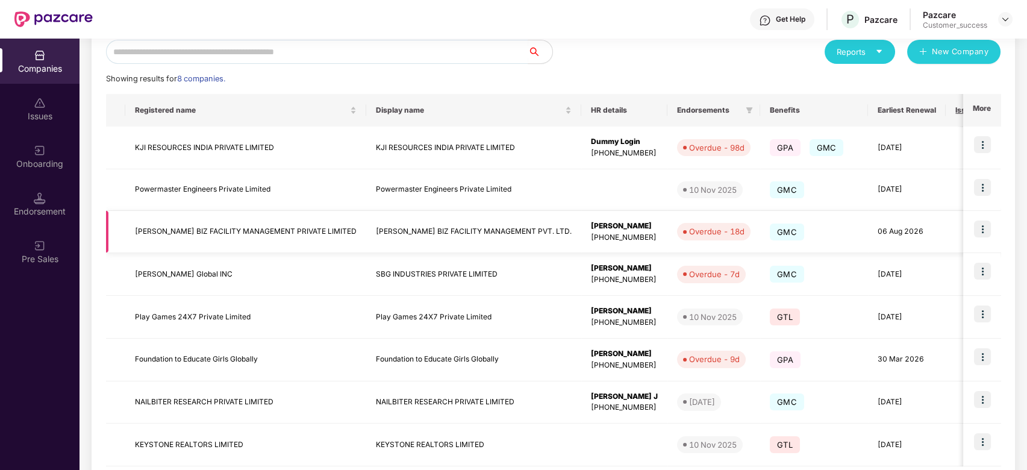
click at [270, 246] on td "[PERSON_NAME] BIZ FACILITY MANAGEMENT PRIVATE LIMITED" at bounding box center [245, 232] width 241 height 43
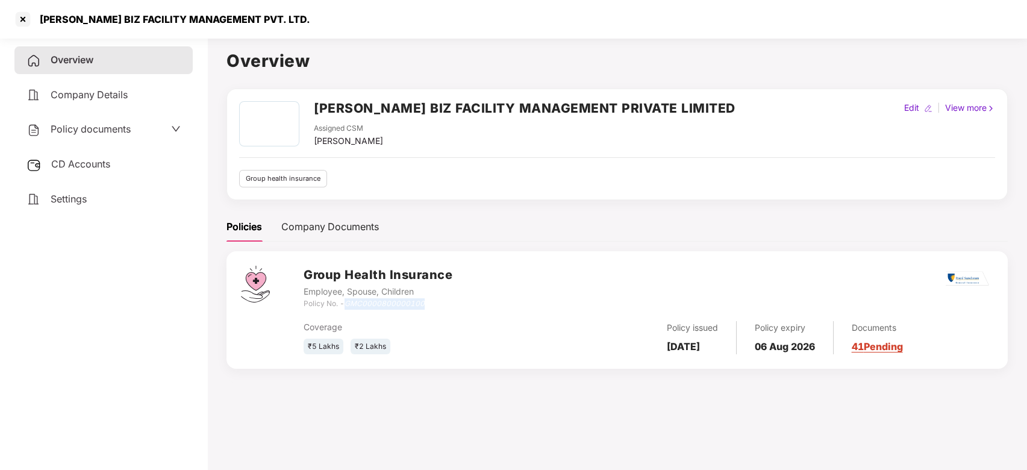
drag, startPoint x: 347, startPoint y: 300, endPoint x: 437, endPoint y: 304, distance: 90.5
click at [437, 304] on div "Policy No. - GMC0000800000100" at bounding box center [378, 303] width 149 height 11
copy icon "GMC0000800000100"
click at [572, 356] on div "Group Health Insurance Employee, Spouse, Children Policy No. - GMC0000800000100…" at bounding box center [618, 310] width 782 height 118
click at [123, 125] on span "Policy documents" at bounding box center [91, 129] width 80 height 12
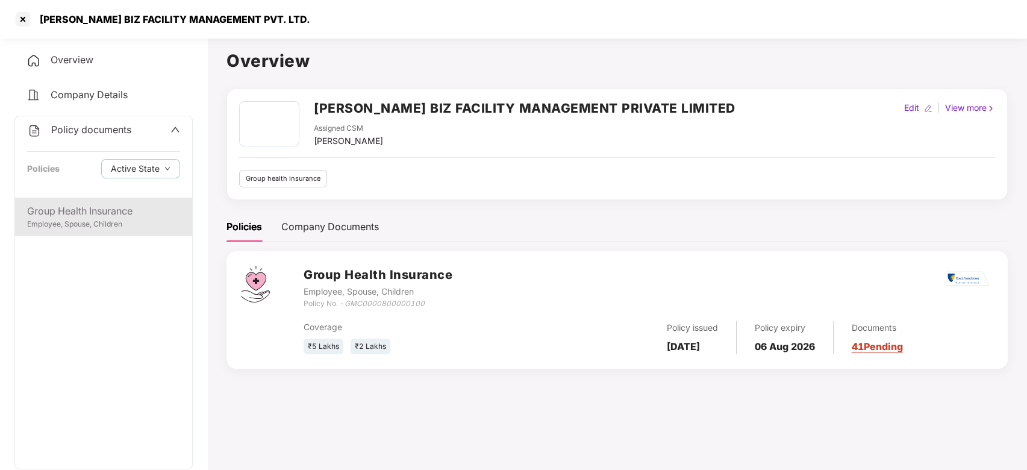
click at [114, 204] on div "Group Health Insurance" at bounding box center [103, 211] width 153 height 15
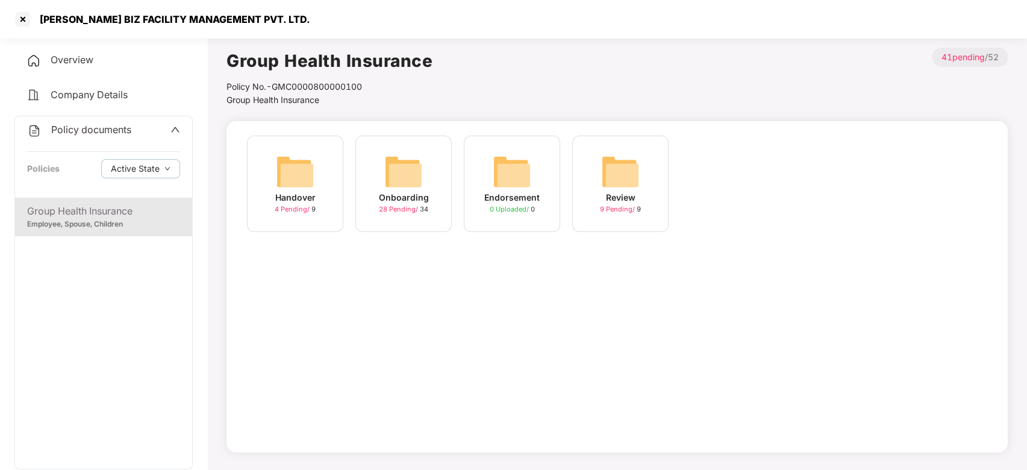
click at [408, 195] on div "Onboarding" at bounding box center [404, 197] width 50 height 13
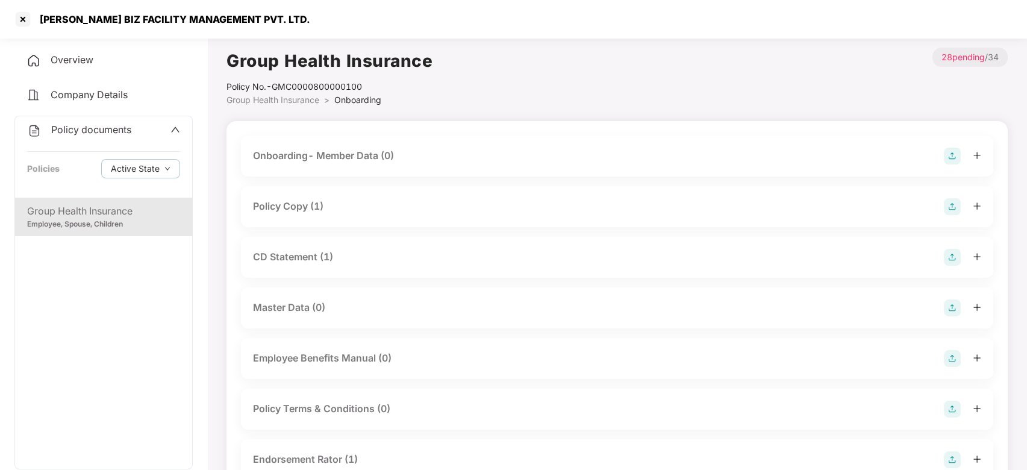
click at [318, 213] on div "Policy Copy (1)" at bounding box center [288, 206] width 71 height 15
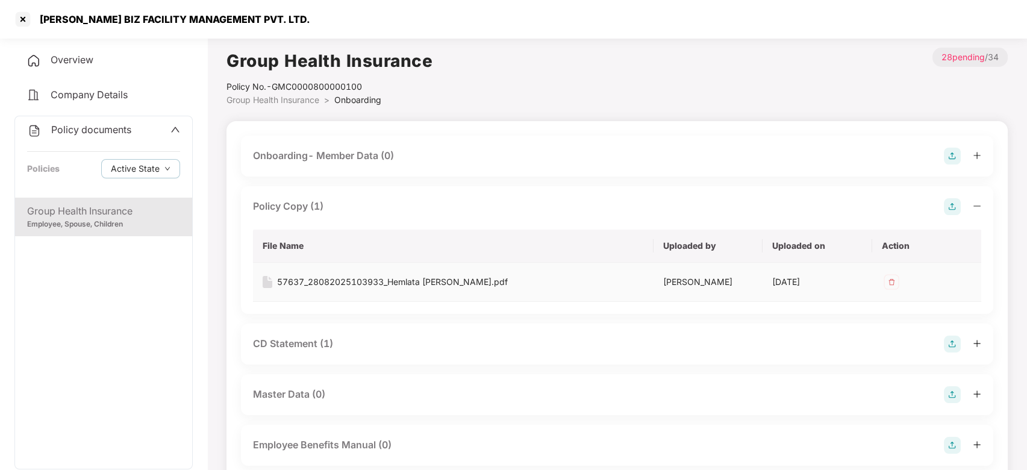
click at [333, 287] on div "57637_28082025103933_Hemlata [PERSON_NAME].pdf" at bounding box center [392, 281] width 231 height 13
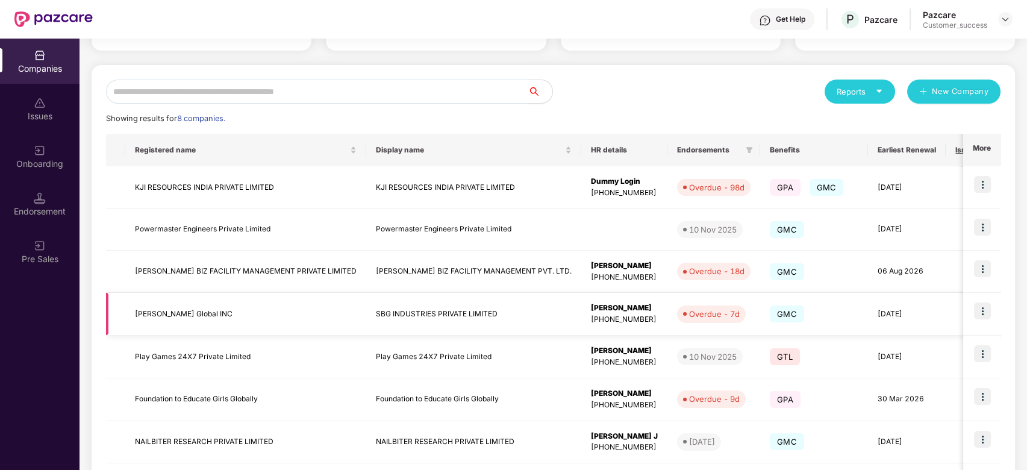
click at [193, 309] on td "[PERSON_NAME] Global INC" at bounding box center [245, 314] width 241 height 43
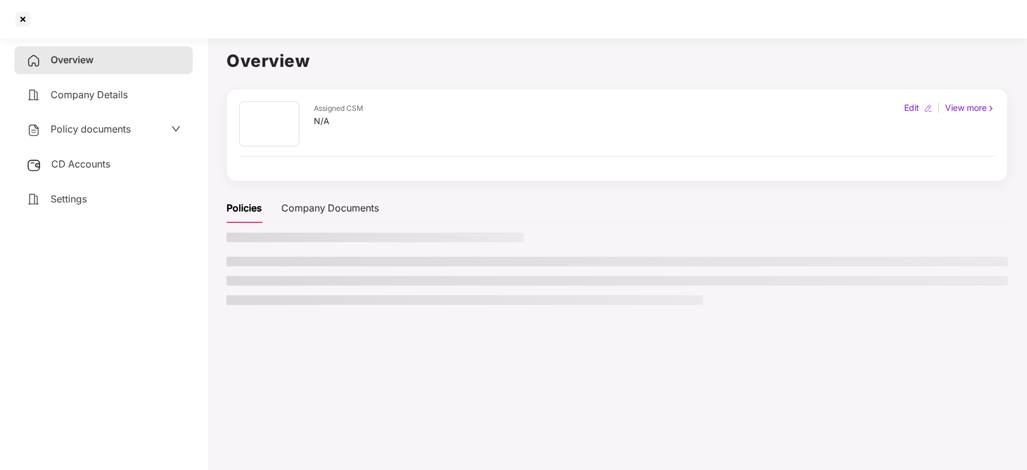
click at [168, 125] on div "Policy documents" at bounding box center [104, 130] width 154 height 16
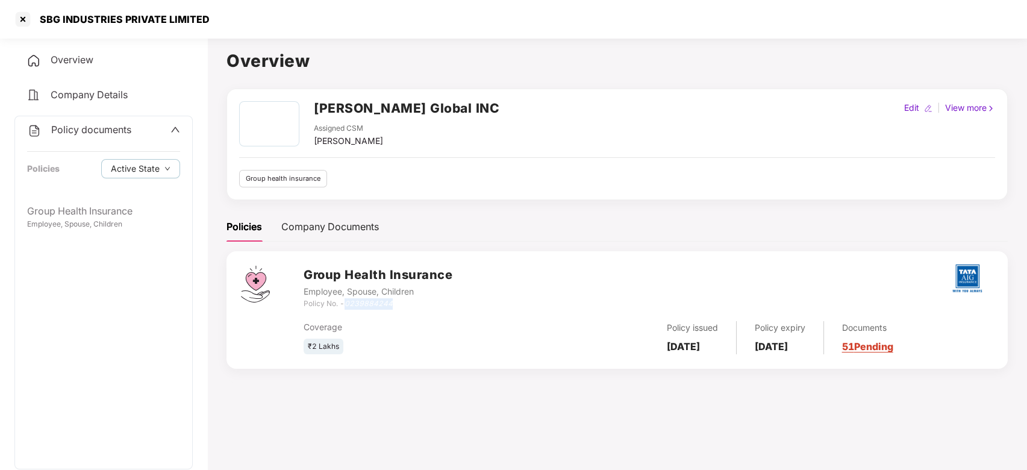
drag, startPoint x: 347, startPoint y: 305, endPoint x: 421, endPoint y: 302, distance: 73.6
click at [421, 302] on div "Policy No. - 0239884244" at bounding box center [378, 303] width 149 height 11
copy icon "0239884244"
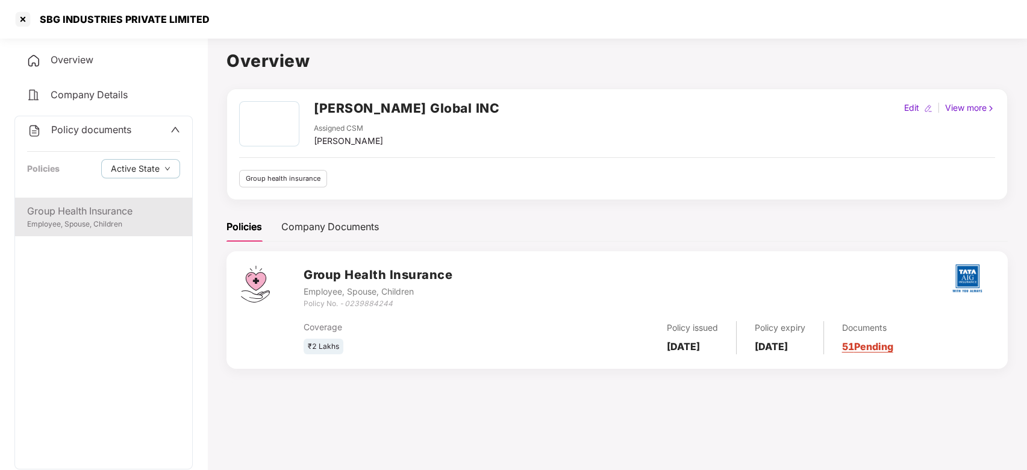
click at [78, 207] on div "Group Health Insurance" at bounding box center [103, 211] width 153 height 15
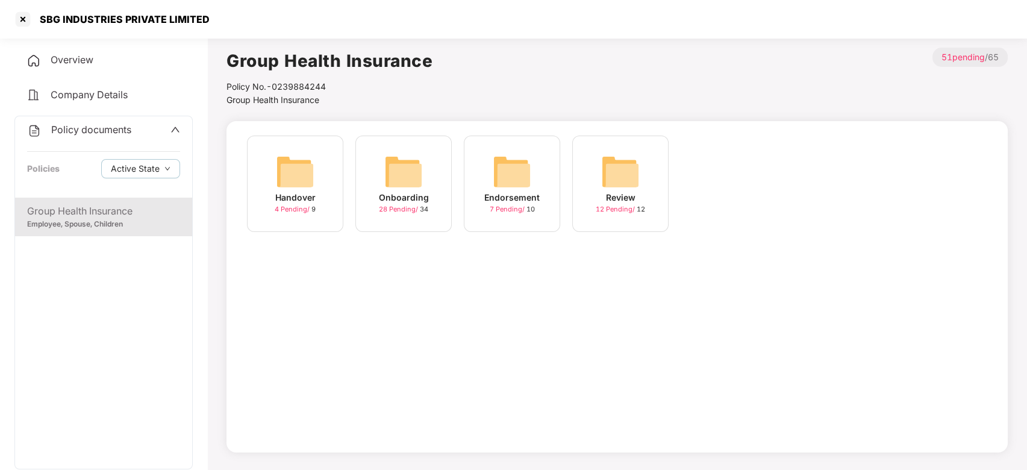
click at [390, 198] on div "Onboarding" at bounding box center [404, 197] width 50 height 13
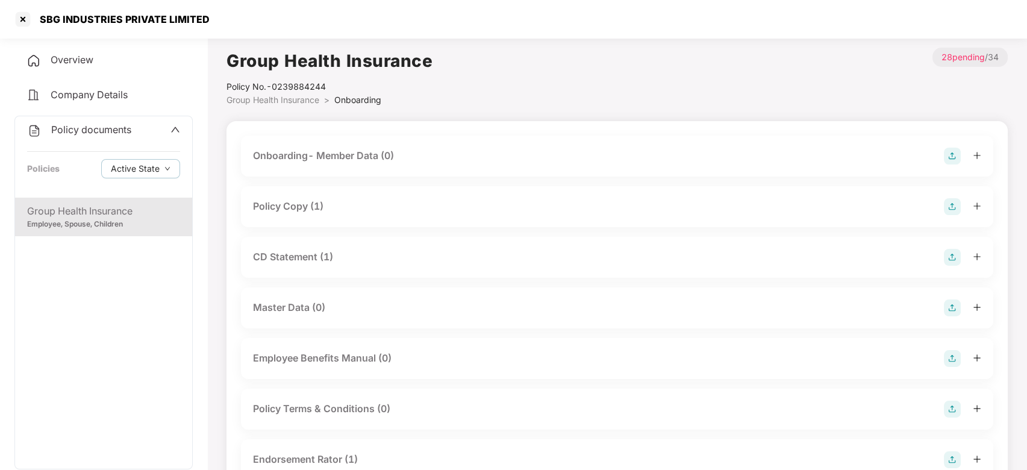
click at [304, 251] on div "CD Statement (1)" at bounding box center [293, 256] width 80 height 15
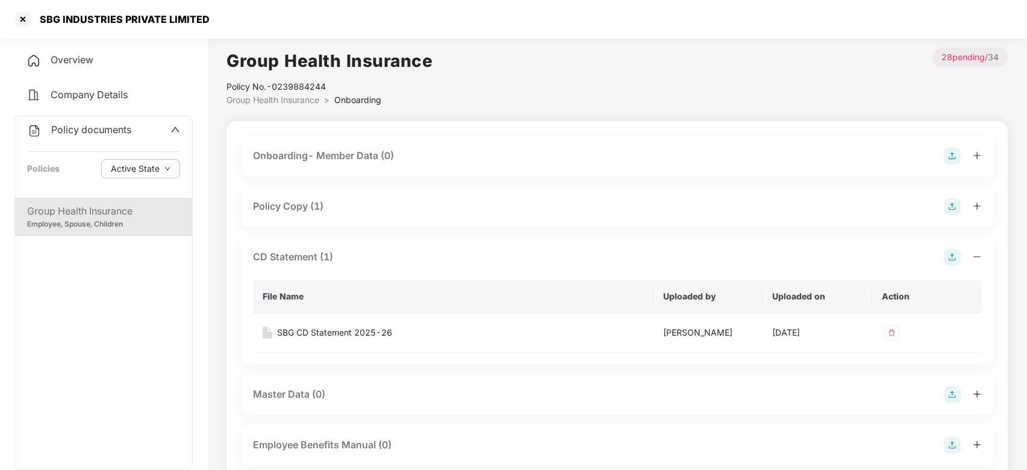
click at [304, 212] on div "Policy Copy (1)" at bounding box center [288, 206] width 71 height 15
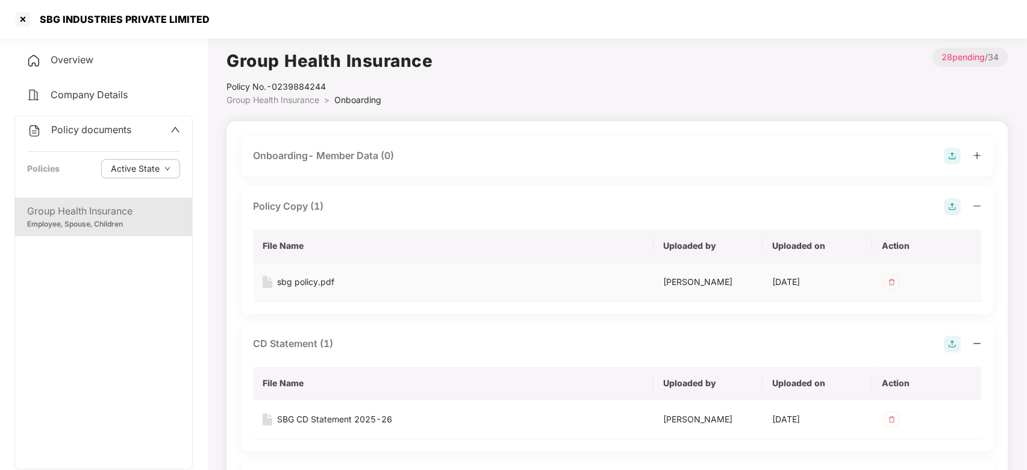
click at [310, 277] on div "sbg policy.pdf" at bounding box center [305, 281] width 57 height 13
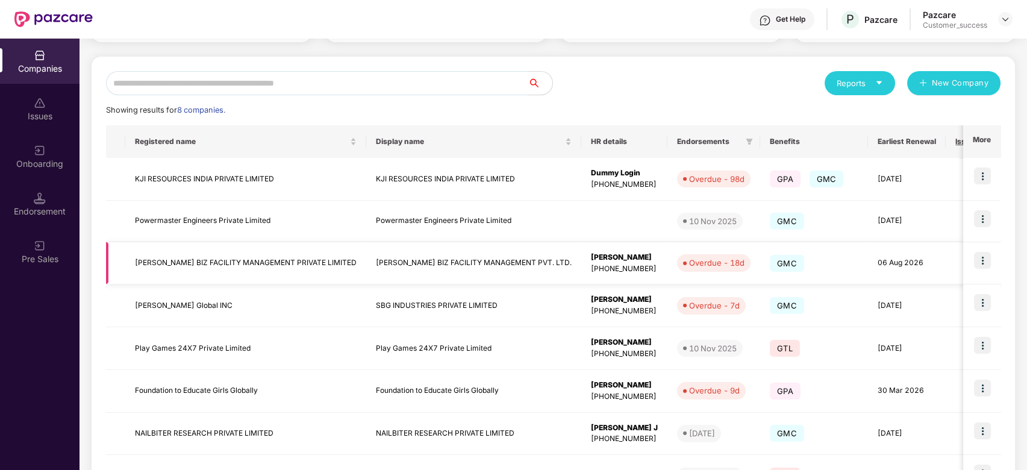
scroll to position [113, 0]
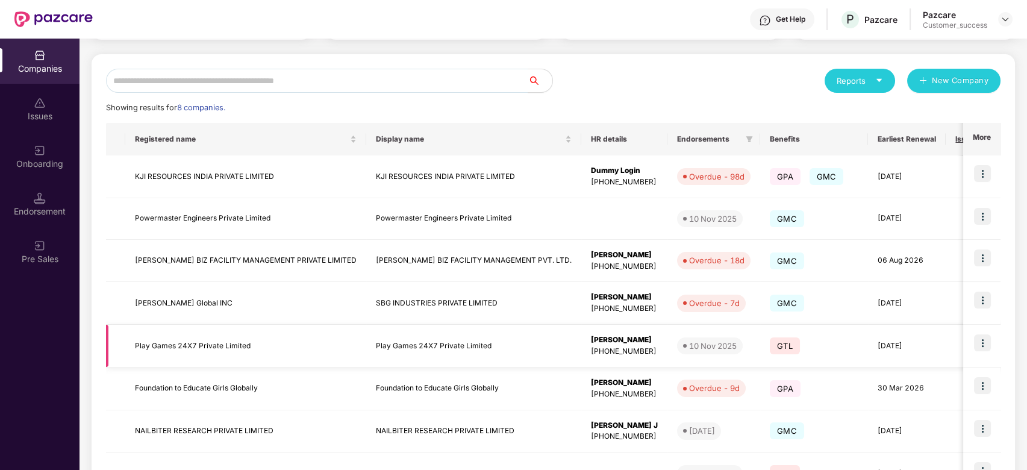
click at [215, 339] on td "Play Games 24X7 Private Limited" at bounding box center [245, 346] width 241 height 43
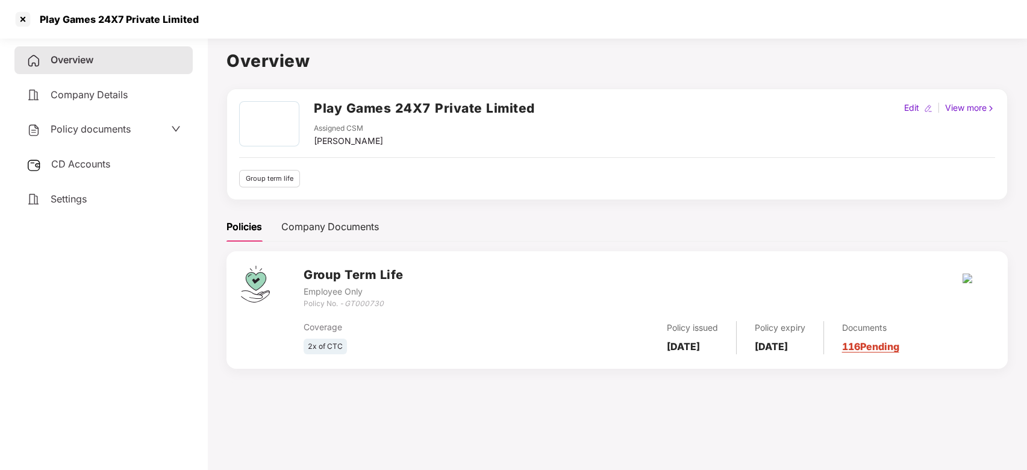
click at [139, 140] on div "Policy documents" at bounding box center [103, 130] width 178 height 28
click at [178, 125] on icon "down" at bounding box center [176, 129] width 10 height 10
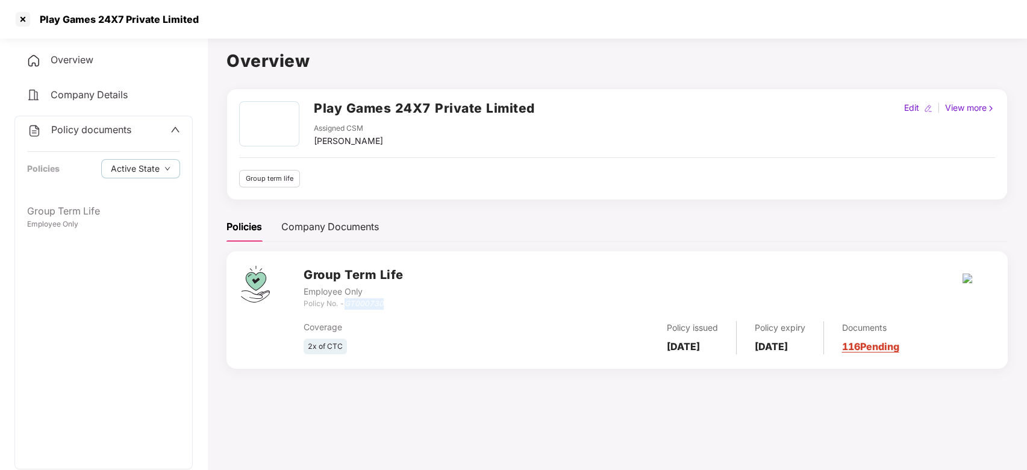
drag, startPoint x: 346, startPoint y: 306, endPoint x: 425, endPoint y: 300, distance: 78.6
click at [425, 300] on div "Group Term Life Employee Only Policy No. - GT000730" at bounding box center [649, 287] width 690 height 43
copy icon "GT000730"
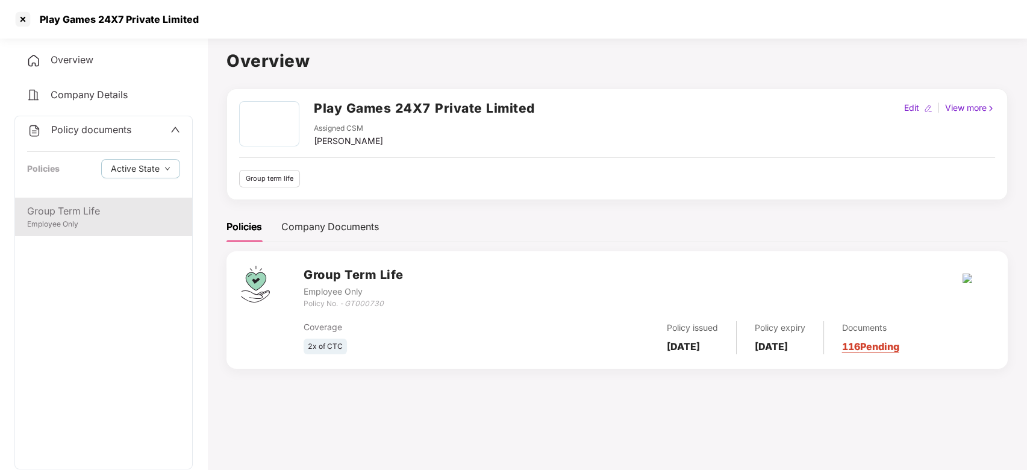
click at [71, 205] on div "Group Term Life" at bounding box center [103, 211] width 153 height 15
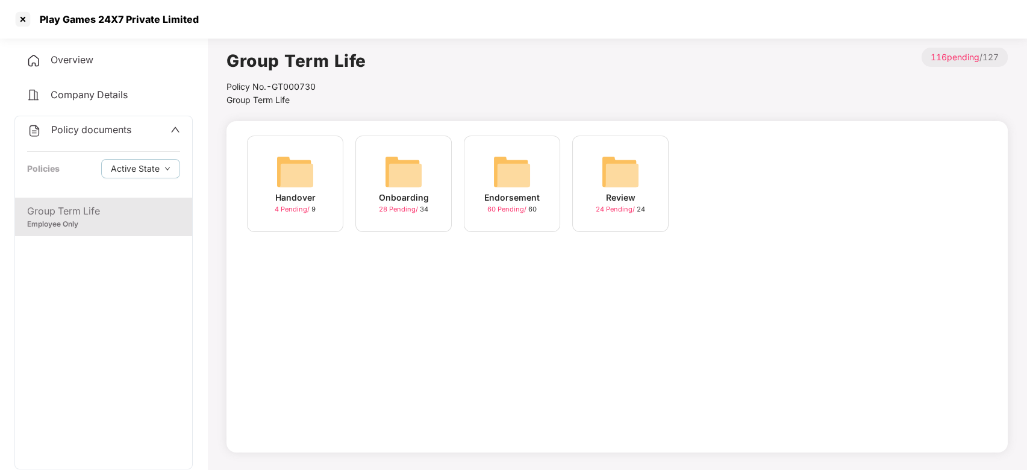
click at [394, 190] on img at bounding box center [403, 171] width 39 height 39
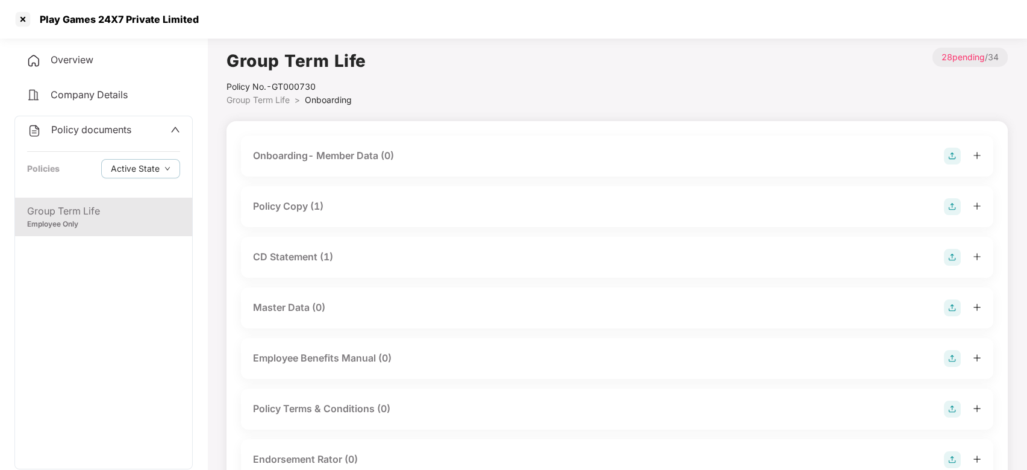
click at [299, 210] on div "Policy Copy (1)" at bounding box center [288, 206] width 71 height 15
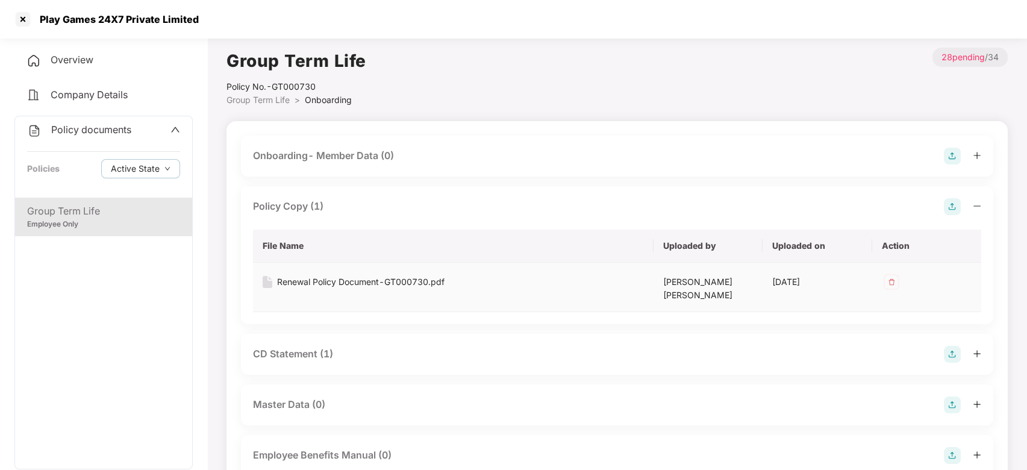
click at [369, 281] on div "Renewal Policy Document-GT000730.pdf" at bounding box center [361, 281] width 168 height 13
click at [332, 274] on td "Renewal Policy Document-GT000730.pdf" at bounding box center [453, 287] width 401 height 49
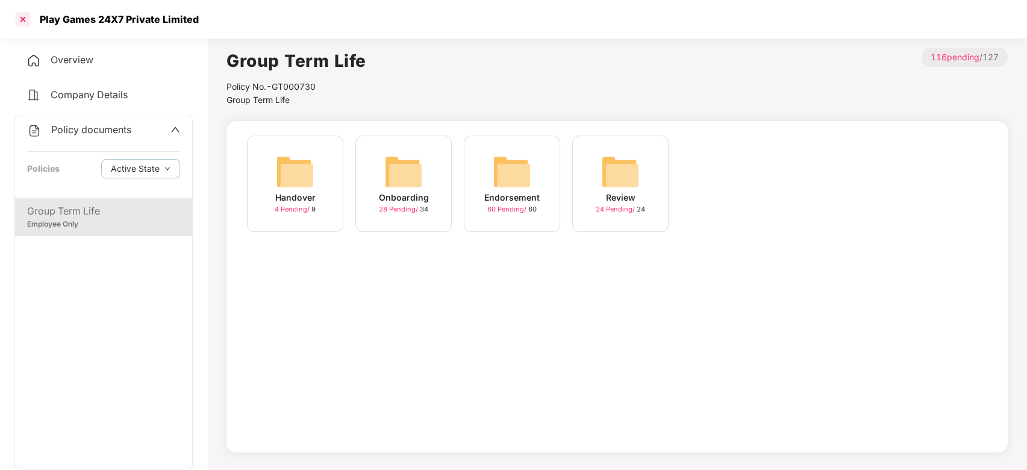
click at [16, 27] on div at bounding box center [22, 19] width 19 height 19
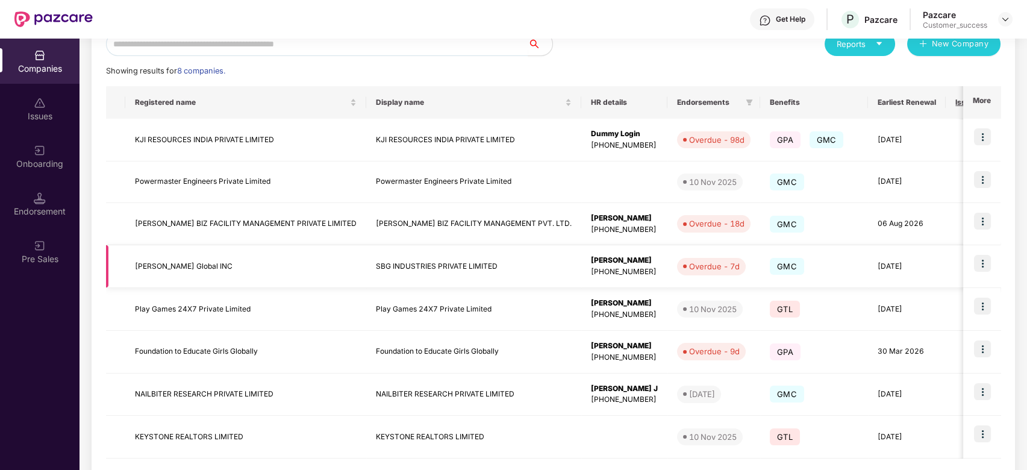
scroll to position [151, 0]
click at [231, 342] on td "Foundation to Educate Girls Globally" at bounding box center [245, 351] width 241 height 43
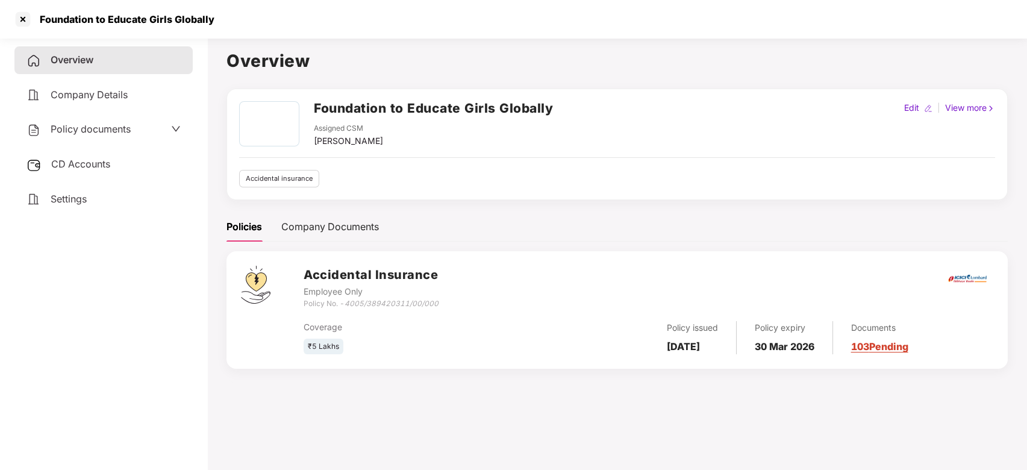
click at [140, 138] on div "Policy documents" at bounding box center [103, 130] width 178 height 28
click at [159, 126] on div "Policy documents" at bounding box center [104, 130] width 154 height 16
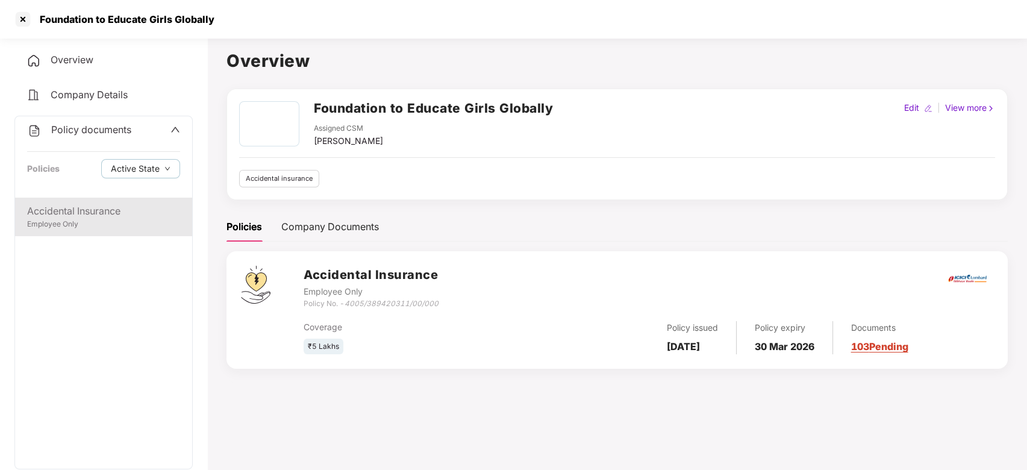
click at [112, 209] on div "Accidental Insurance" at bounding box center [103, 211] width 153 height 15
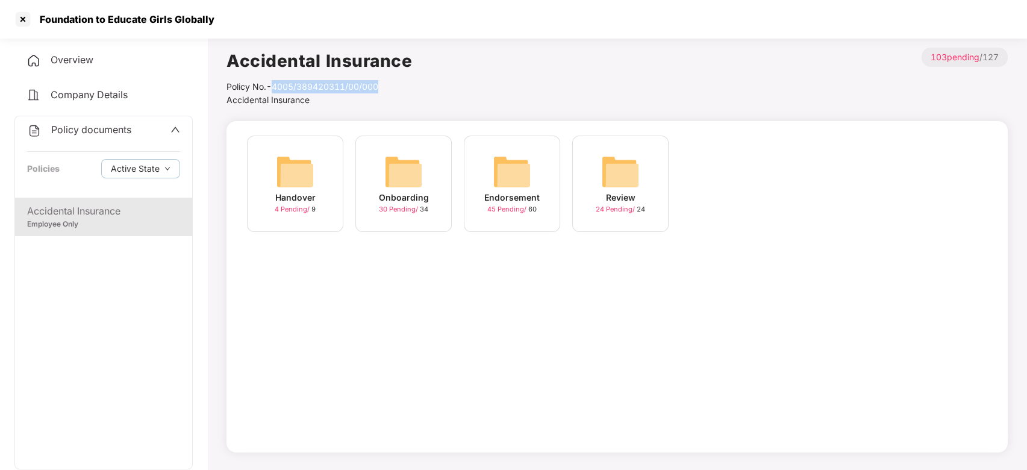
drag, startPoint x: 275, startPoint y: 86, endPoint x: 417, endPoint y: 77, distance: 142.5
click at [417, 77] on div "Accidental Insurance Policy No.- 4005/389420311/00/000 Accidental Insurance > 1…" at bounding box center [618, 77] width 782 height 59
copy div "4005/389420311/00/000"
click at [411, 146] on div "Onboarding 30 Pending / 34" at bounding box center [404, 184] width 96 height 96
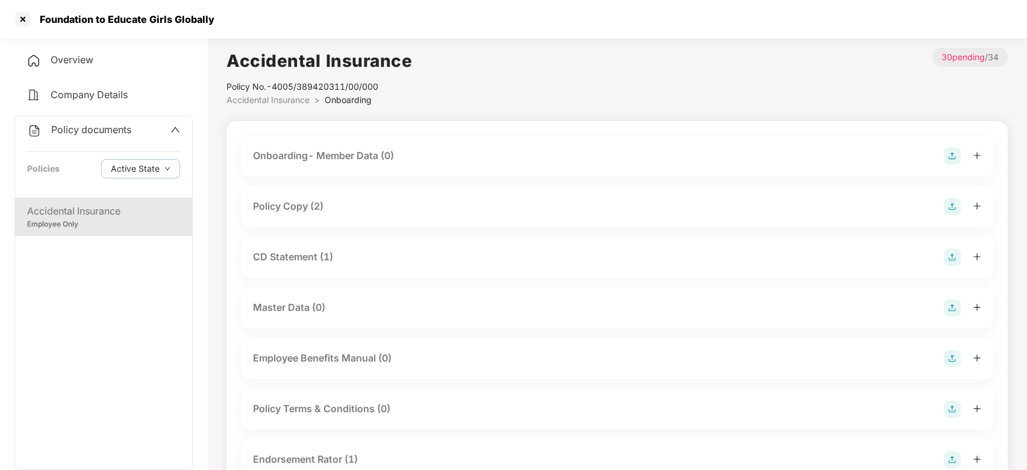
click at [302, 212] on div "Policy Copy (2)" at bounding box center [288, 206] width 71 height 15
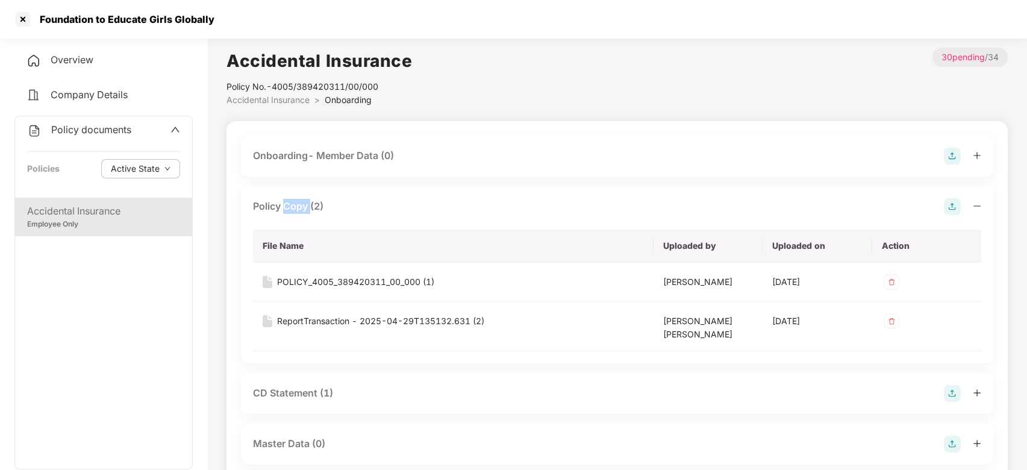
click at [302, 212] on div "Policy Copy (2)" at bounding box center [288, 206] width 71 height 15
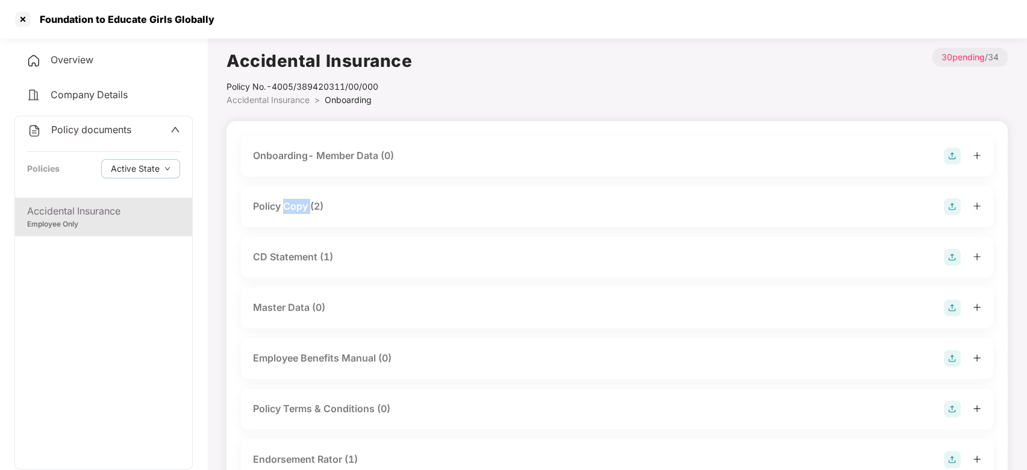
click at [302, 212] on div "Policy Copy (2)" at bounding box center [288, 206] width 71 height 15
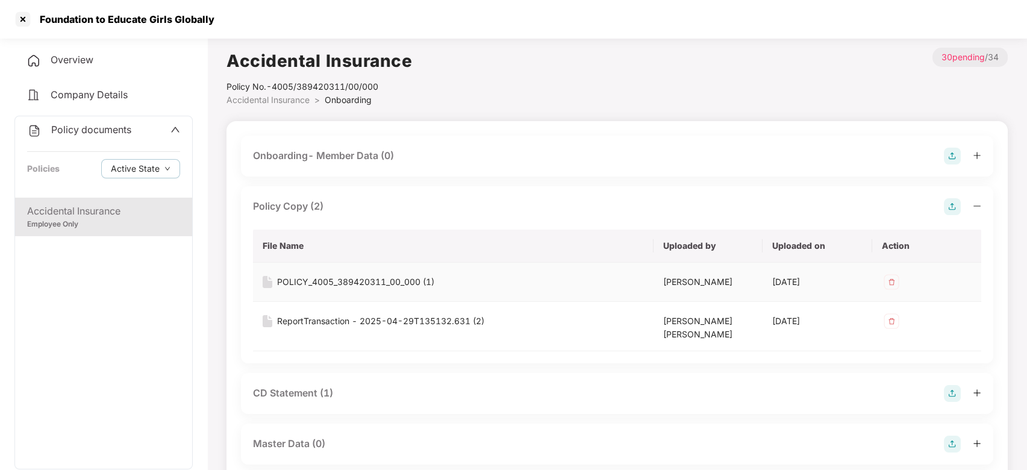
click at [320, 284] on div "POLICY_4005_389420311_00_000 (1)" at bounding box center [355, 281] width 157 height 13
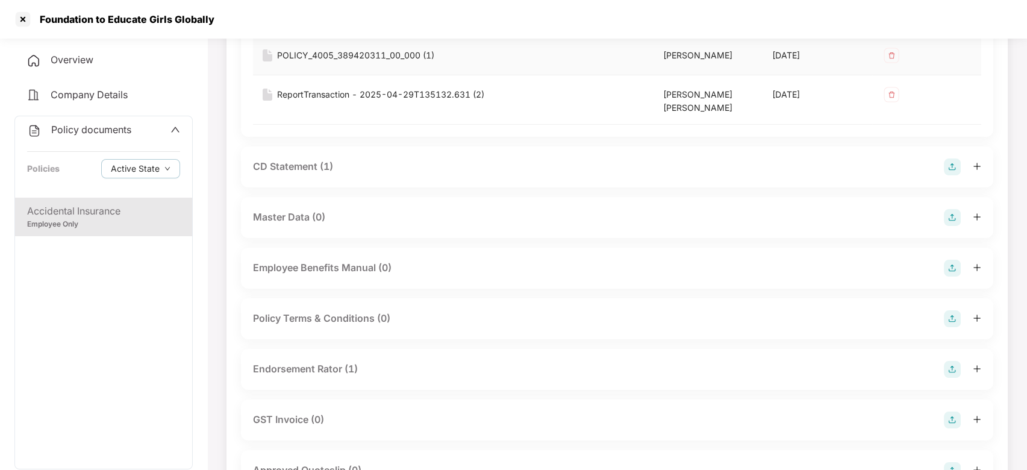
scroll to position [241, 0]
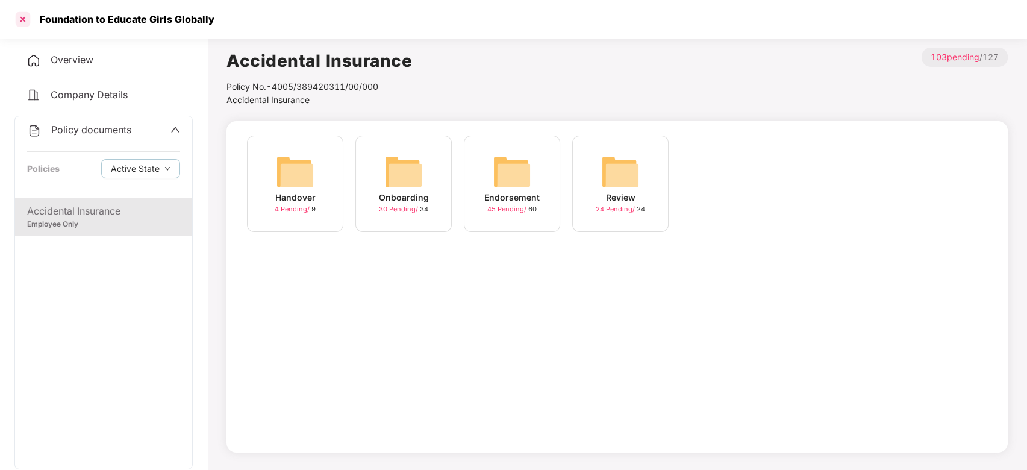
click at [20, 18] on div at bounding box center [22, 19] width 19 height 19
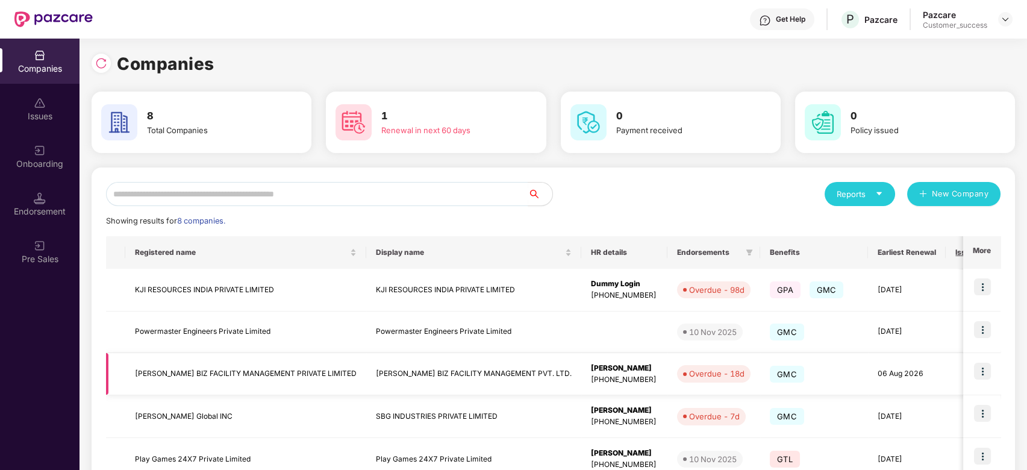
scroll to position [205, 0]
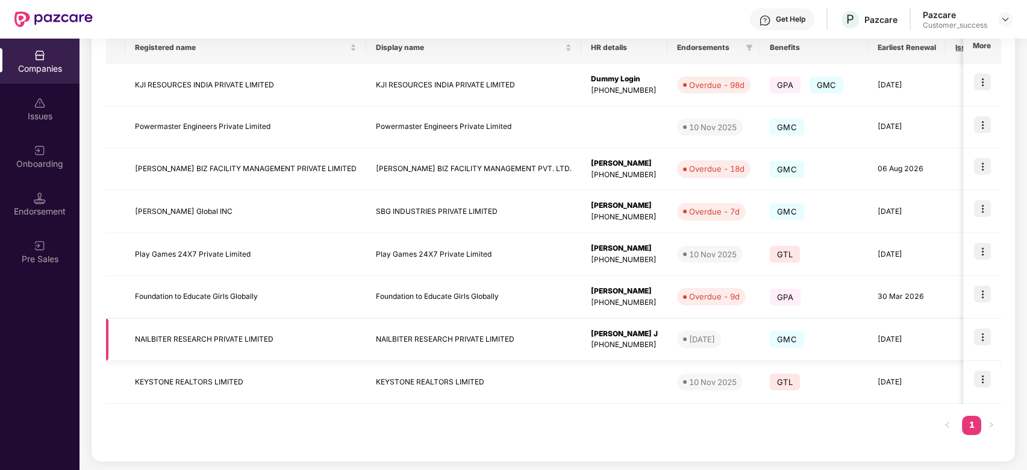
click at [230, 340] on td "NAILBITER RESEARCH PRIVATE LIMITED" at bounding box center [245, 340] width 241 height 43
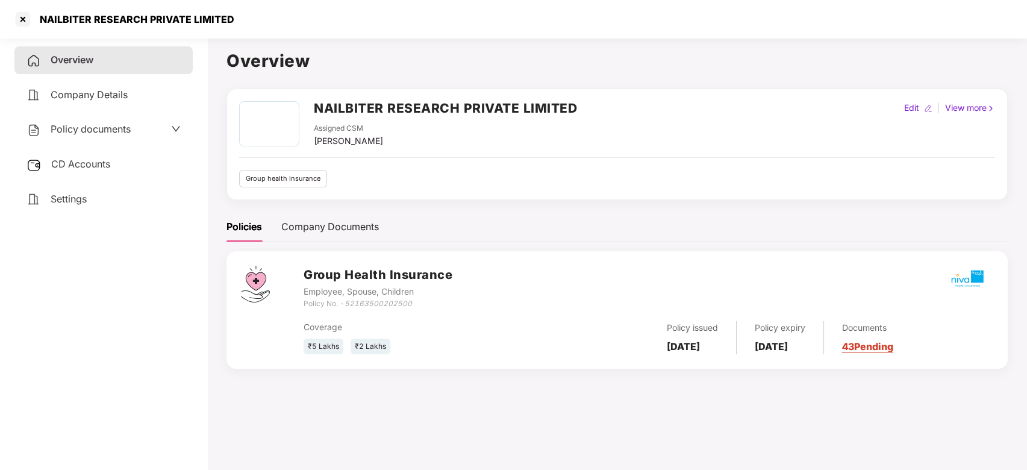
click at [139, 123] on div "Policy documents" at bounding box center [104, 130] width 154 height 16
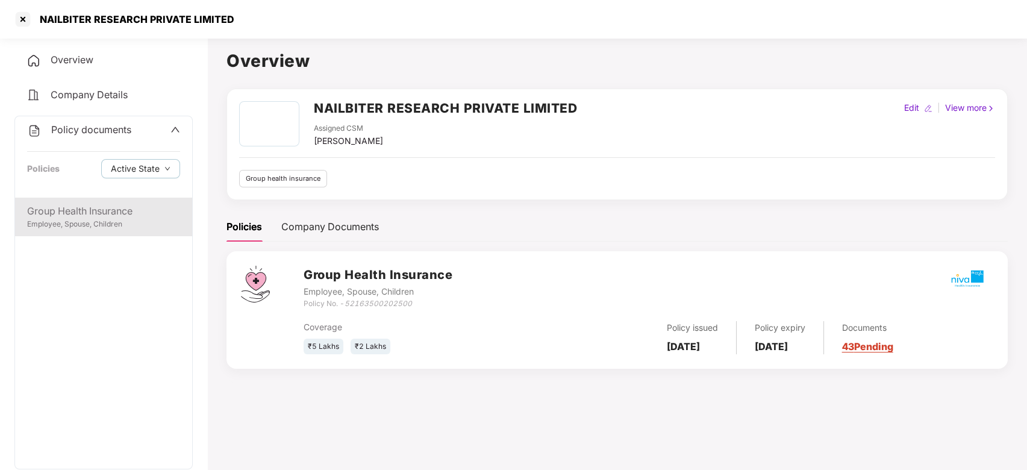
click at [99, 201] on div "Group Health Insurance Employee, Spouse, Children" at bounding box center [103, 217] width 177 height 39
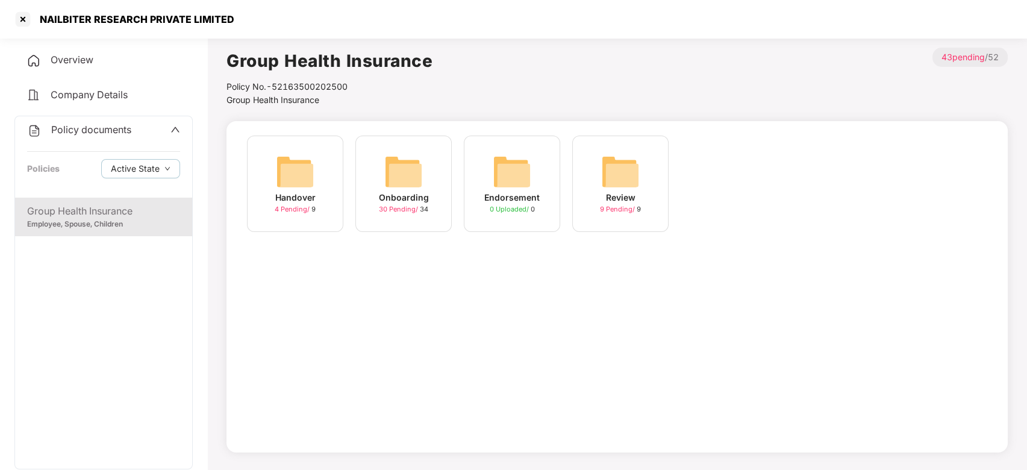
click at [387, 189] on img at bounding box center [403, 171] width 39 height 39
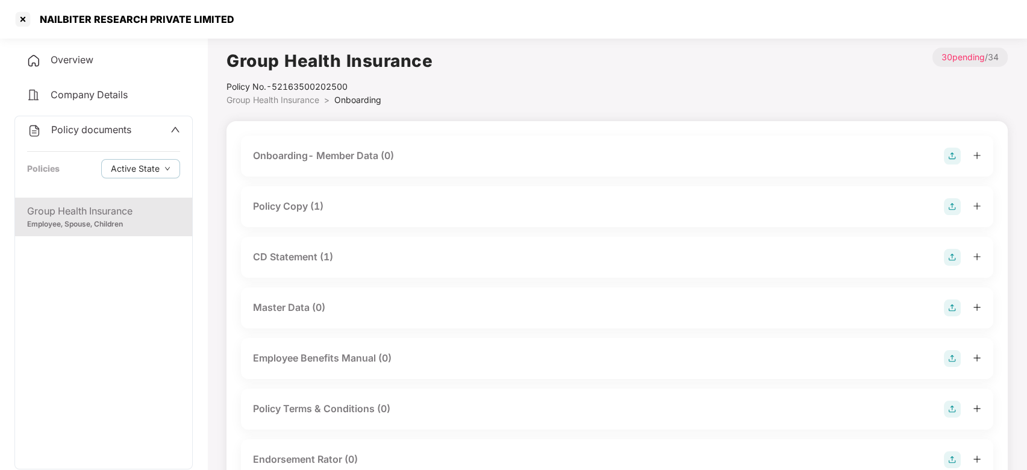
click at [289, 199] on div "Policy Copy (1)" at bounding box center [288, 206] width 71 height 15
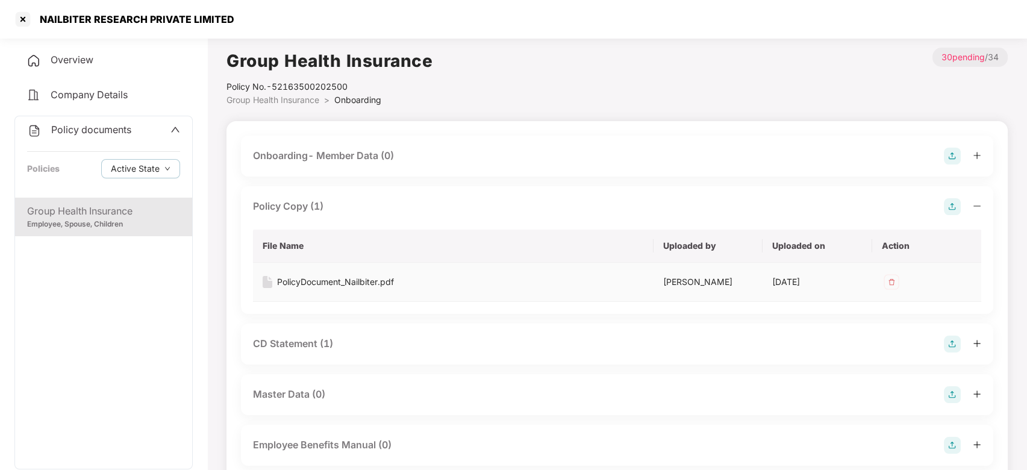
click at [309, 285] on div "PolicyDocument_Nailbiter.pdf" at bounding box center [335, 281] width 117 height 13
